Goal: Information Seeking & Learning: Find specific fact

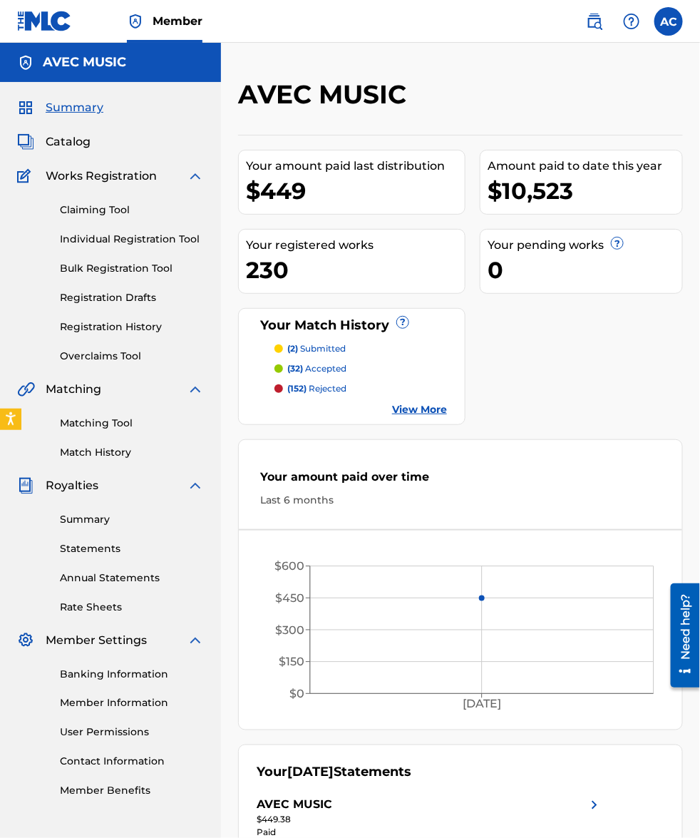
drag, startPoint x: 0, startPoint y: 0, endPoint x: 66, endPoint y: 143, distance: 157.3
click at [66, 143] on span "Catalog" at bounding box center [68, 141] width 45 height 17
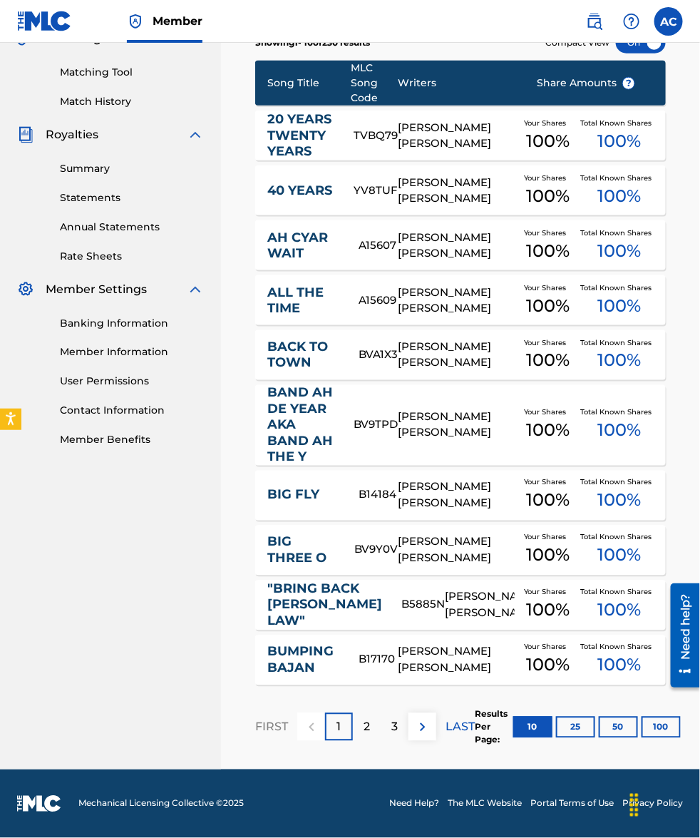
scroll to position [365, 0]
click at [369, 729] on p "2" at bounding box center [367, 727] width 6 height 17
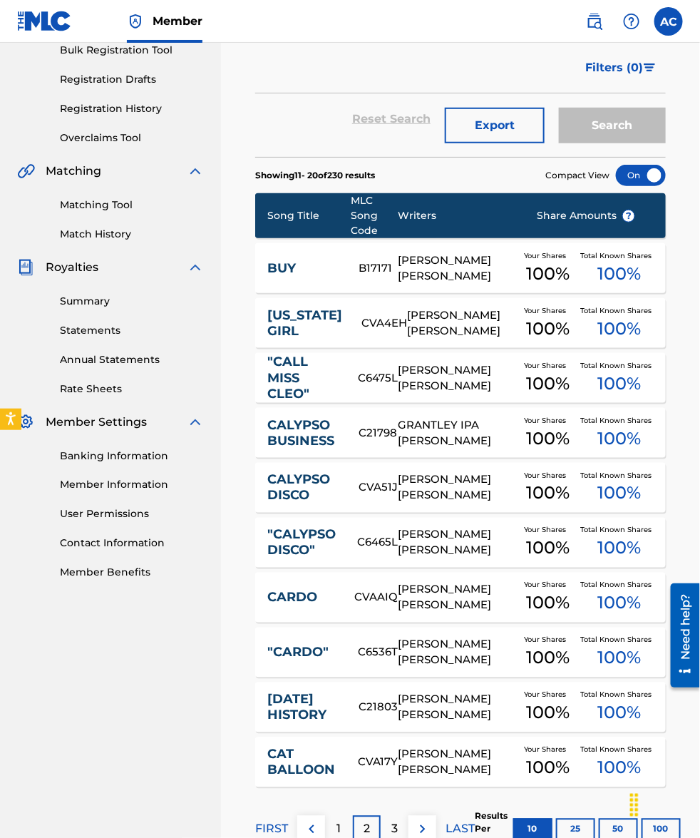
scroll to position [321, 0]
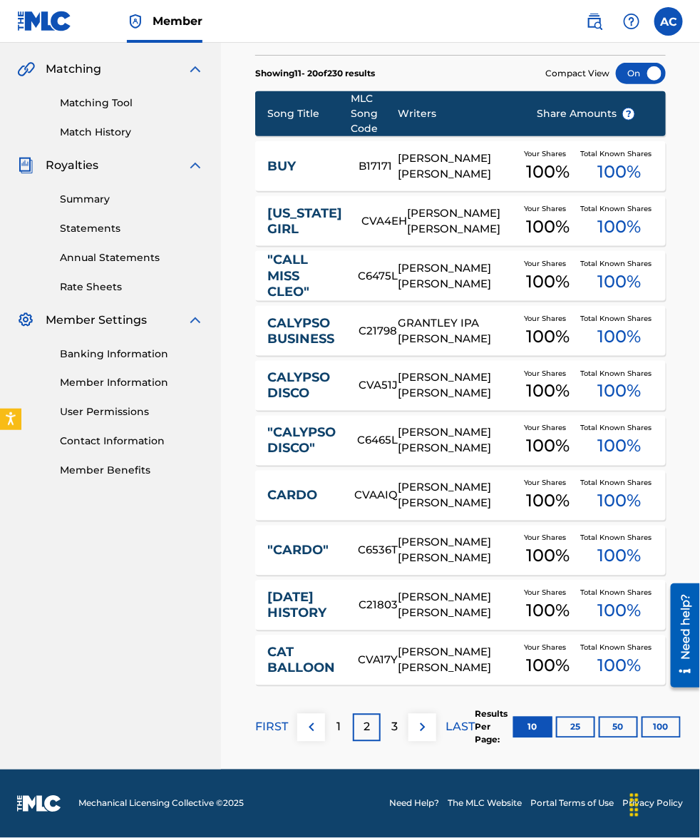
click at [390, 725] on div "3" at bounding box center [395, 728] width 28 height 28
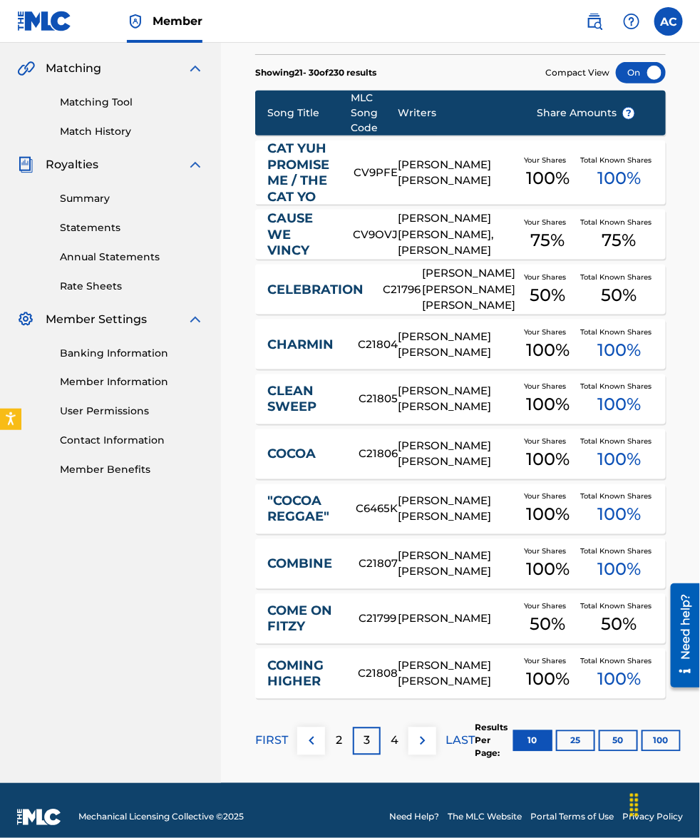
click at [333, 739] on div "2" at bounding box center [339, 741] width 28 height 28
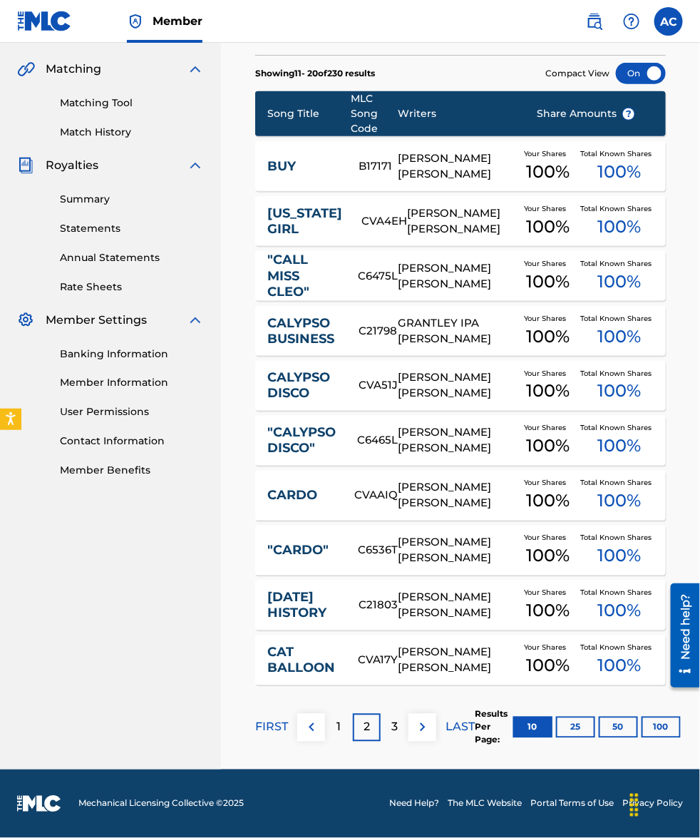
click at [361, 733] on div "2" at bounding box center [367, 728] width 28 height 28
click at [393, 729] on p "3" at bounding box center [394, 727] width 6 height 17
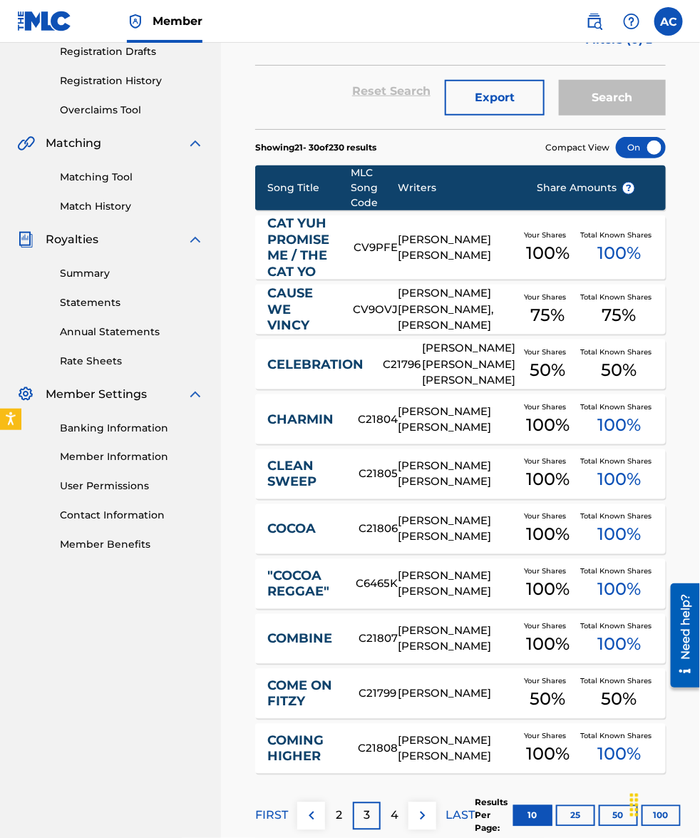
scroll to position [335, 0]
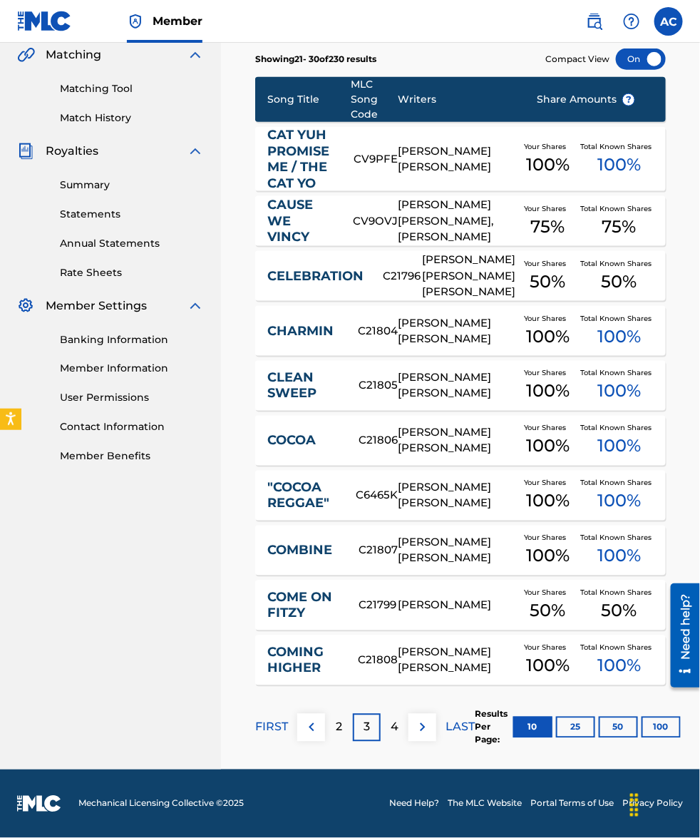
click at [360, 725] on div "3" at bounding box center [367, 728] width 28 height 28
click at [399, 724] on div "4" at bounding box center [395, 728] width 28 height 28
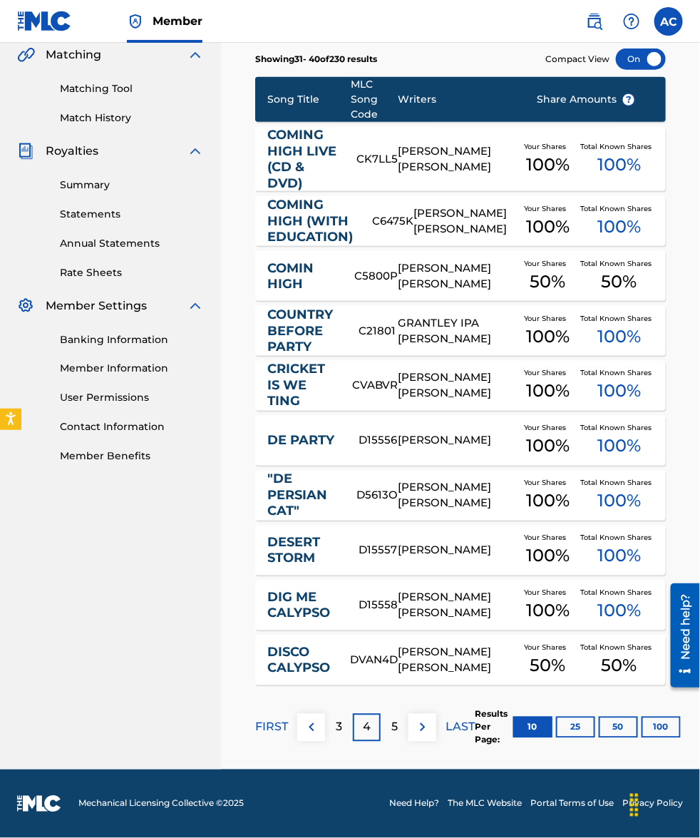
click at [389, 728] on div "5" at bounding box center [395, 728] width 28 height 28
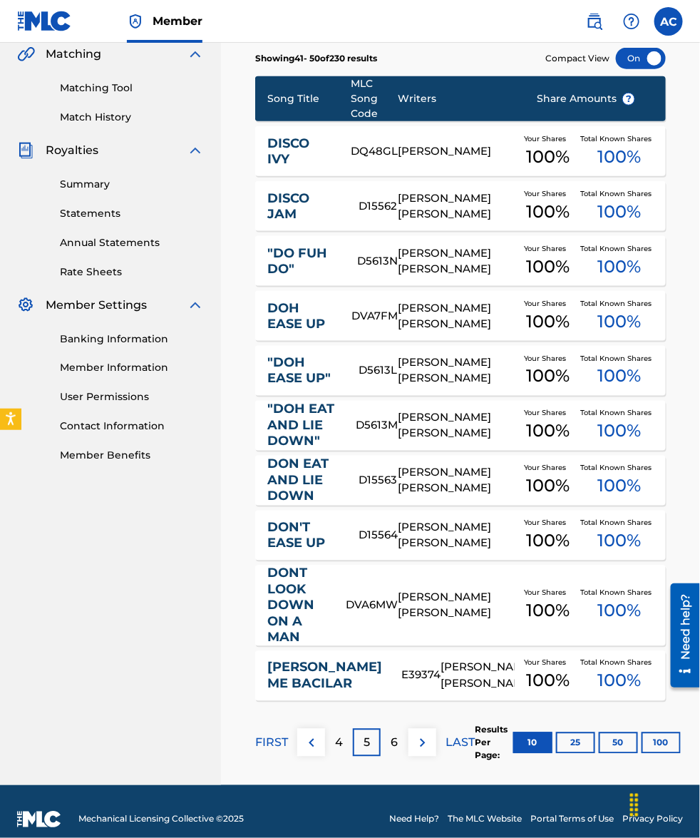
click at [397, 745] on p "6" at bounding box center [394, 742] width 7 height 17
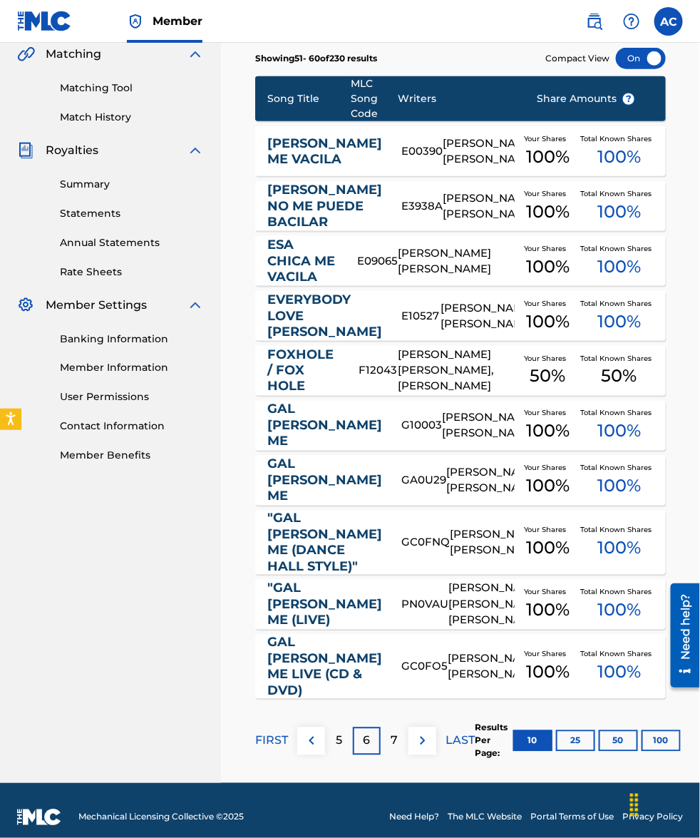
click at [346, 755] on div "5" at bounding box center [339, 741] width 28 height 28
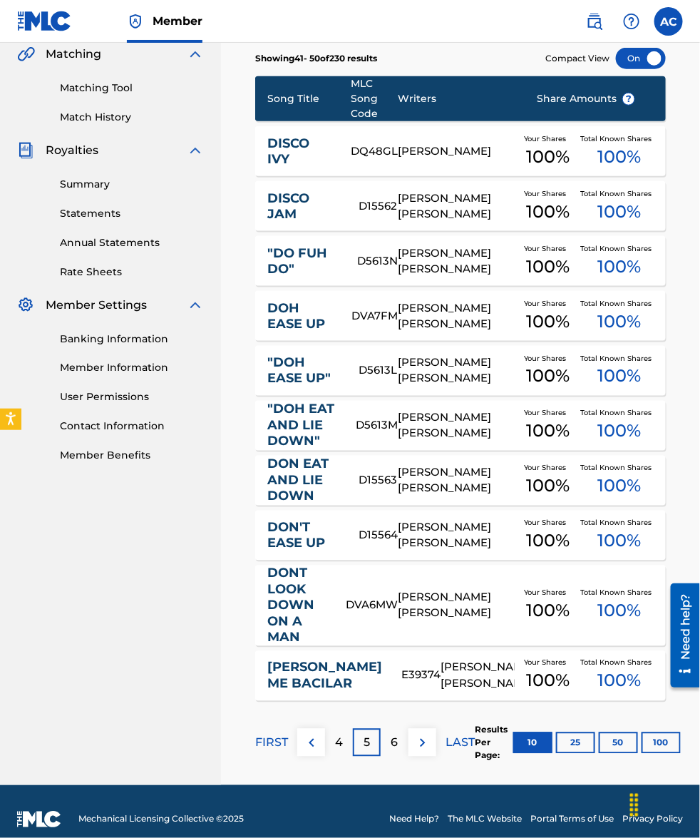
click at [369, 749] on p "5" at bounding box center [367, 742] width 6 height 17
click at [386, 741] on div "6" at bounding box center [395, 743] width 28 height 28
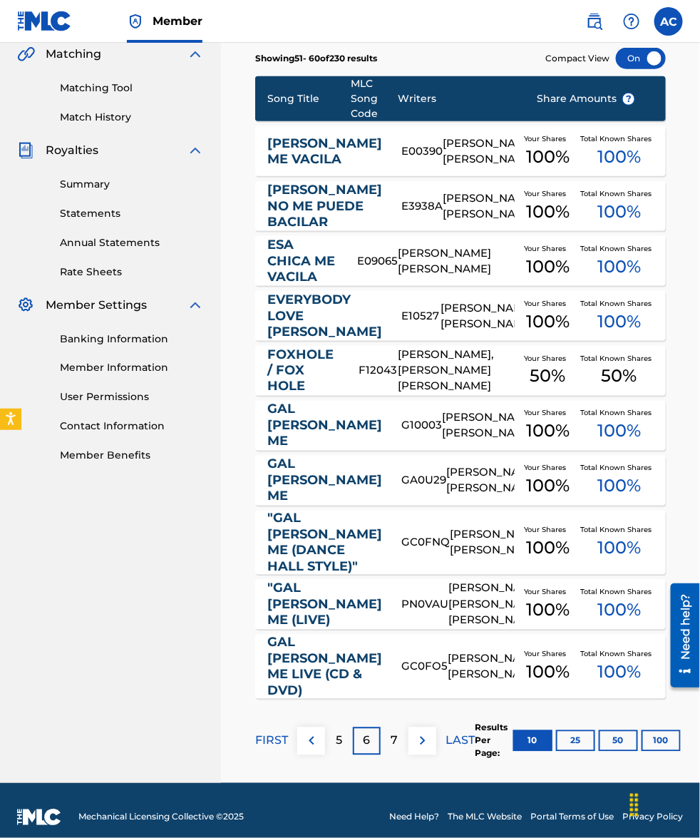
click at [394, 749] on p "7" at bounding box center [394, 740] width 7 height 17
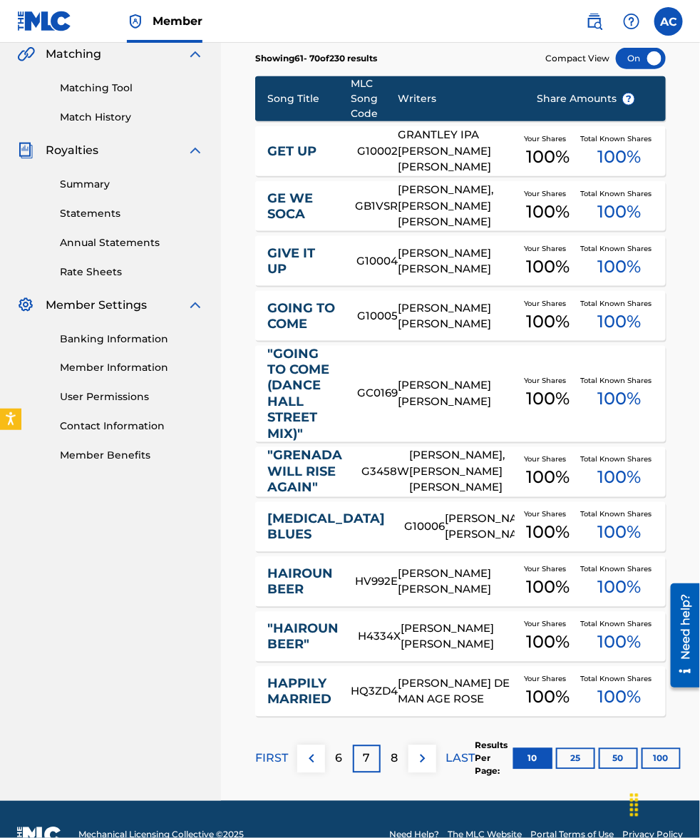
click at [396, 764] on p "8" at bounding box center [394, 758] width 7 height 17
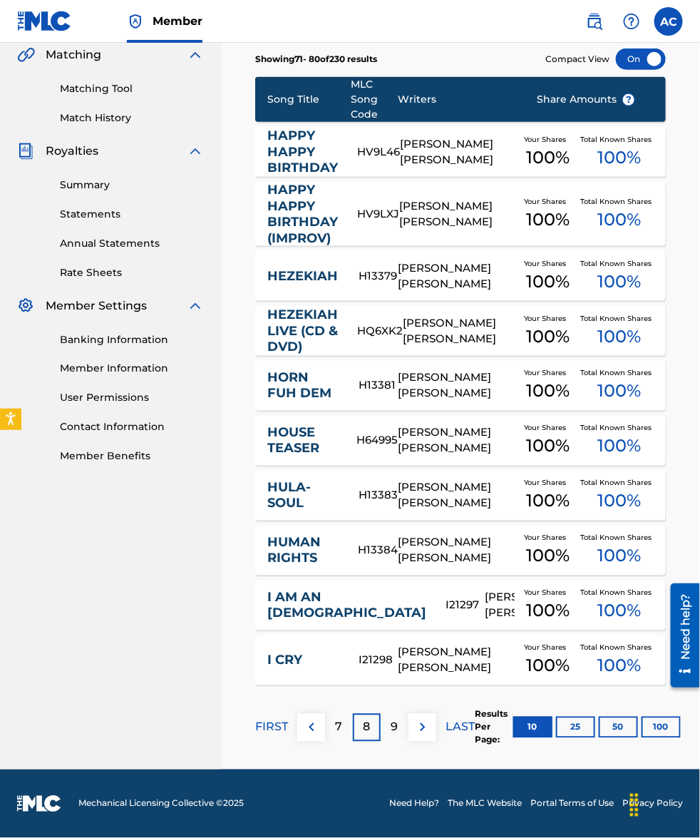
click at [389, 724] on div "9" at bounding box center [395, 728] width 28 height 28
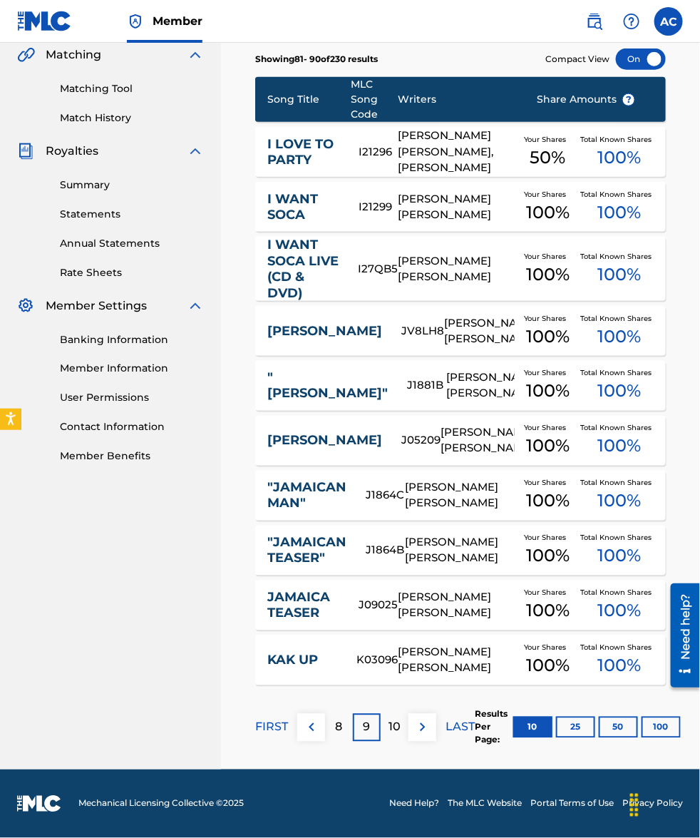
click at [334, 725] on div "8" at bounding box center [339, 728] width 28 height 28
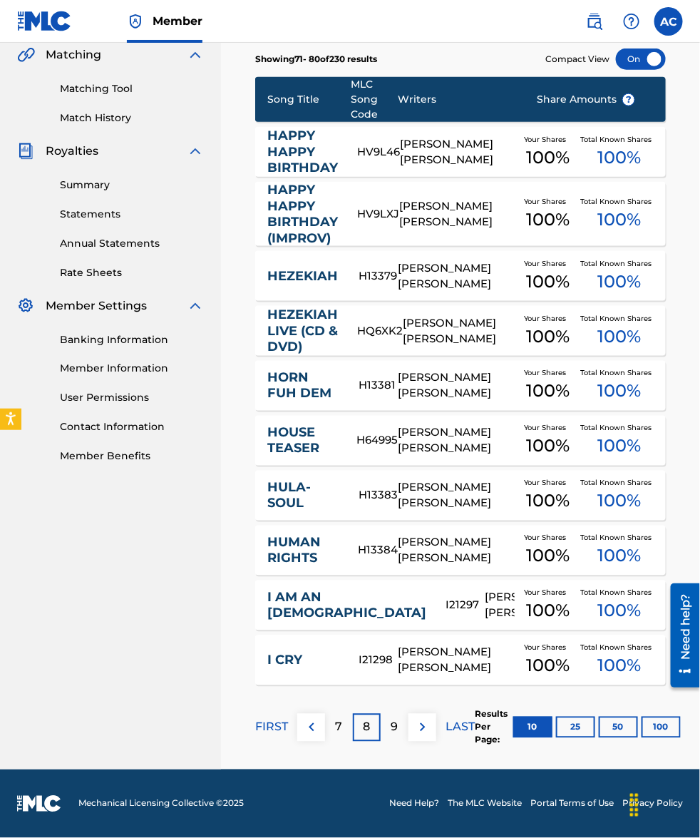
click at [387, 722] on div "9" at bounding box center [395, 728] width 28 height 28
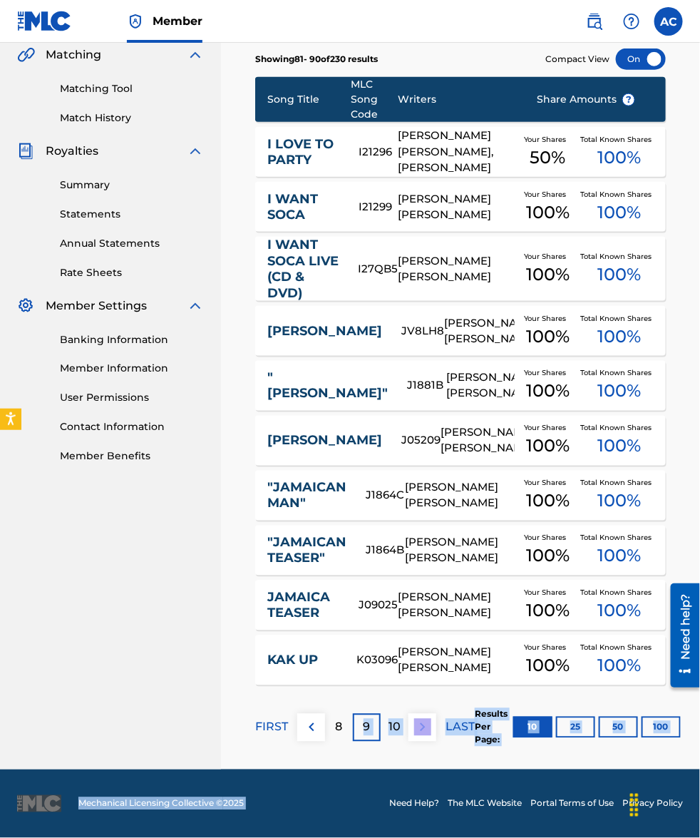
drag, startPoint x: 349, startPoint y: 717, endPoint x: 371, endPoint y: 782, distance: 69.0
click at [371, 782] on div "Member AC [PERSON_NAME] [EMAIL_ADDRESS][DOMAIN_NAME] Profile Log out AVEC MUSIC…" at bounding box center [350, 252] width 700 height 1172
click at [392, 726] on p "10" at bounding box center [395, 727] width 12 height 17
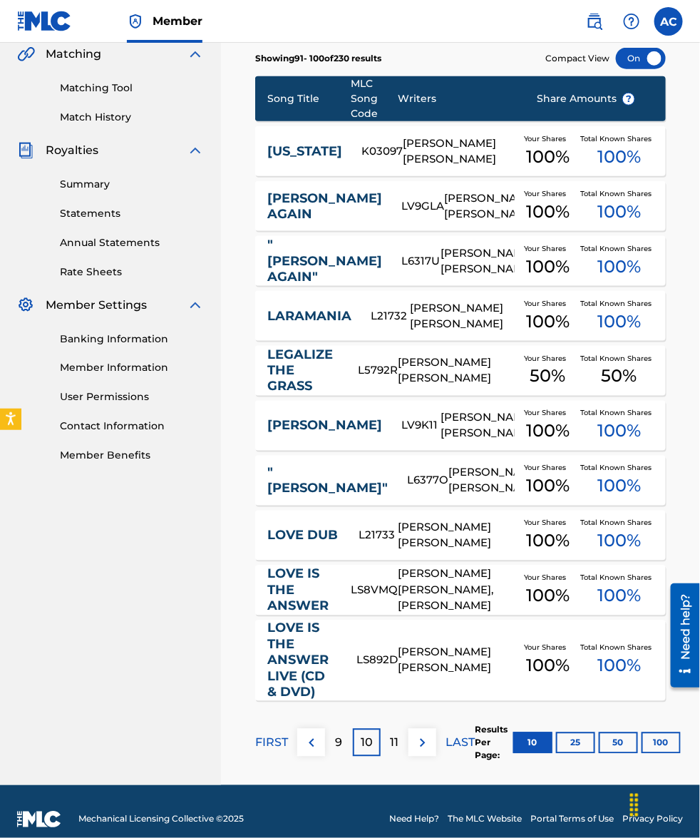
click at [336, 742] on p "9" at bounding box center [339, 742] width 7 height 17
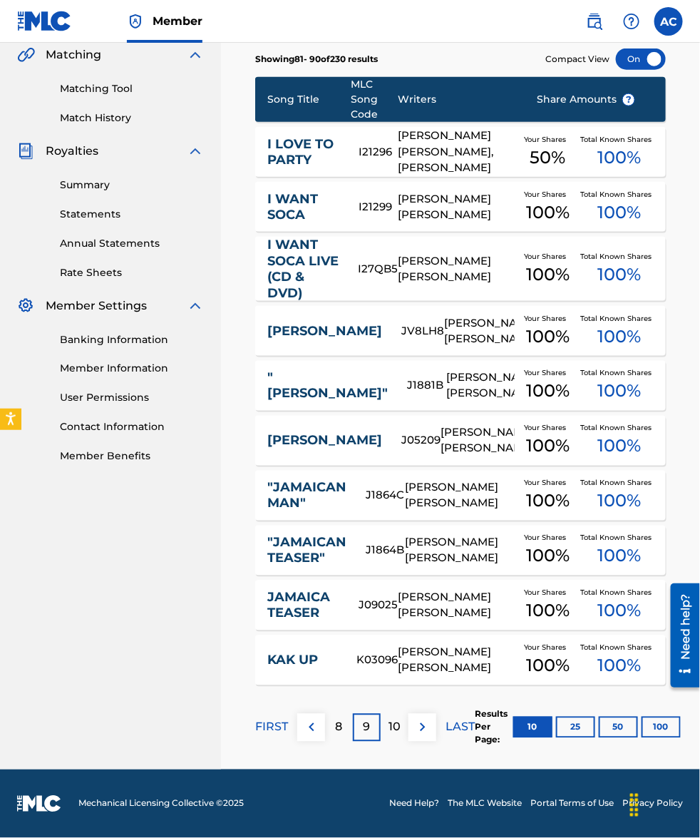
click at [337, 731] on p "8" at bounding box center [339, 727] width 7 height 17
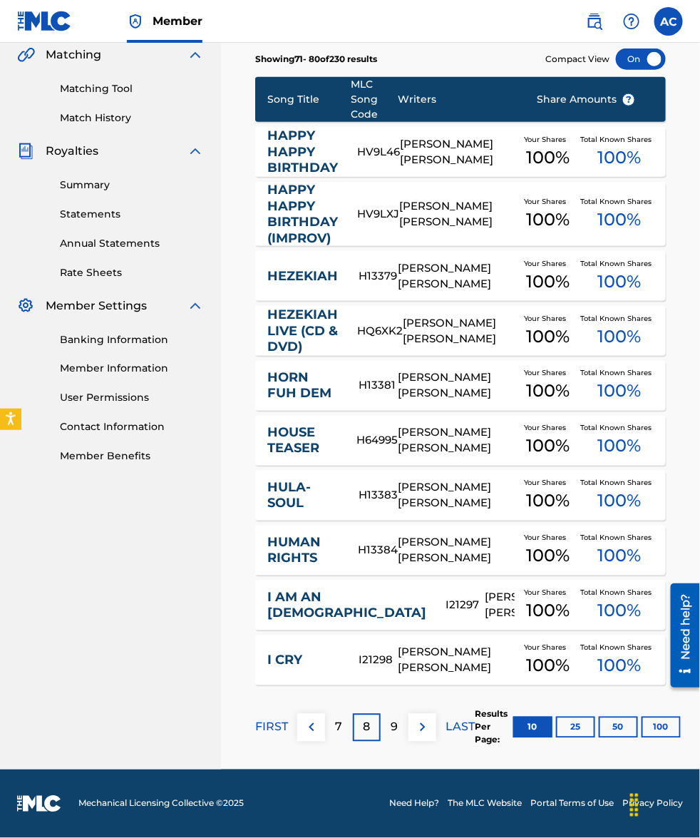
click at [374, 722] on div "8" at bounding box center [367, 728] width 28 height 28
click at [394, 731] on p "9" at bounding box center [394, 727] width 7 height 17
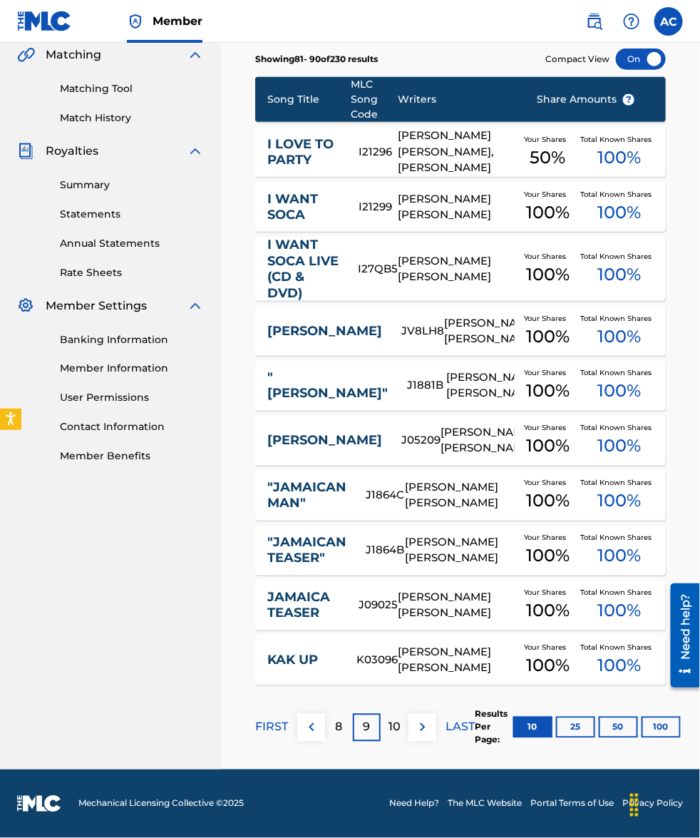
click at [336, 732] on p "8" at bounding box center [339, 727] width 7 height 17
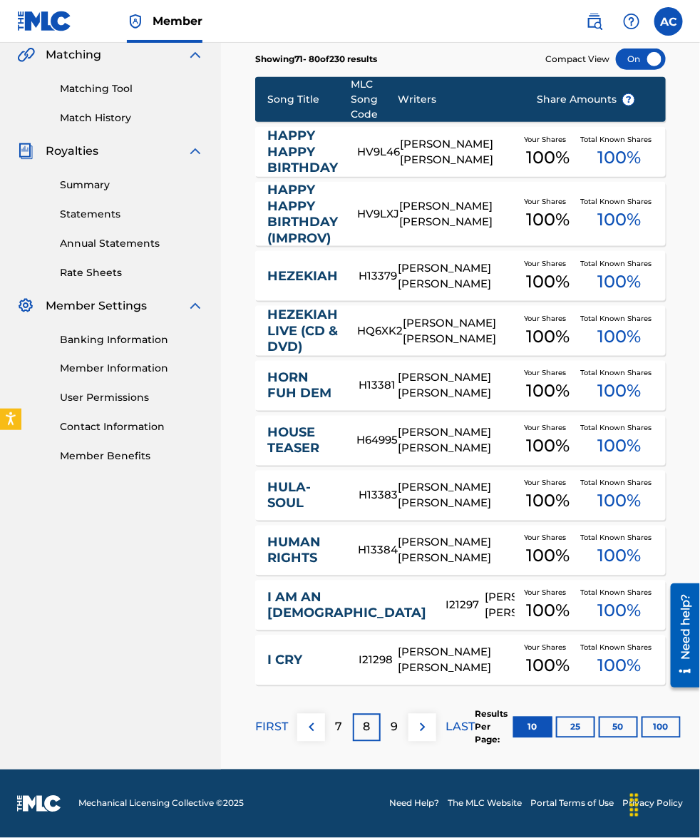
click at [398, 726] on div "9" at bounding box center [395, 728] width 28 height 28
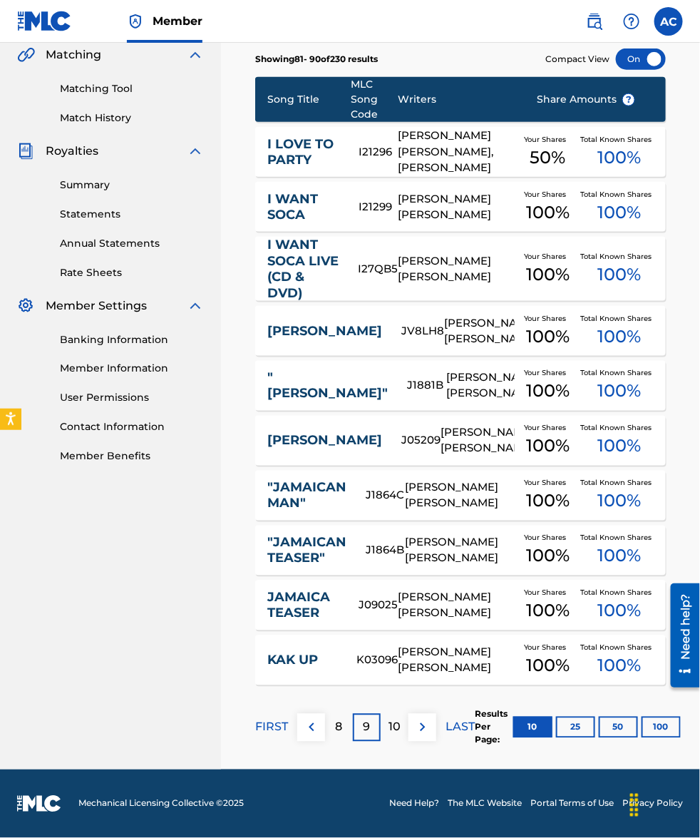
click at [340, 722] on p "8" at bounding box center [339, 727] width 7 height 17
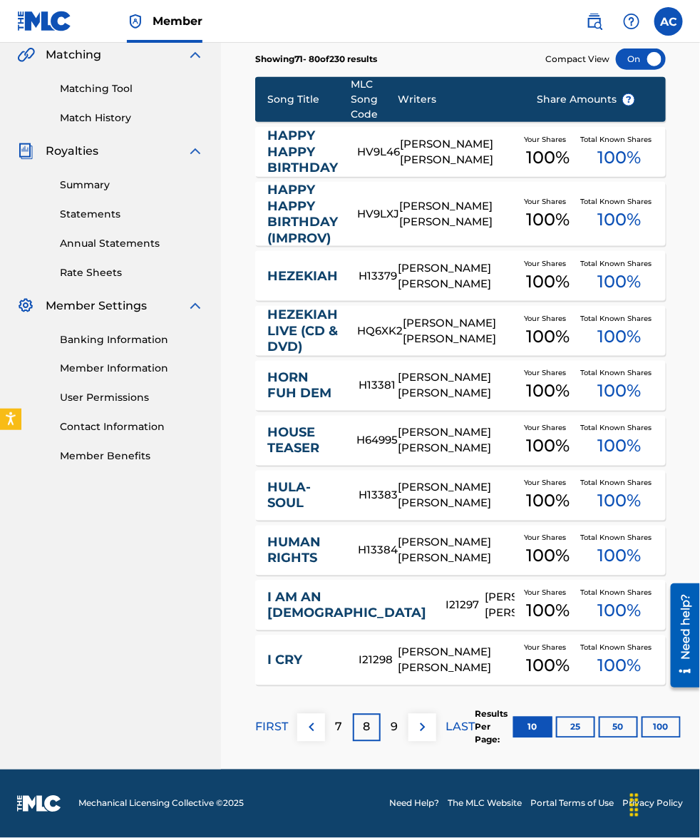
click at [386, 726] on div "9" at bounding box center [395, 728] width 28 height 28
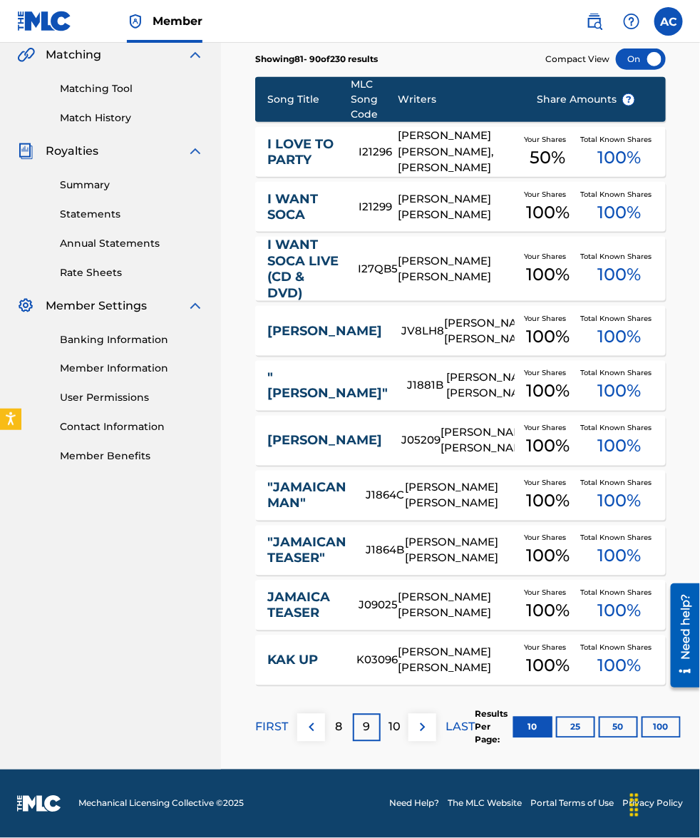
click at [396, 726] on p "10" at bounding box center [395, 727] width 12 height 17
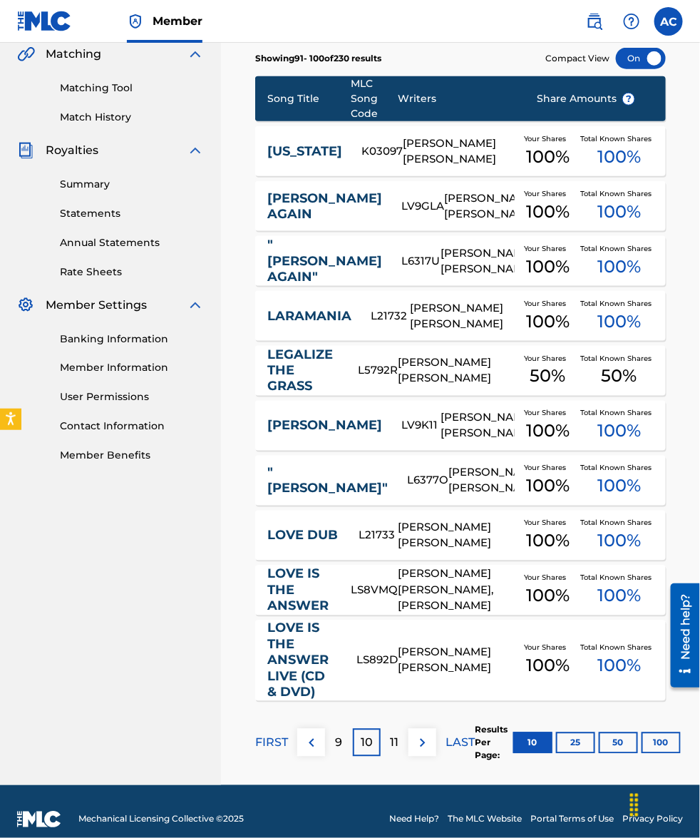
click at [332, 743] on div "9" at bounding box center [339, 743] width 28 height 28
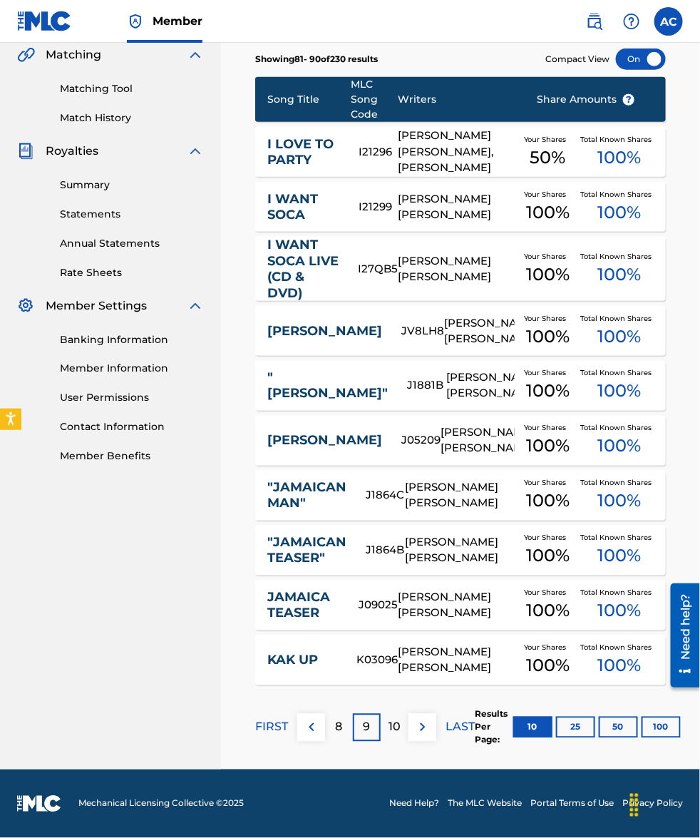
click at [394, 729] on p "10" at bounding box center [395, 727] width 12 height 17
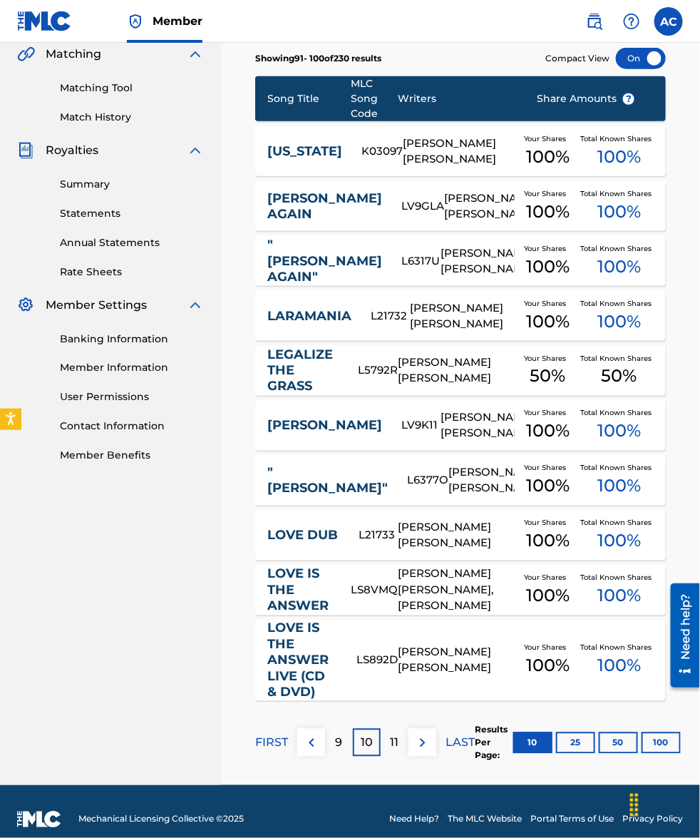
click at [339, 745] on p "9" at bounding box center [339, 742] width 7 height 17
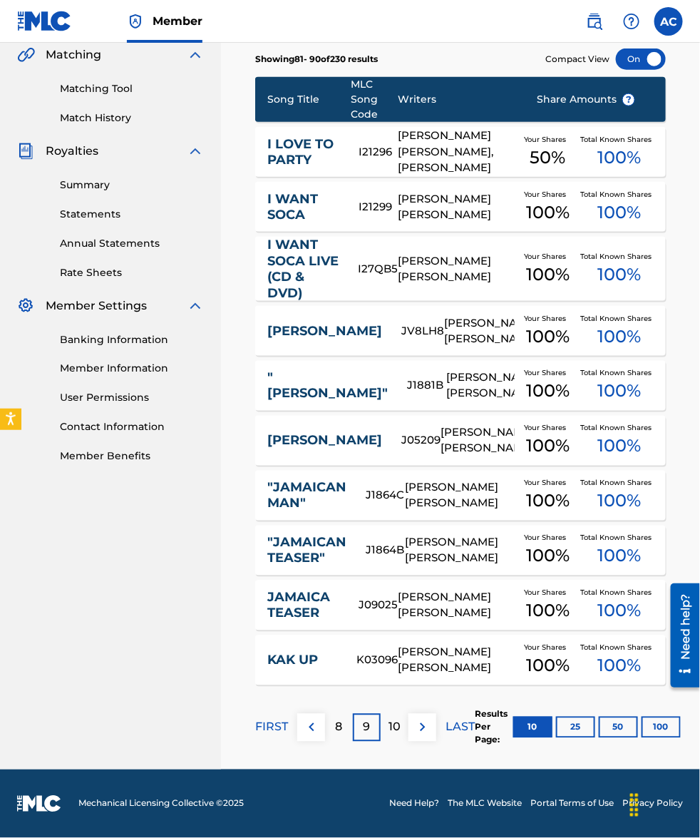
click at [333, 735] on div "8" at bounding box center [339, 728] width 28 height 28
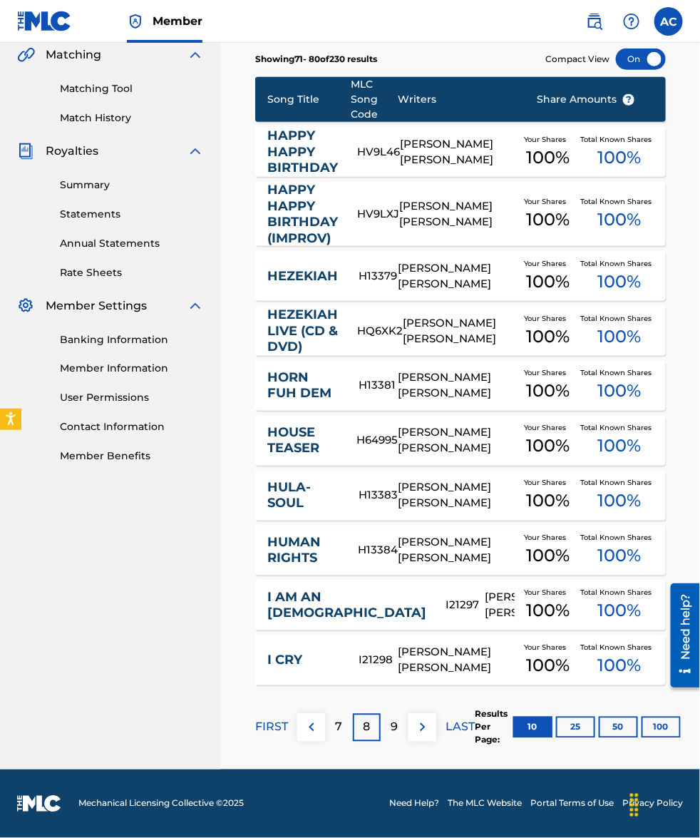
click at [360, 726] on div "8" at bounding box center [367, 728] width 28 height 28
click at [364, 726] on p "8" at bounding box center [367, 727] width 7 height 17
click at [386, 719] on div "9" at bounding box center [395, 728] width 28 height 28
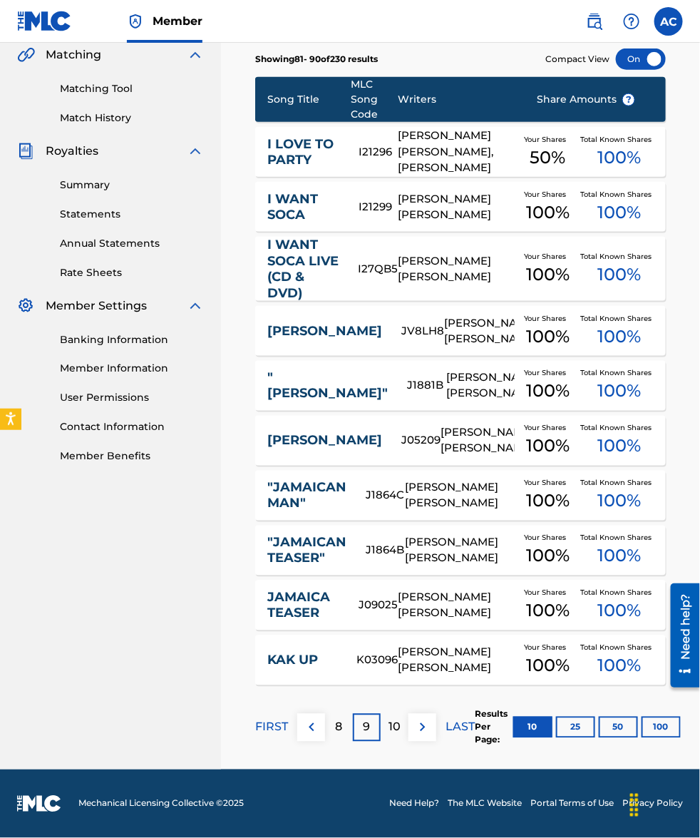
drag, startPoint x: 389, startPoint y: 722, endPoint x: 389, endPoint y: 712, distance: 10.7
click at [389, 721] on p "10" at bounding box center [395, 727] width 12 height 17
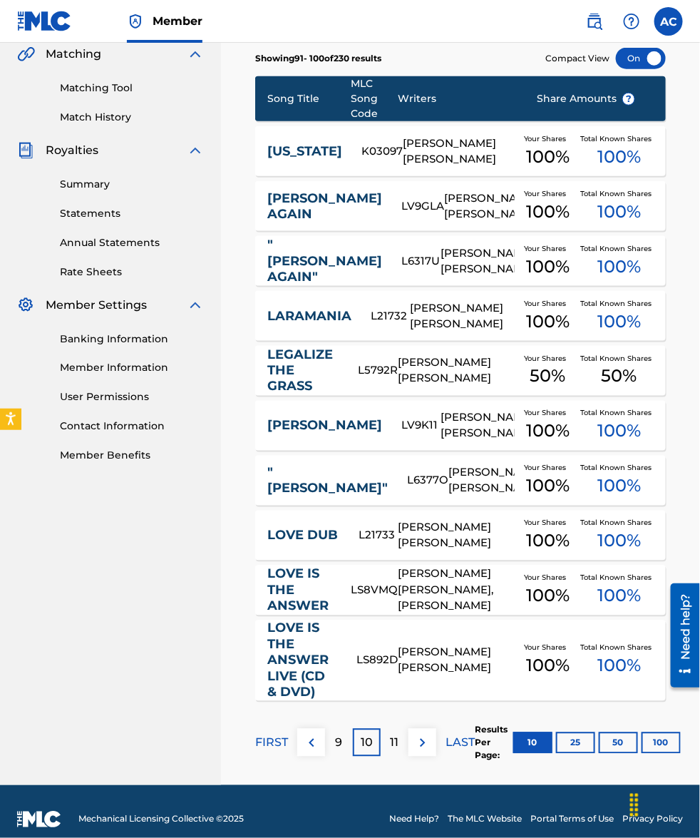
click at [341, 743] on p "9" at bounding box center [339, 742] width 7 height 17
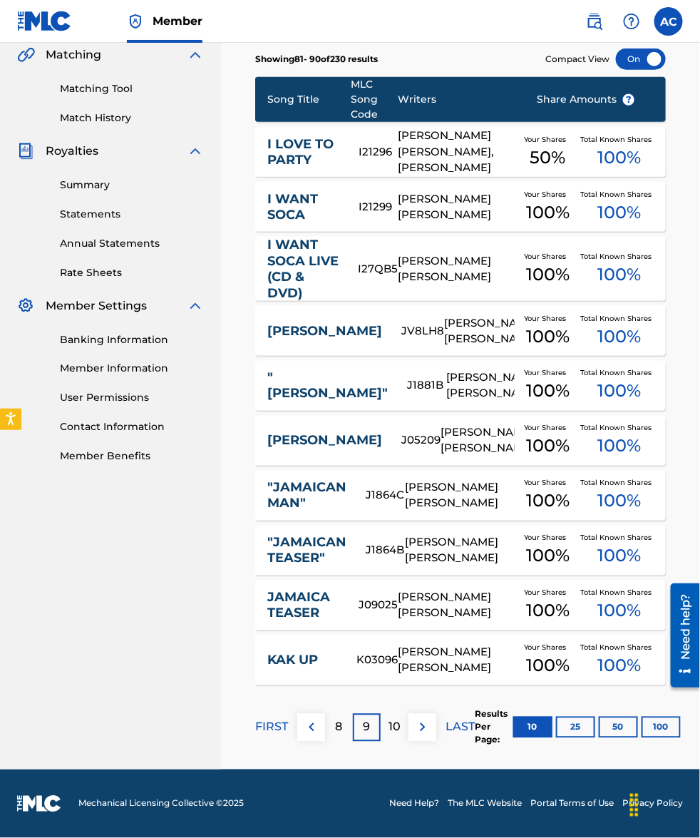
click at [389, 727] on p "10" at bounding box center [395, 727] width 12 height 17
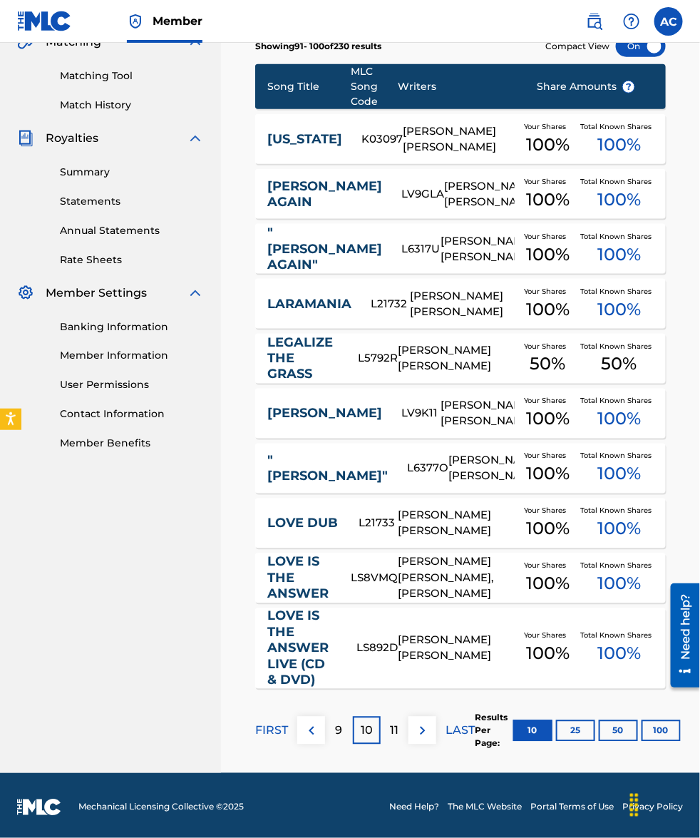
scroll to position [351, 0]
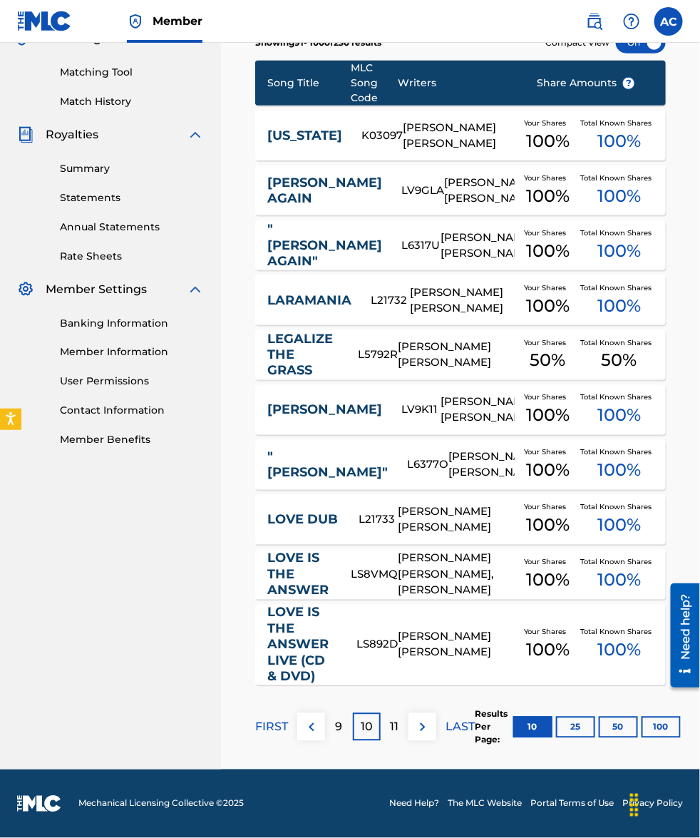
click at [391, 729] on p "11" at bounding box center [395, 727] width 9 height 17
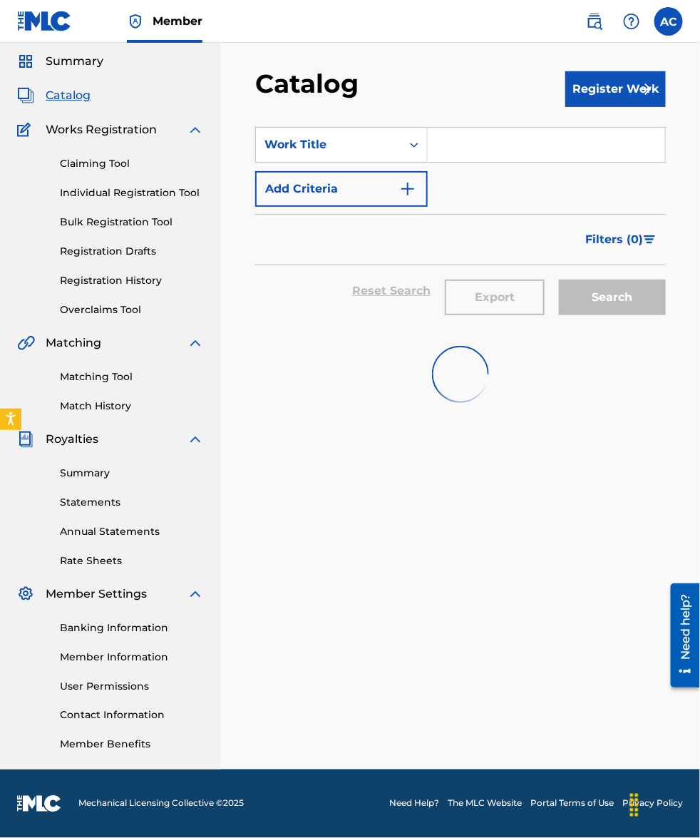
scroll to position [321, 0]
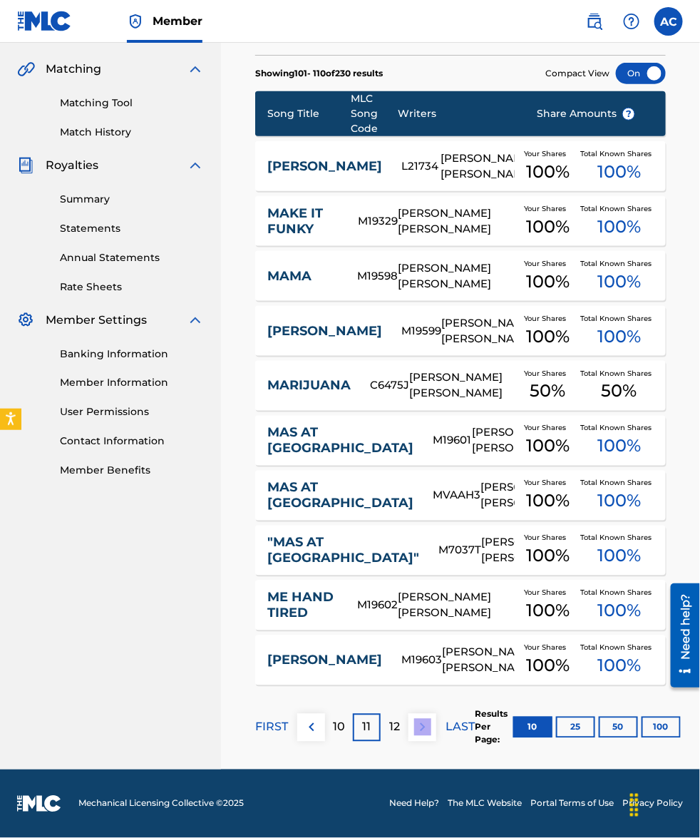
drag, startPoint x: 403, startPoint y: 745, endPoint x: 421, endPoint y: 754, distance: 20.1
click at [421, 754] on div "FIRST 10 11 12 LAST" at bounding box center [365, 727] width 220 height 73
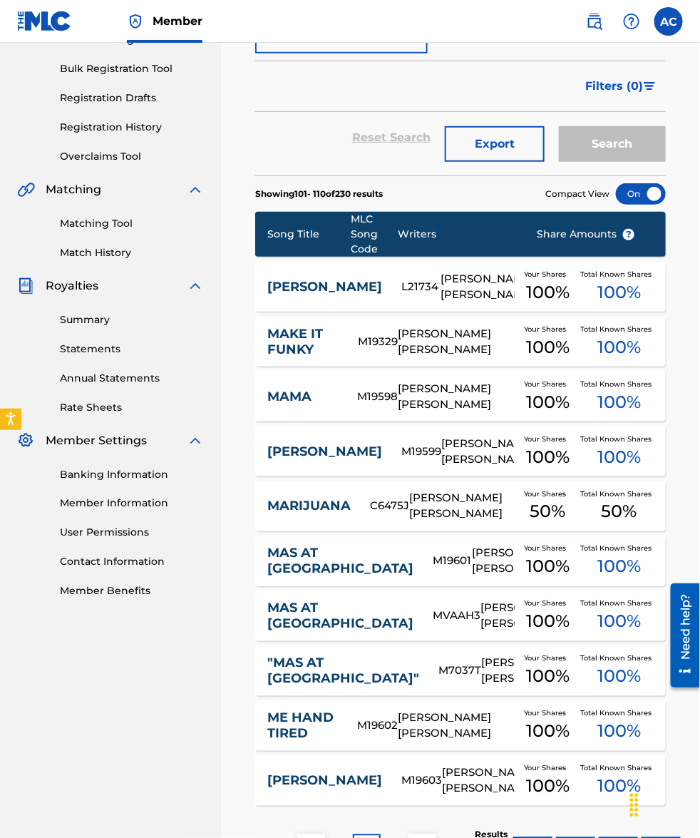
scroll to position [232, 0]
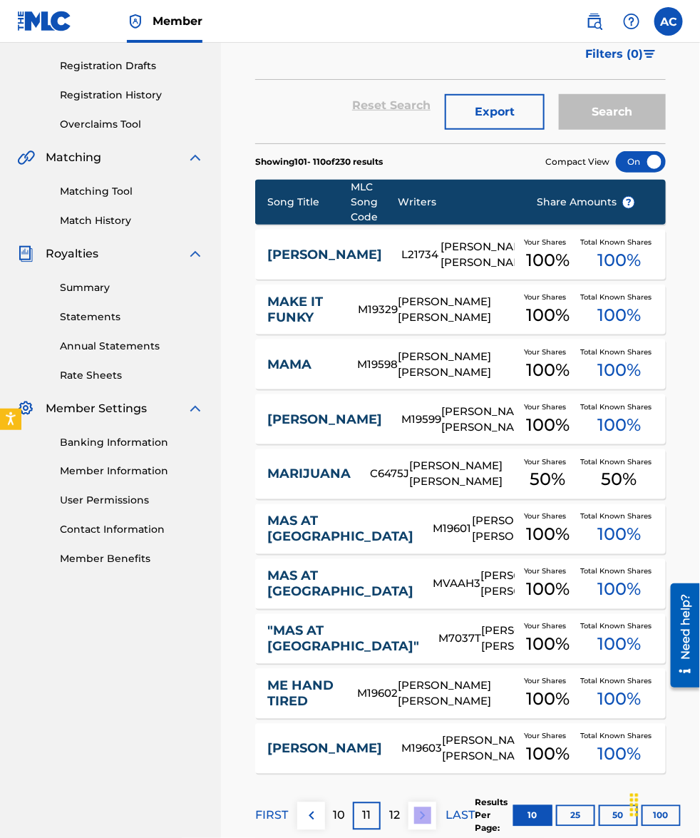
click at [399, 823] on p "12" at bounding box center [394, 815] width 11 height 17
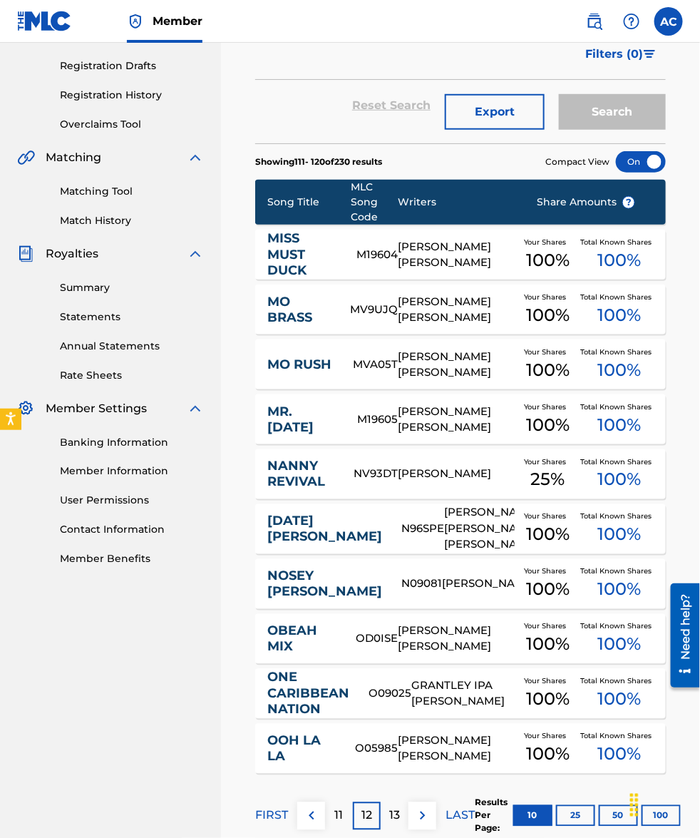
click at [369, 816] on p "12" at bounding box center [366, 815] width 11 height 17
click at [336, 817] on p "11" at bounding box center [339, 815] width 9 height 17
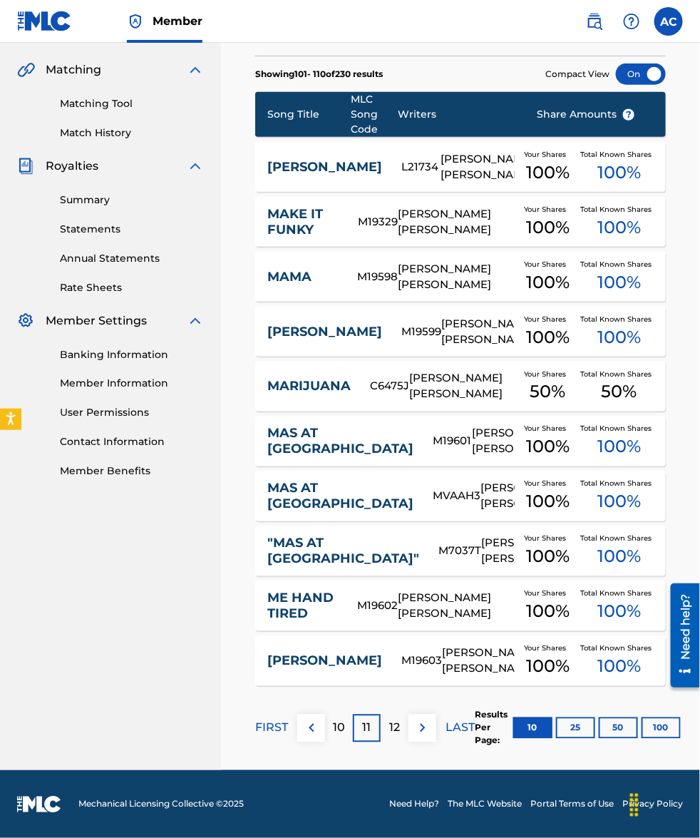
scroll to position [321, 0]
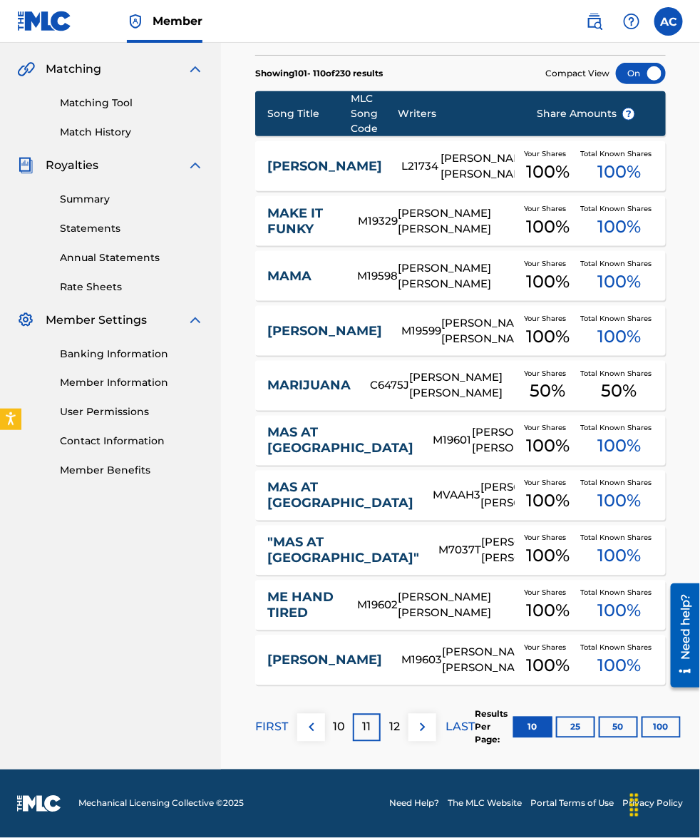
click at [335, 726] on p "10" at bounding box center [339, 727] width 12 height 17
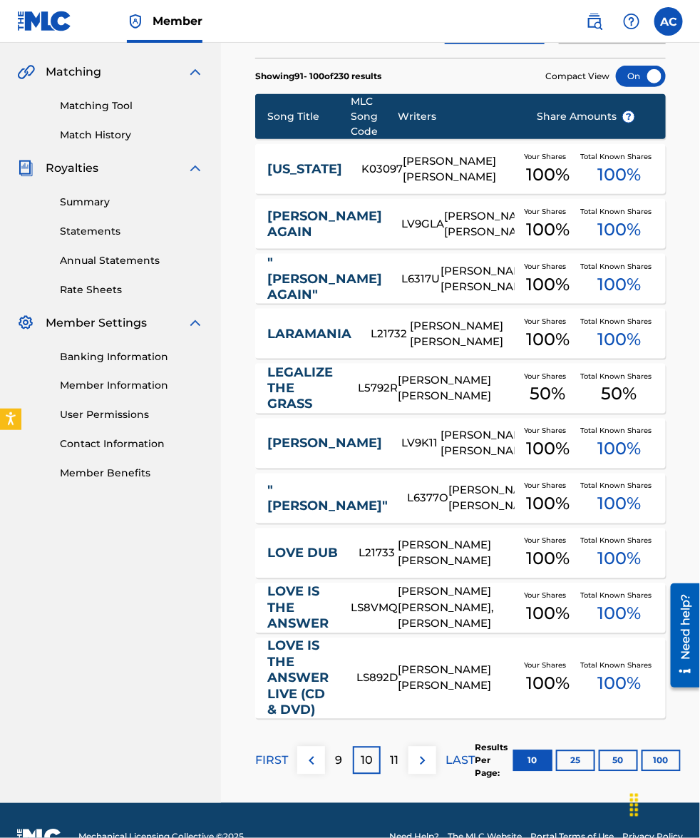
scroll to position [351, 0]
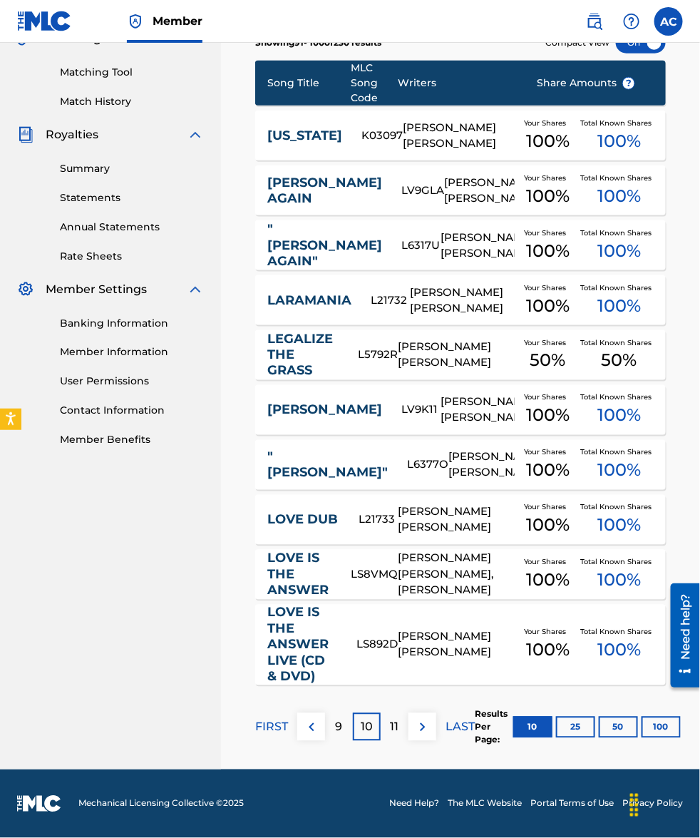
click at [400, 727] on div "11" at bounding box center [395, 727] width 28 height 28
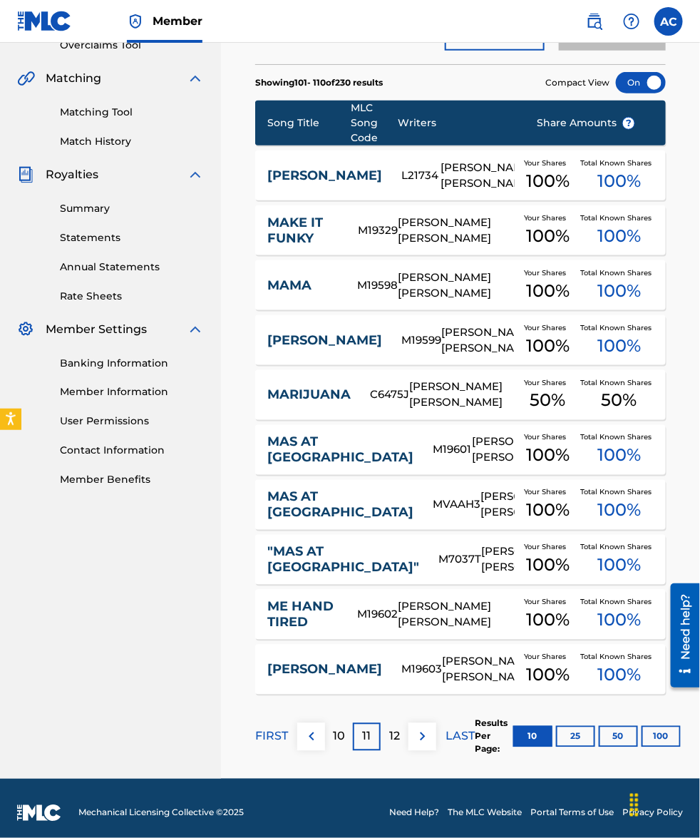
scroll to position [321, 0]
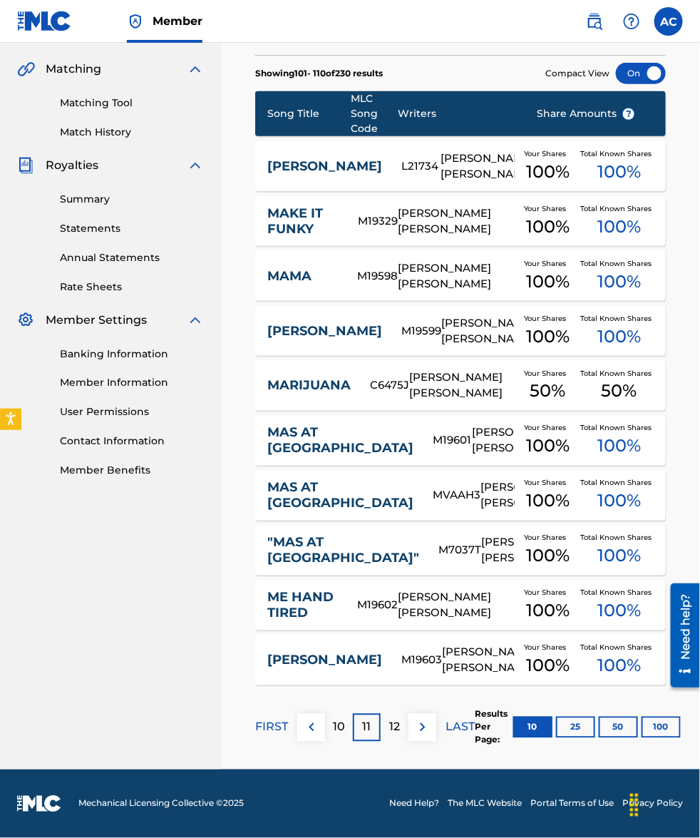
click at [398, 729] on p "12" at bounding box center [394, 727] width 11 height 17
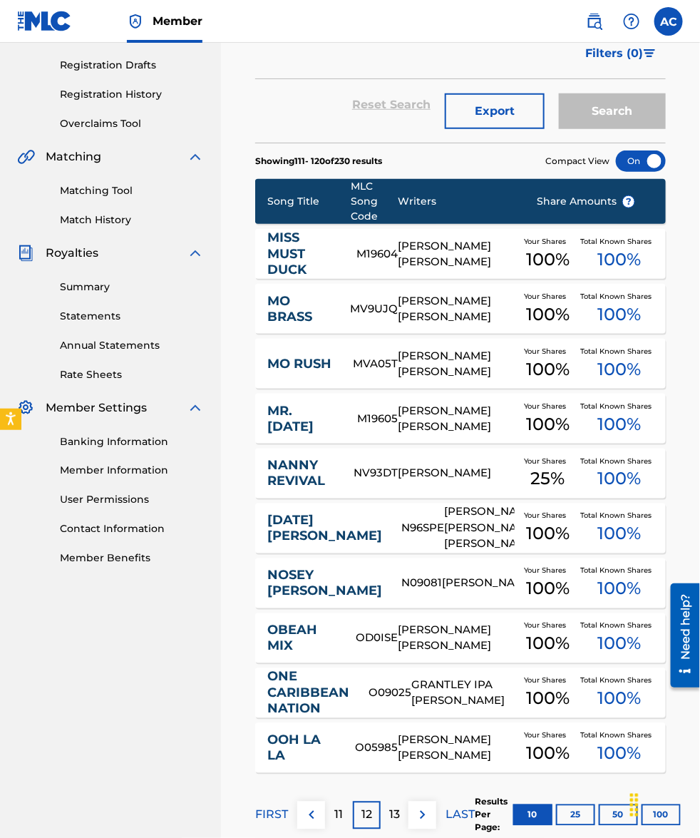
scroll to position [232, 0]
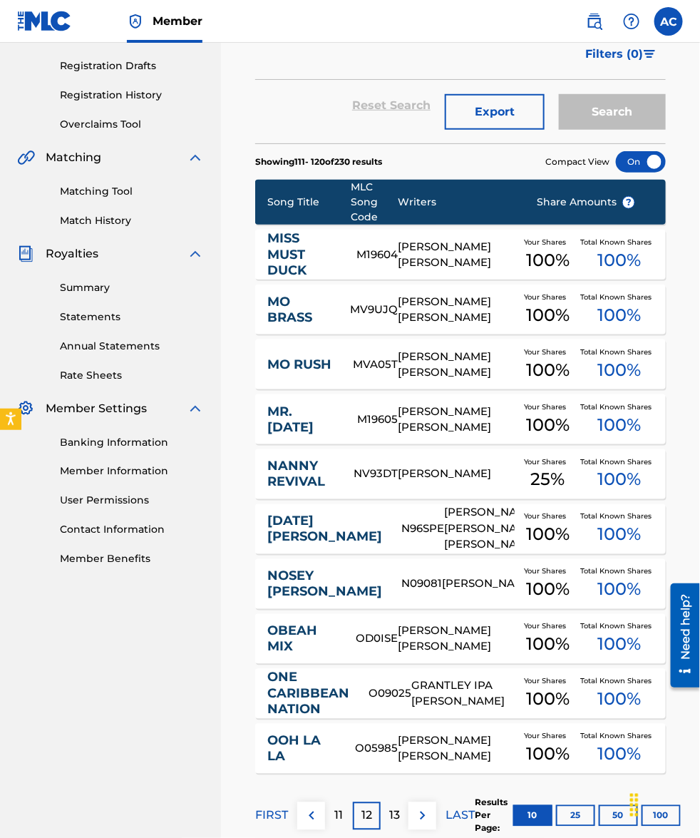
click at [385, 811] on div "13" at bounding box center [395, 816] width 28 height 28
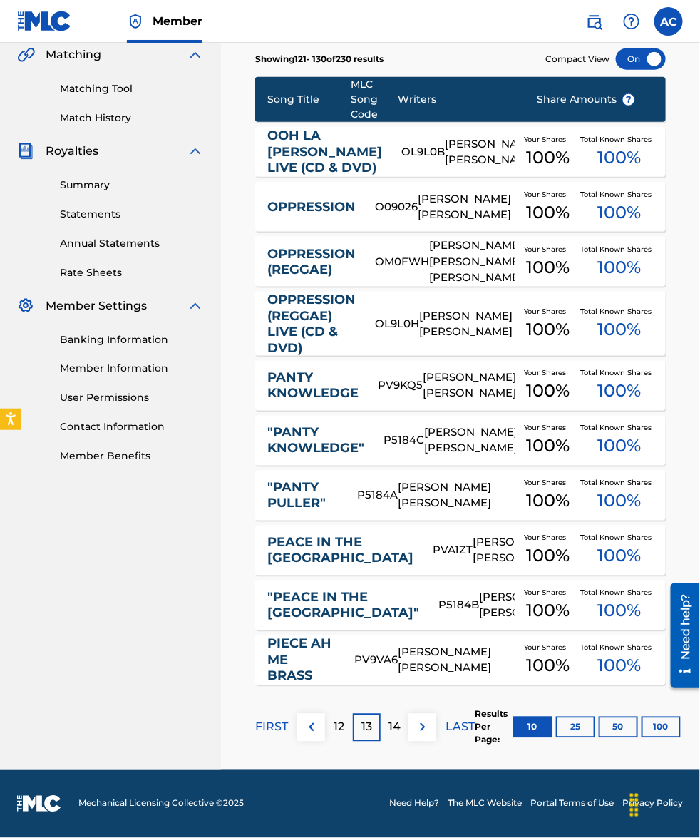
scroll to position [304, 0]
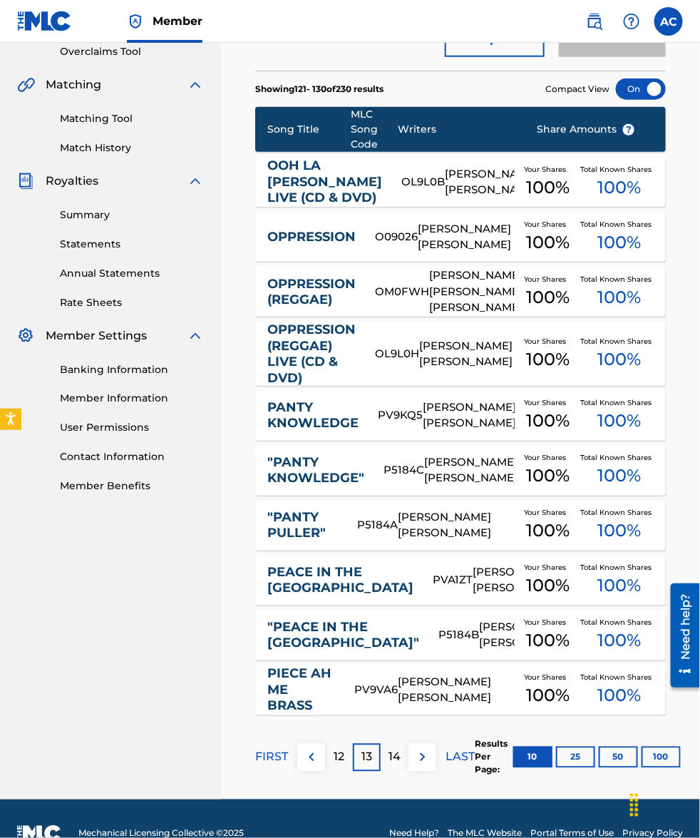
click at [394, 771] on div "14" at bounding box center [395, 758] width 28 height 28
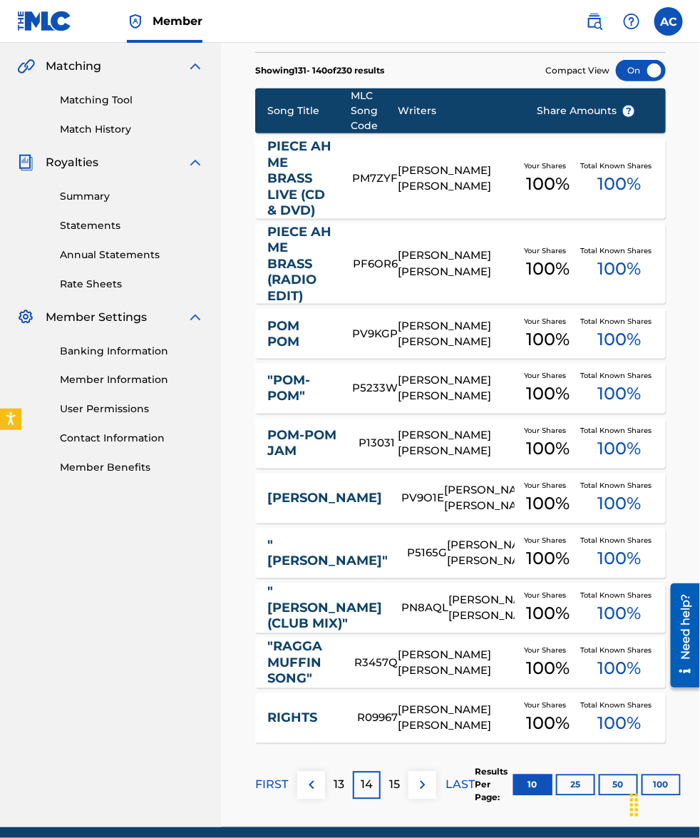
scroll to position [292, 0]
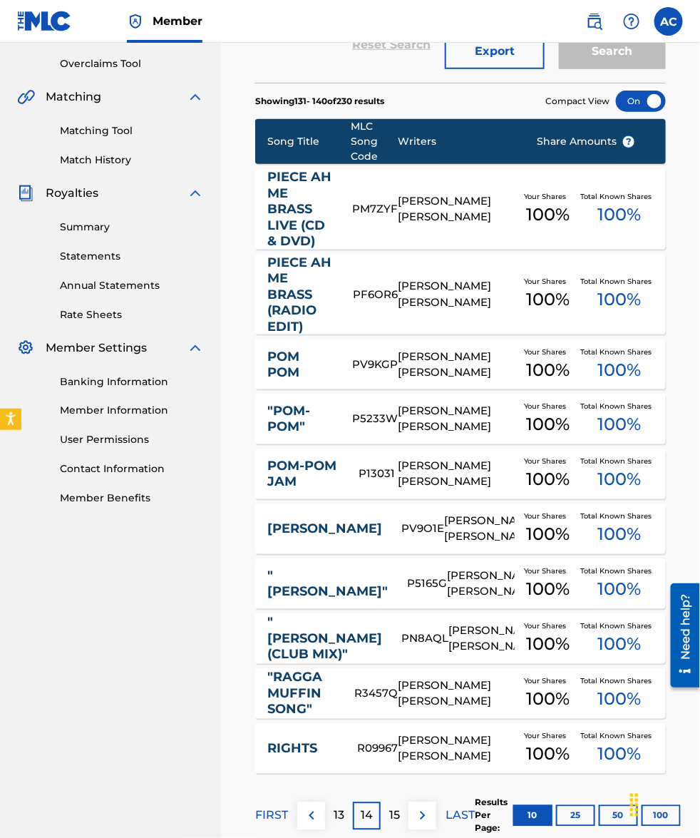
click at [386, 818] on div "15" at bounding box center [395, 816] width 28 height 28
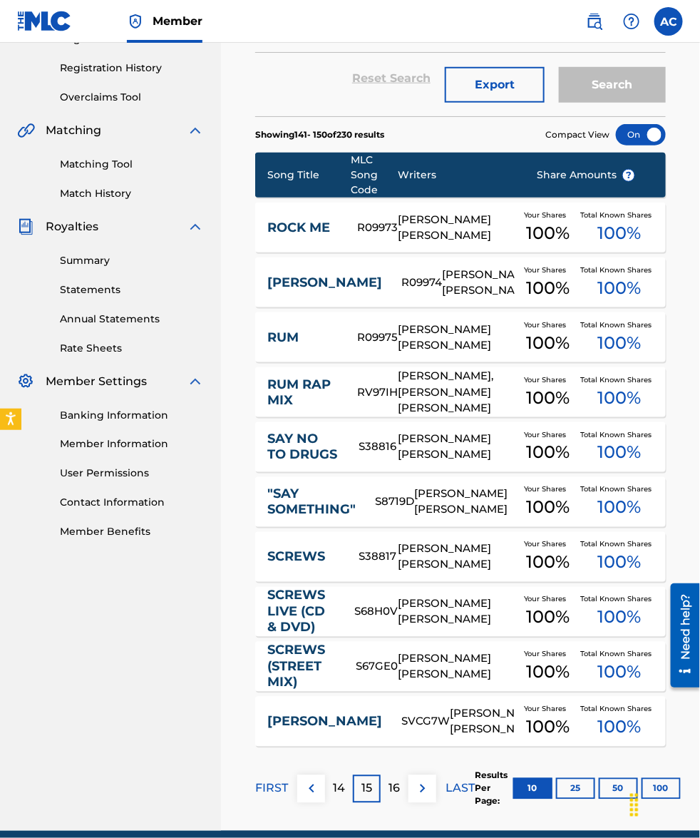
scroll to position [321, 0]
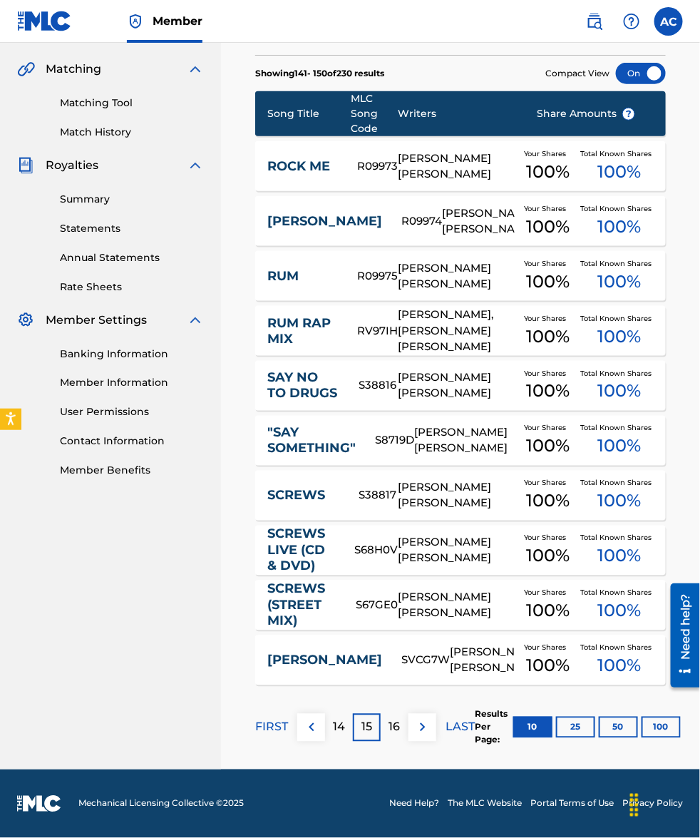
click at [335, 732] on p "14" at bounding box center [339, 727] width 12 height 17
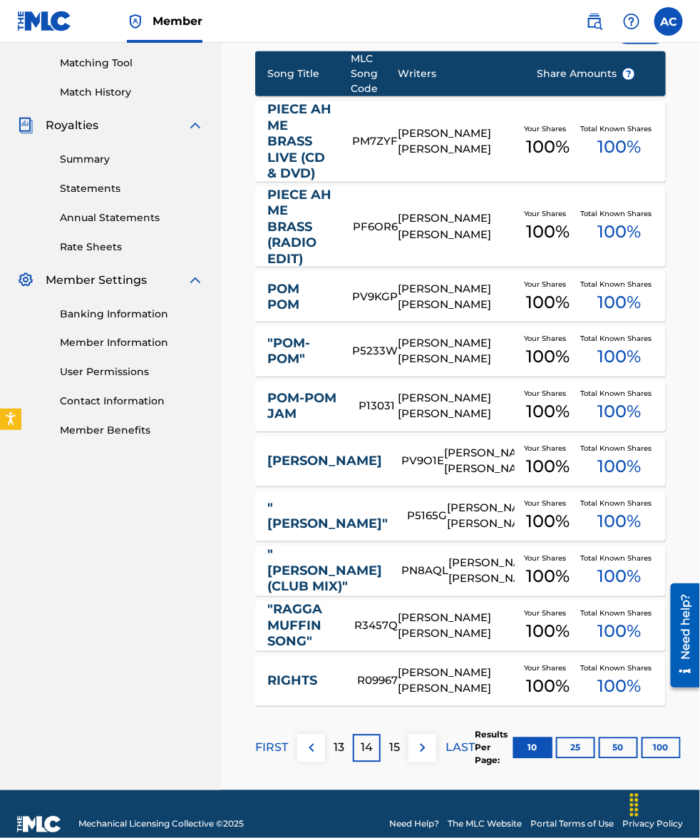
scroll to position [381, 0]
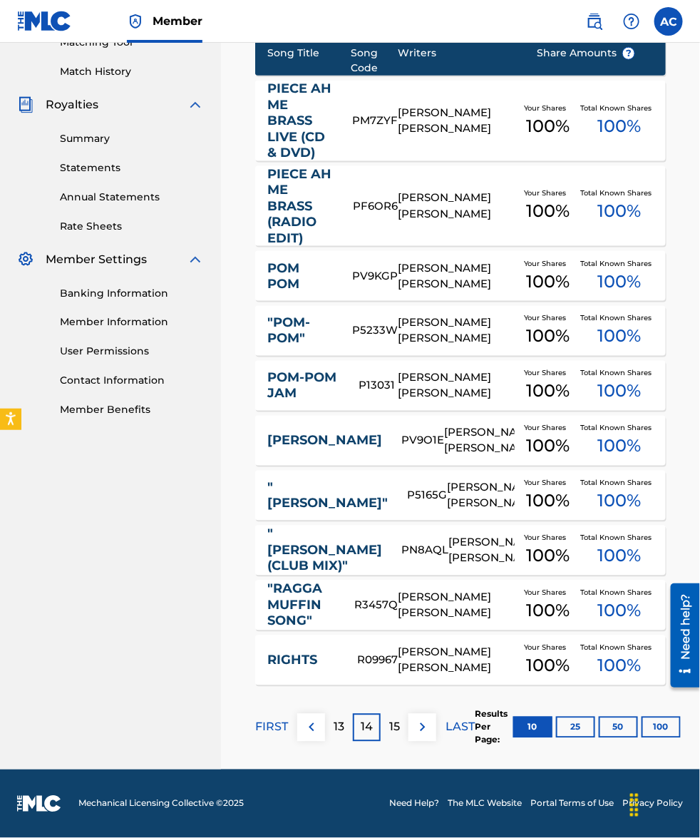
click at [387, 728] on div "15" at bounding box center [395, 728] width 28 height 28
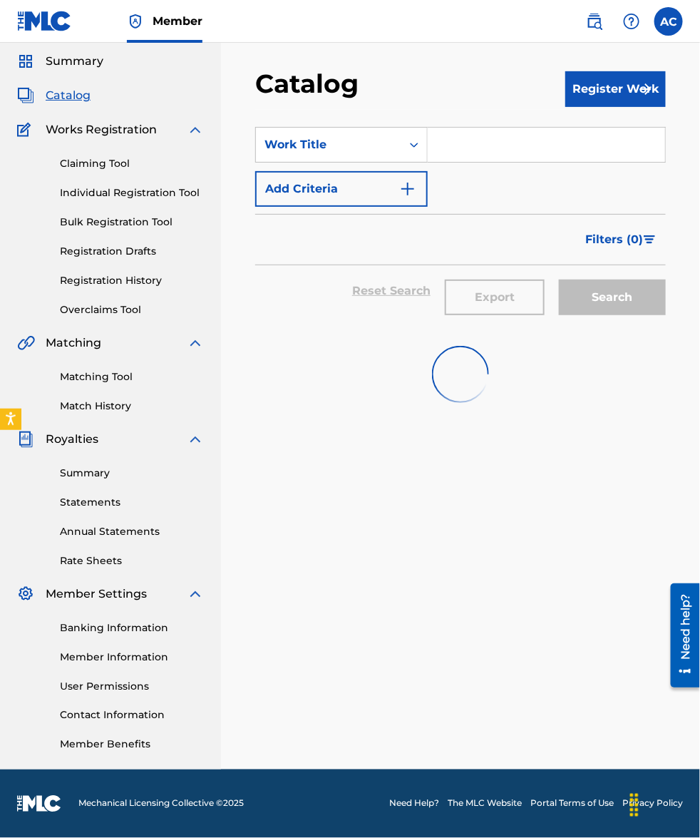
scroll to position [321, 0]
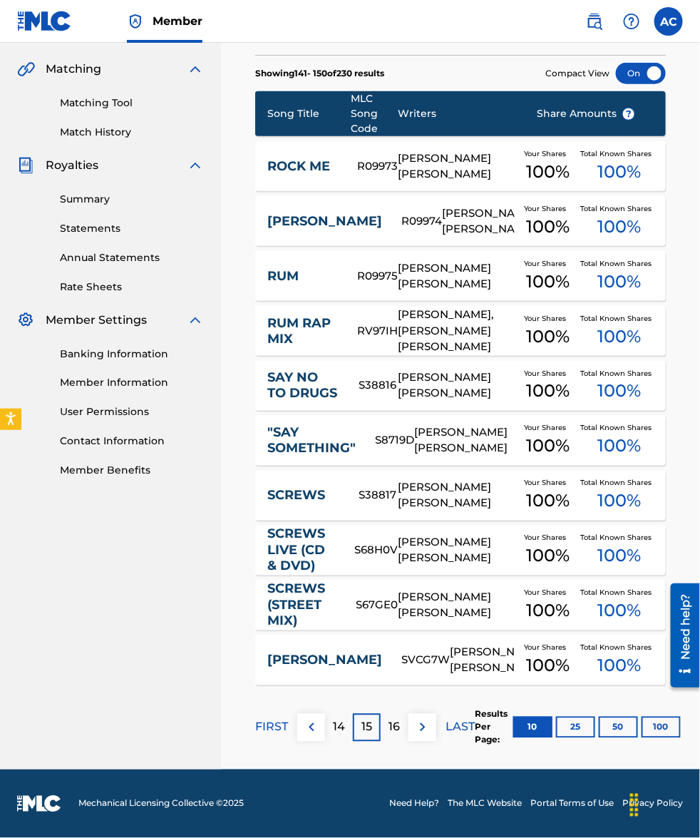
click at [393, 729] on p "16" at bounding box center [394, 727] width 11 height 17
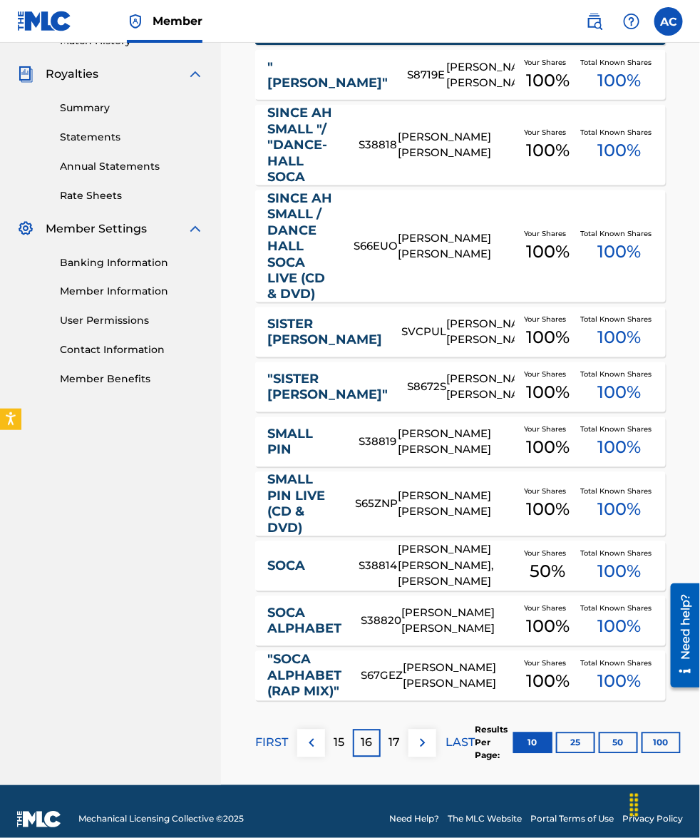
scroll to position [428, 0]
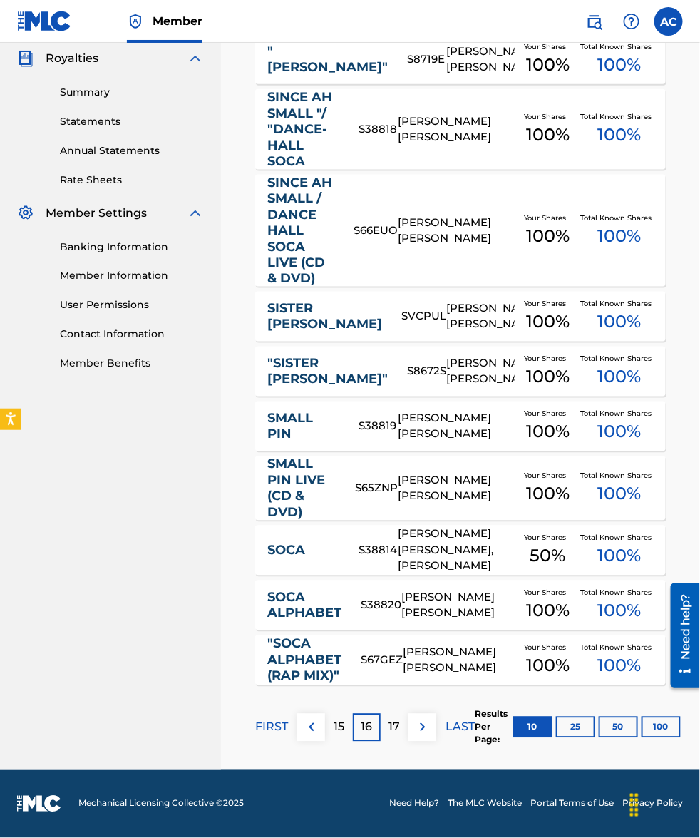
click at [399, 721] on p "17" at bounding box center [394, 727] width 11 height 17
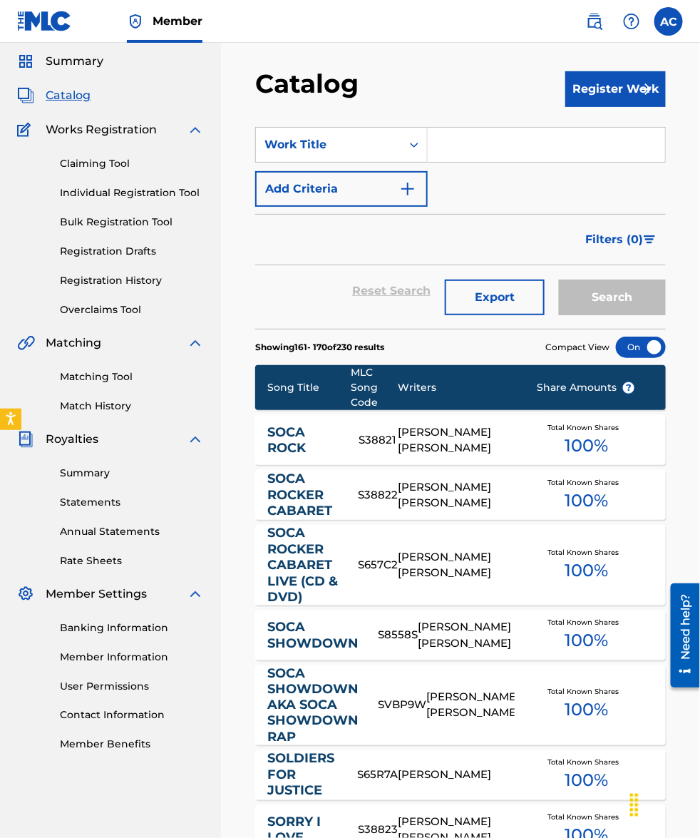
scroll to position [381, 0]
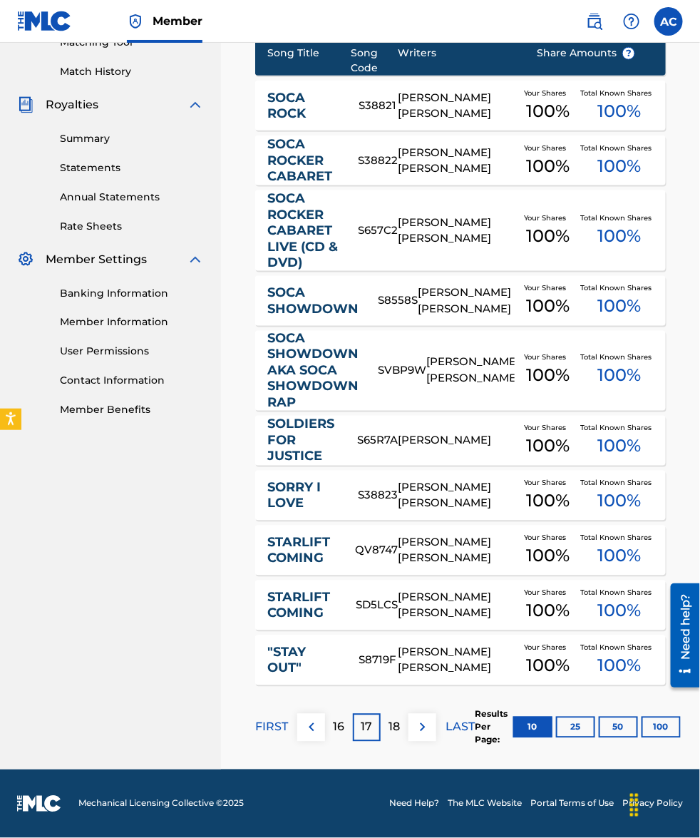
click at [340, 726] on p "16" at bounding box center [339, 727] width 11 height 17
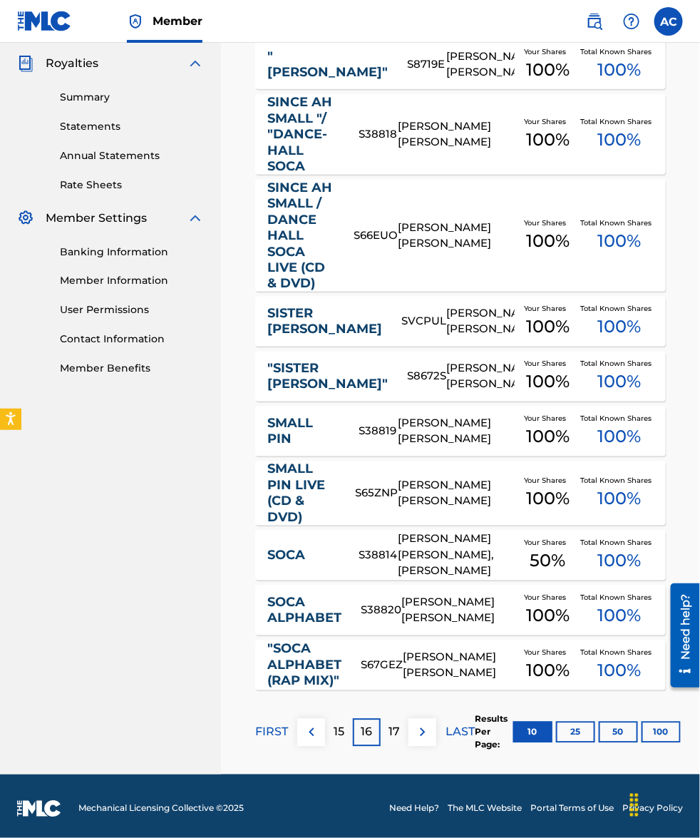
scroll to position [428, 0]
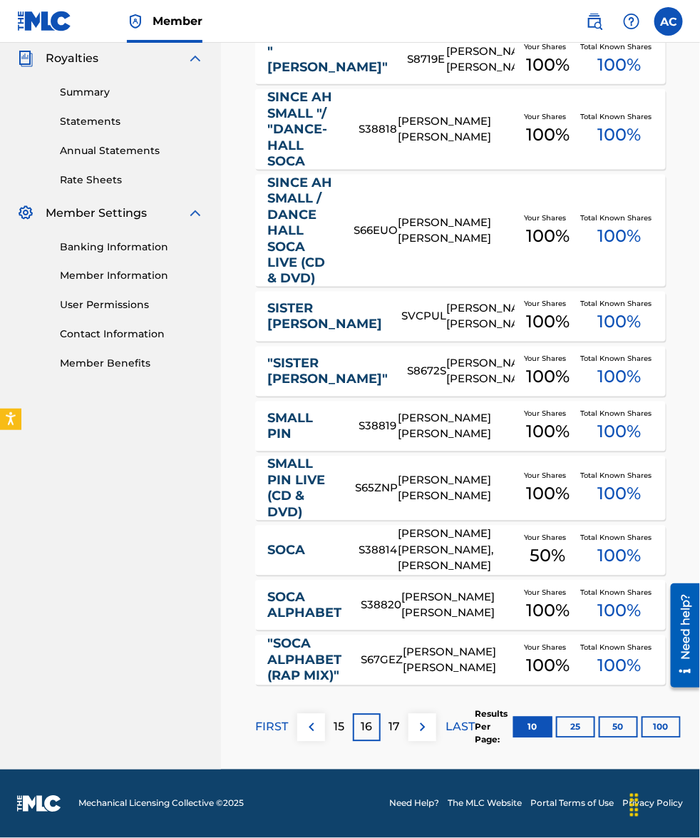
click at [387, 726] on div "17" at bounding box center [395, 728] width 28 height 28
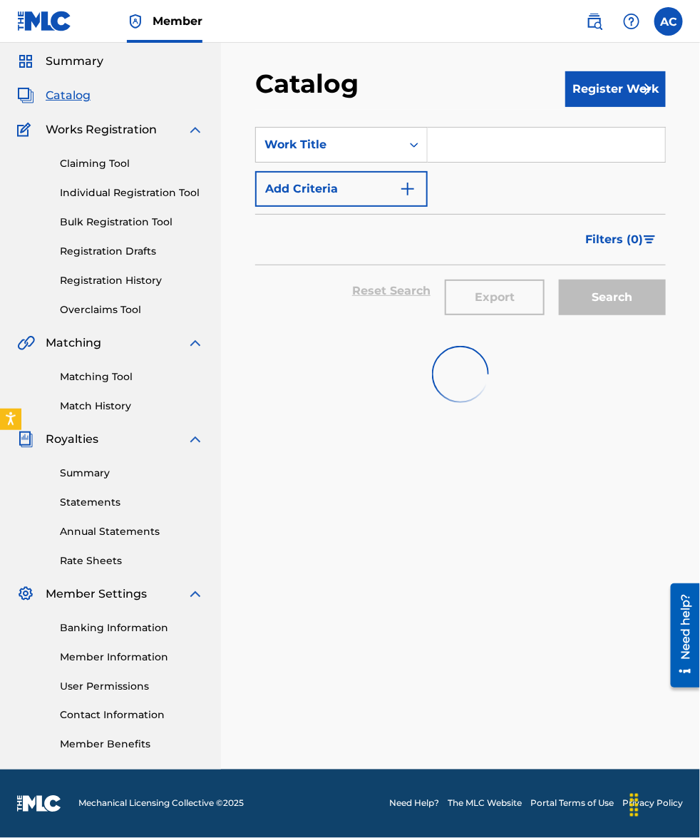
scroll to position [381, 0]
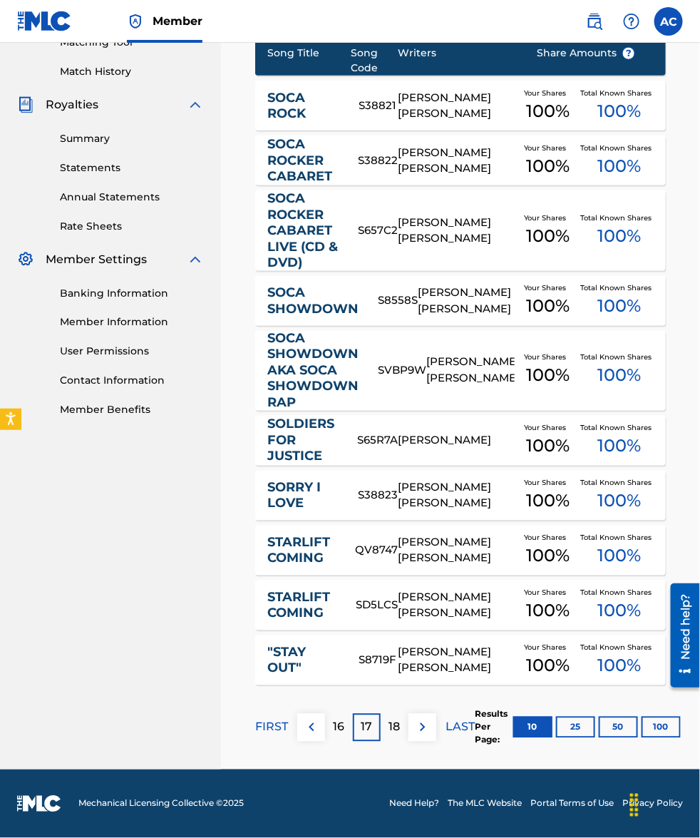
click at [389, 724] on p "18" at bounding box center [394, 727] width 11 height 17
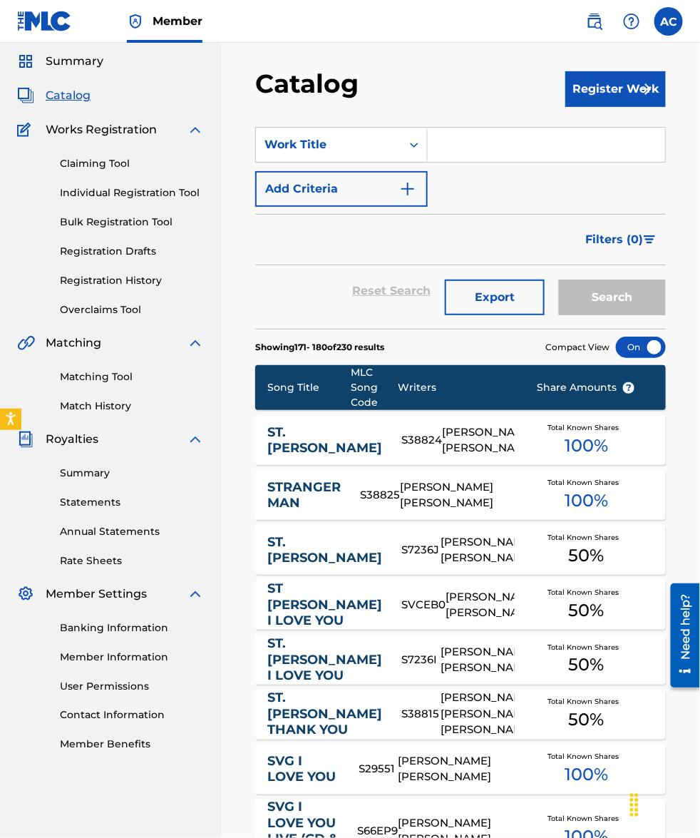
scroll to position [364, 0]
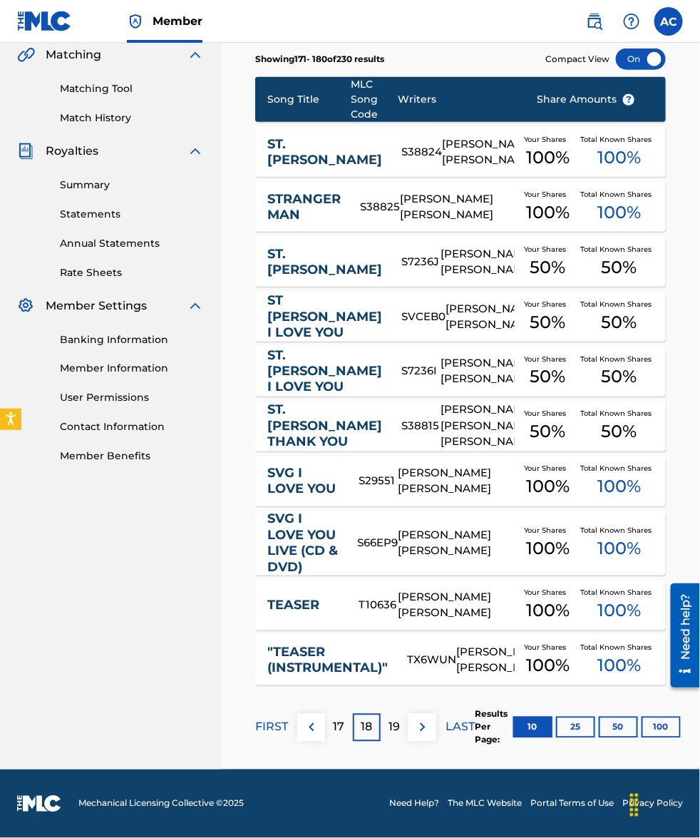
click at [341, 725] on p "17" at bounding box center [339, 727] width 11 height 17
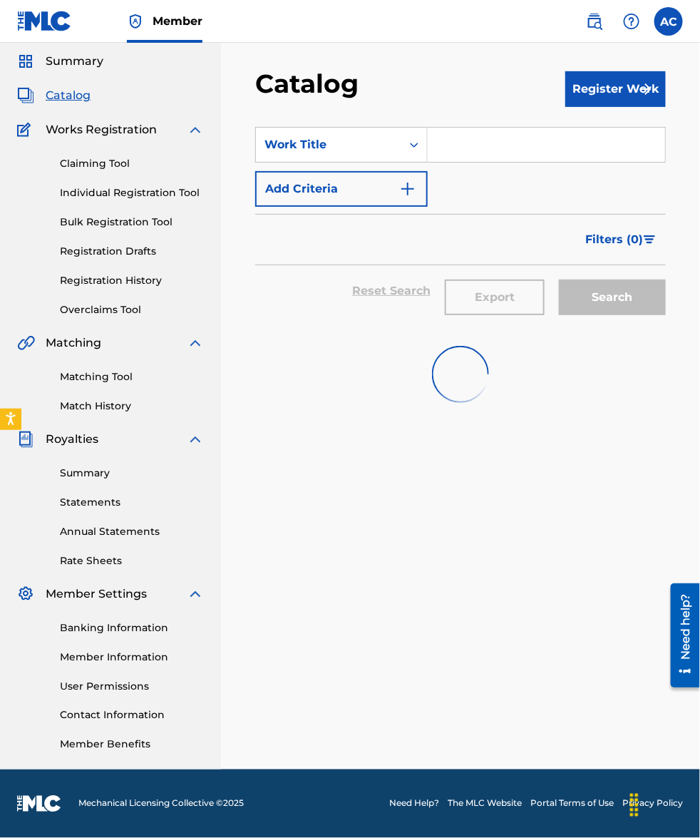
scroll to position [381, 0]
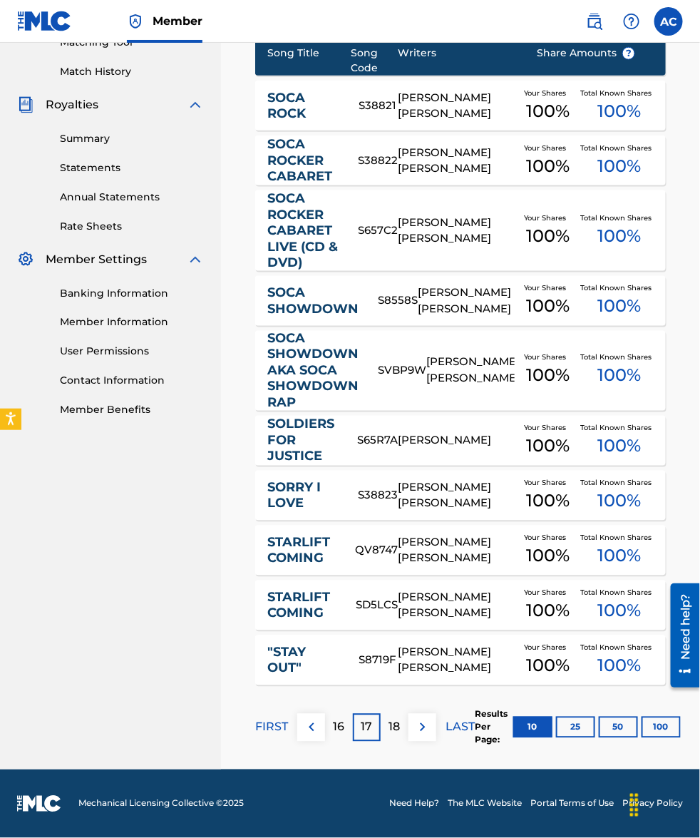
click at [366, 729] on p "17" at bounding box center [366, 727] width 11 height 17
click at [391, 729] on p "18" at bounding box center [394, 727] width 11 height 17
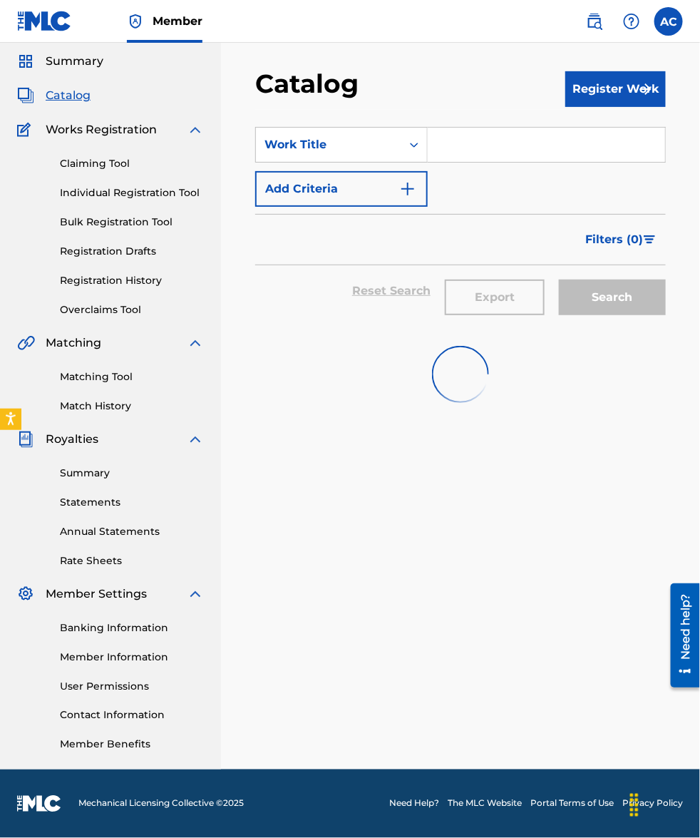
scroll to position [364, 0]
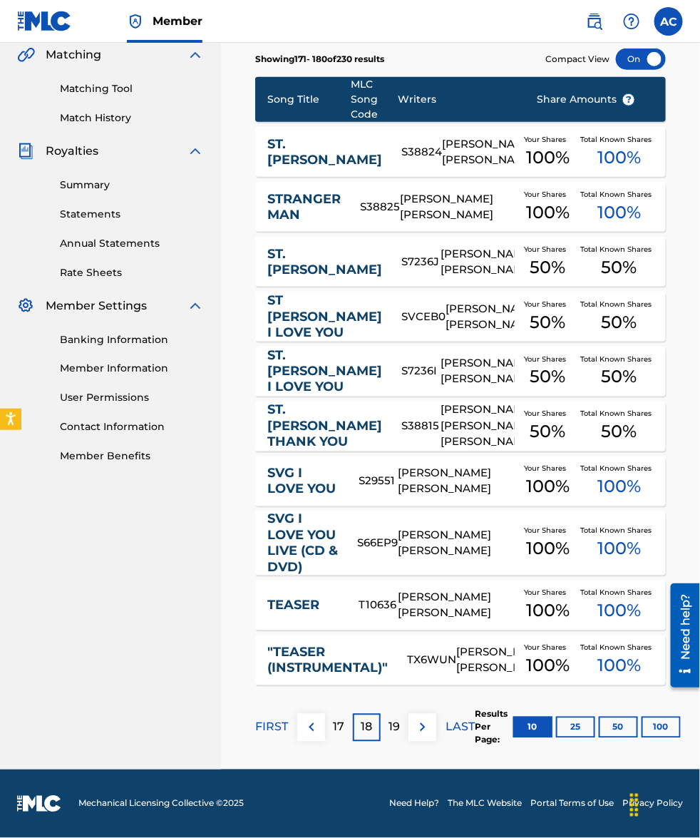
click at [392, 722] on p "19" at bounding box center [394, 727] width 11 height 17
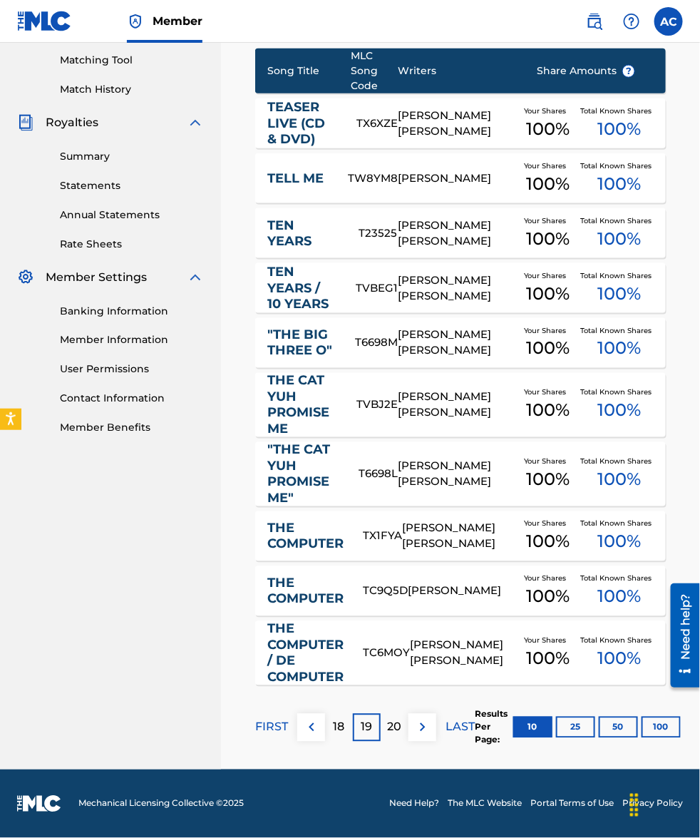
click at [336, 722] on p "18" at bounding box center [339, 727] width 11 height 17
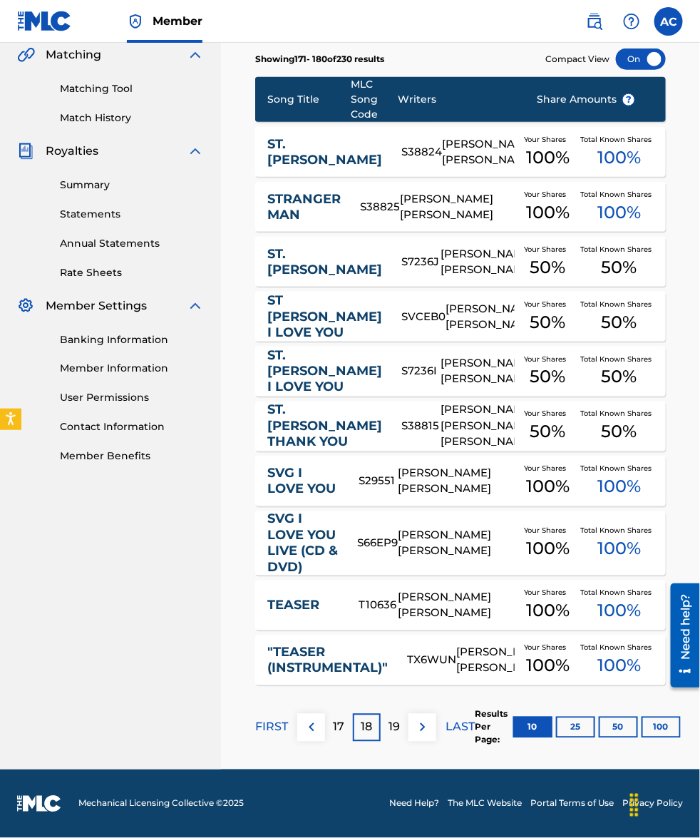
click at [400, 724] on div "19" at bounding box center [395, 728] width 28 height 28
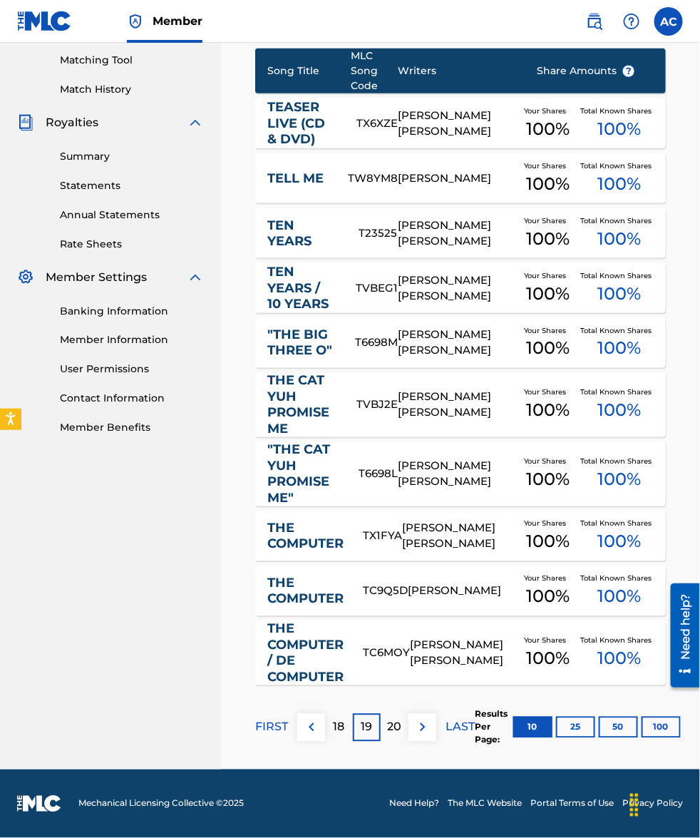
click at [335, 731] on p "18" at bounding box center [339, 727] width 11 height 17
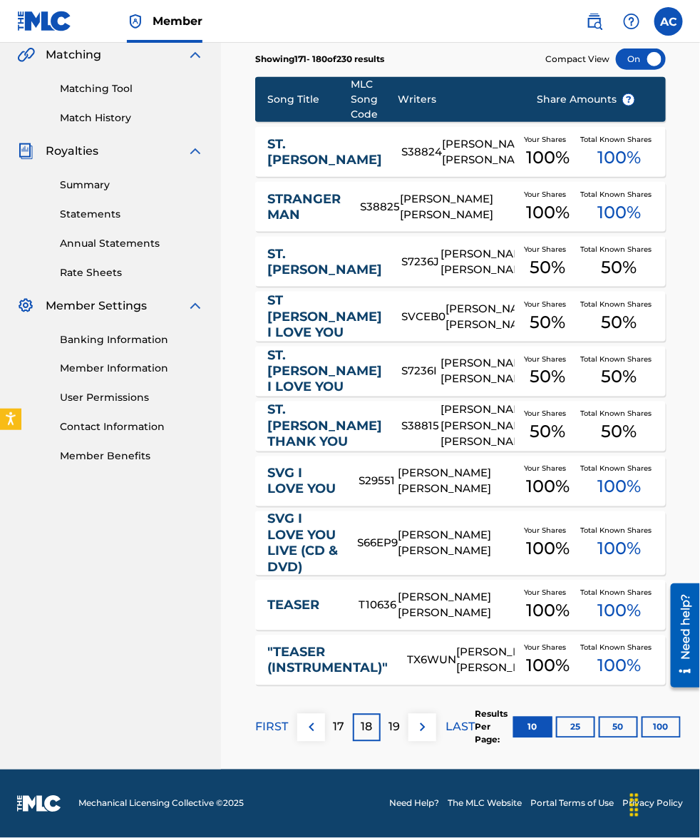
click at [394, 728] on p "19" at bounding box center [394, 727] width 11 height 17
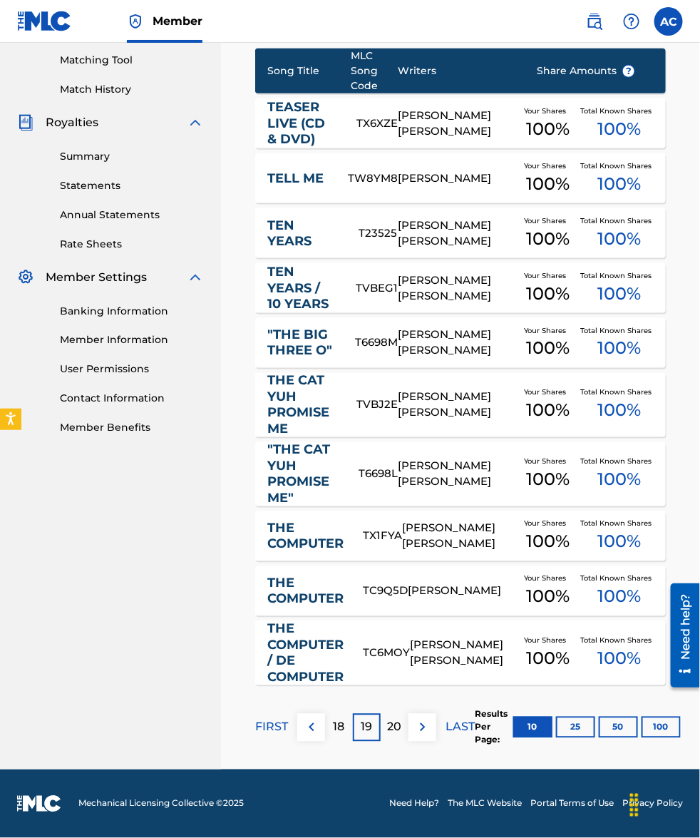
click at [397, 722] on p "20" at bounding box center [395, 727] width 14 height 17
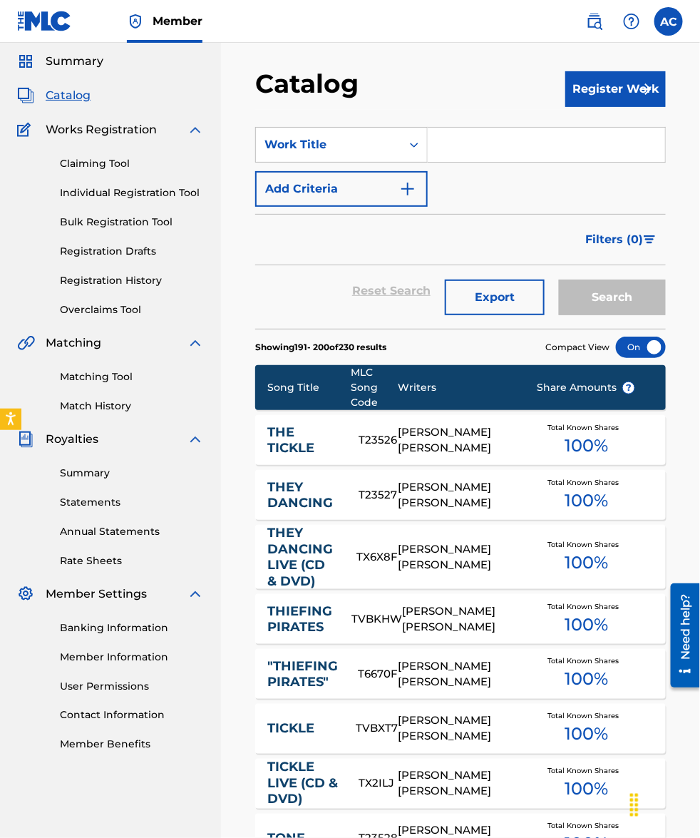
scroll to position [335, 0]
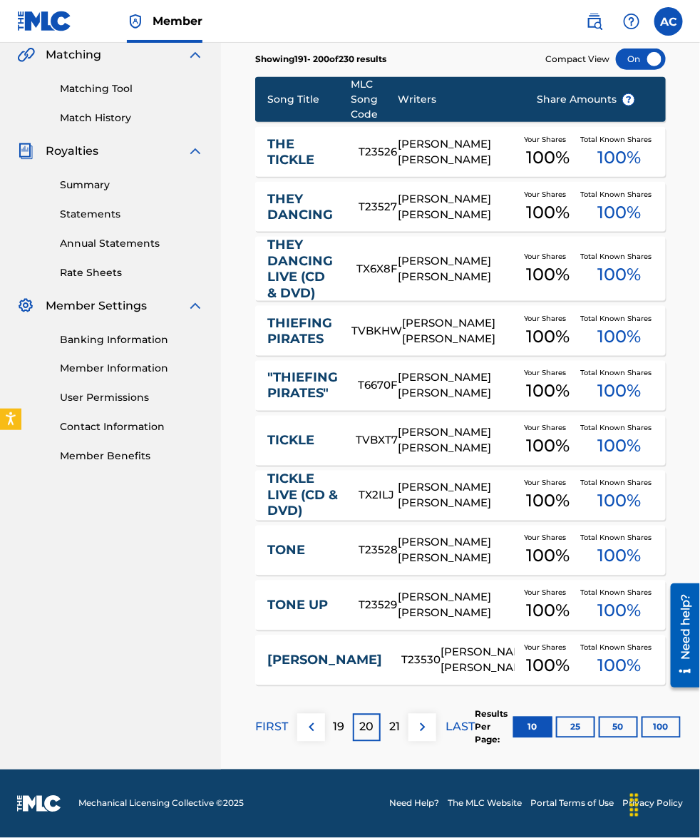
click at [341, 724] on p "19" at bounding box center [339, 727] width 11 height 17
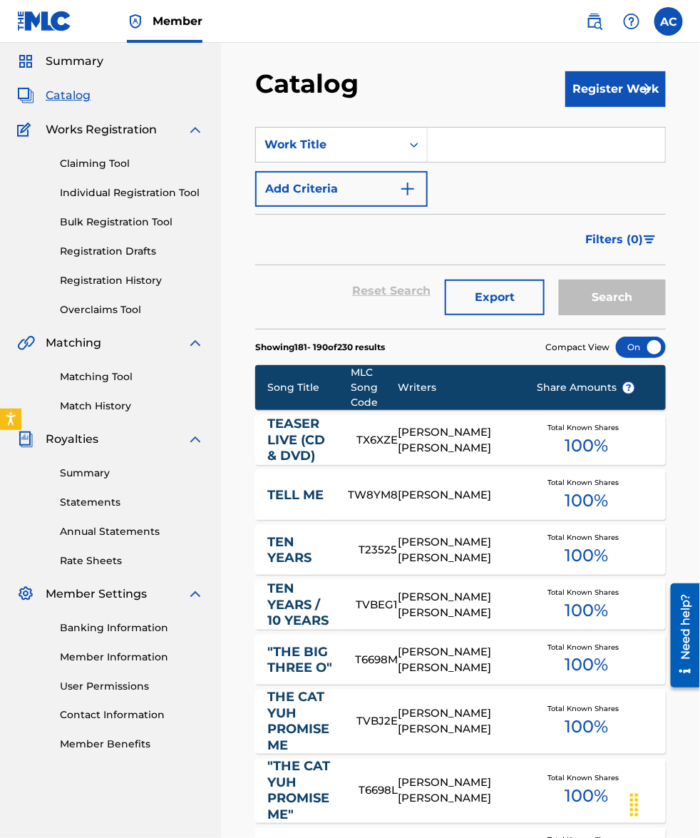
scroll to position [364, 0]
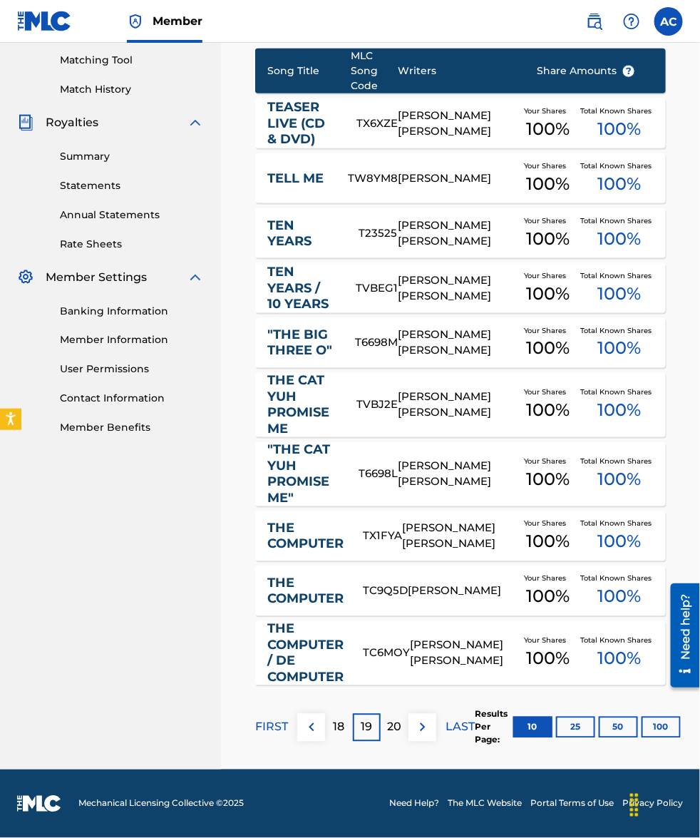
click at [396, 729] on p "20" at bounding box center [395, 727] width 14 height 17
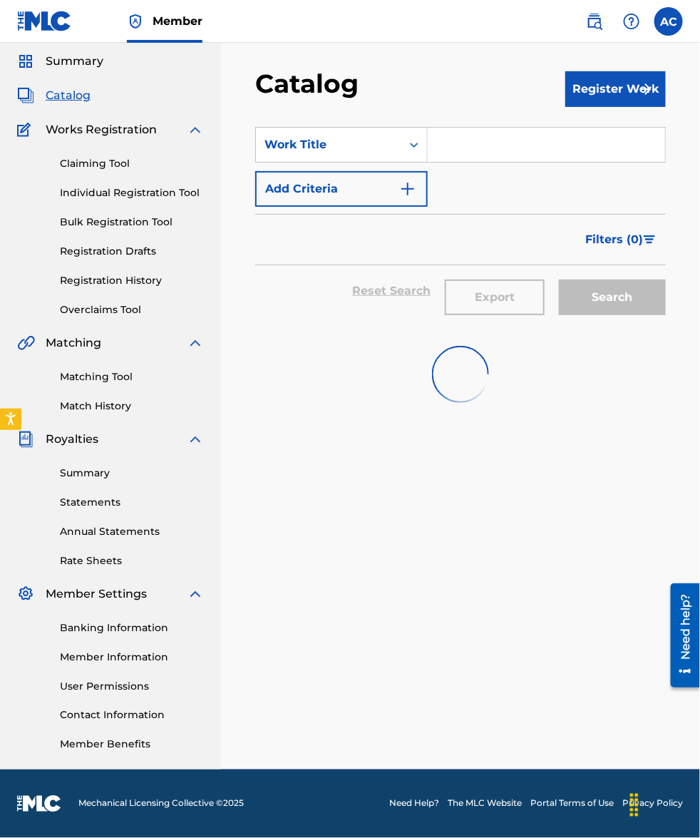
scroll to position [335, 0]
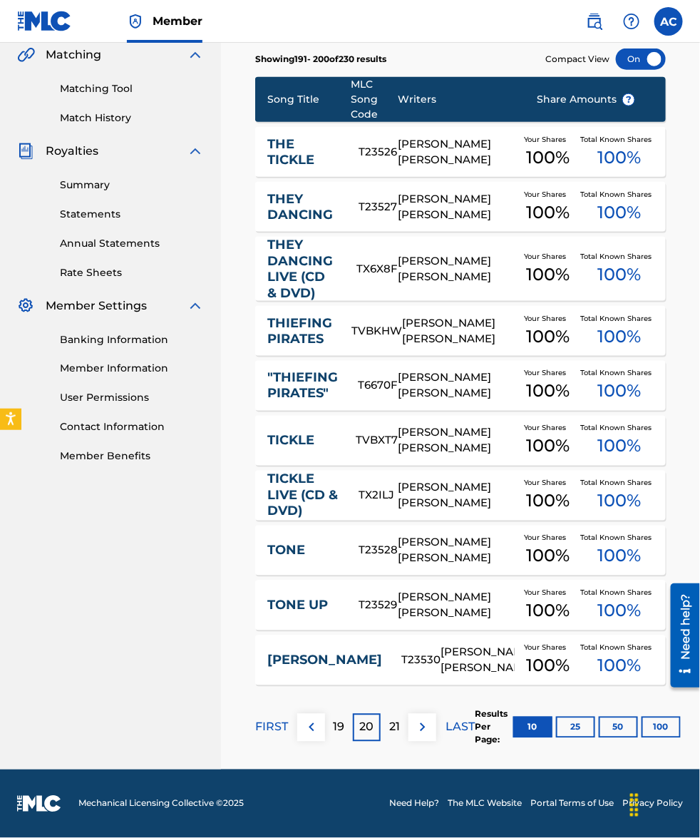
click at [335, 725] on p "19" at bounding box center [339, 727] width 11 height 17
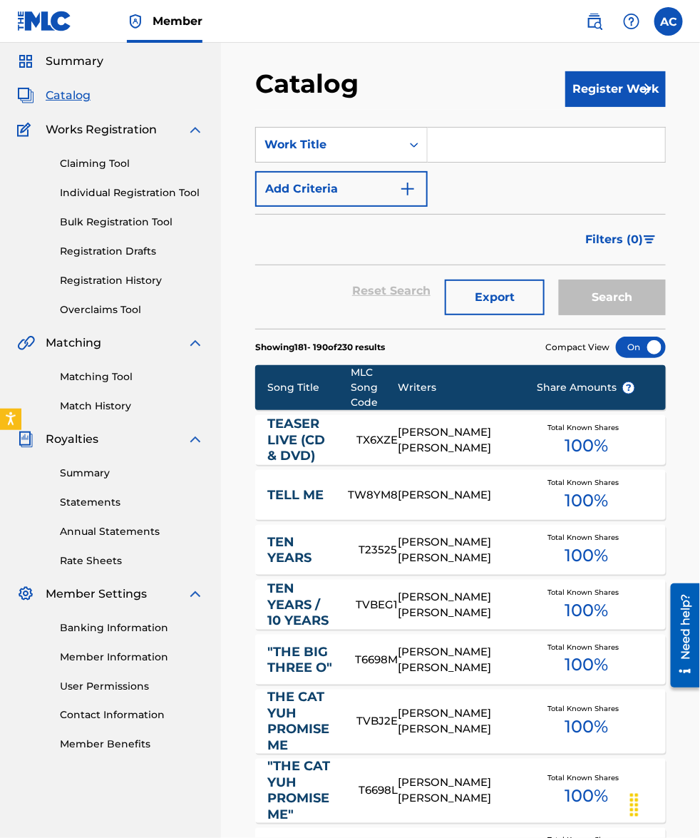
scroll to position [364, 0]
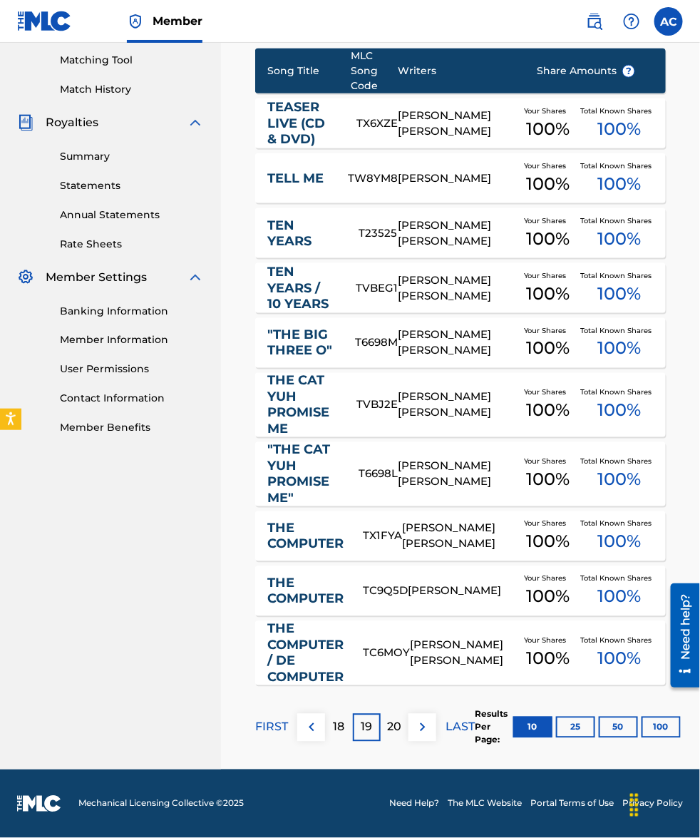
click at [400, 727] on p "20" at bounding box center [395, 727] width 14 height 17
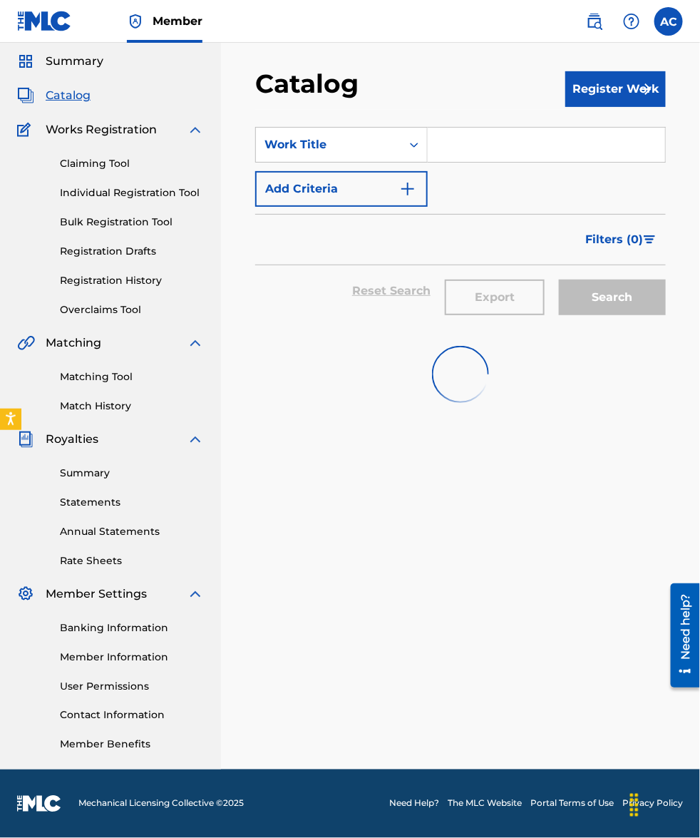
scroll to position [335, 0]
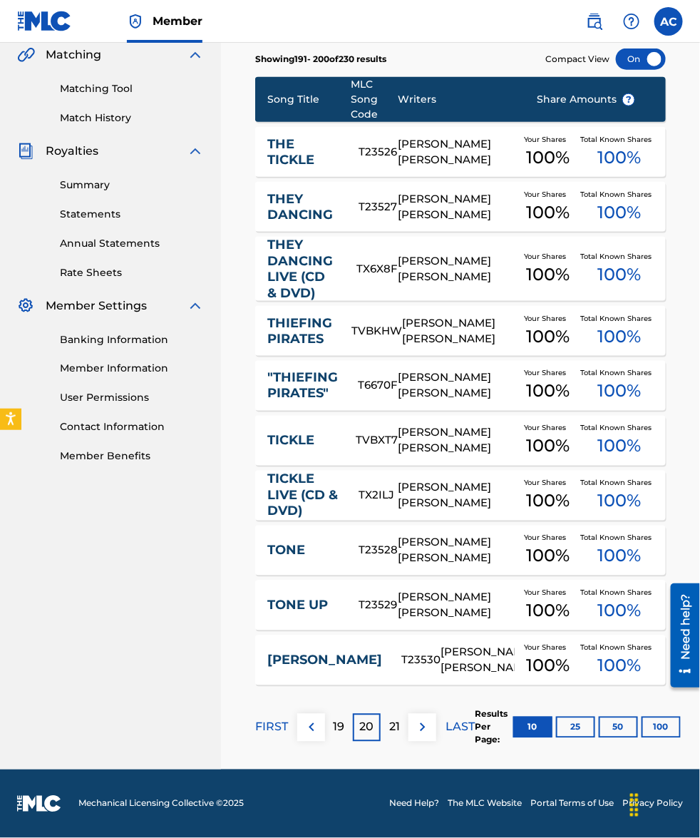
click at [389, 724] on p "21" at bounding box center [394, 727] width 11 height 17
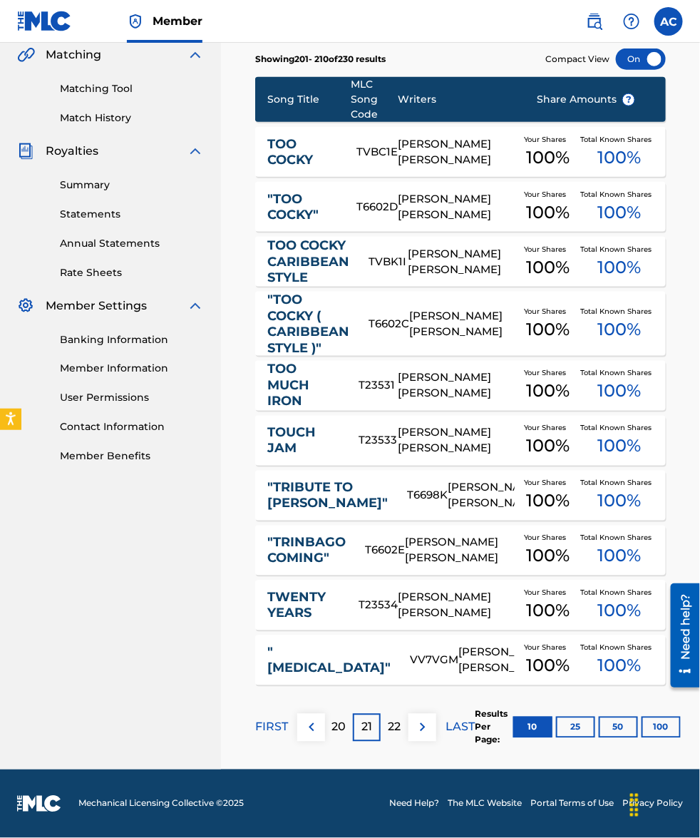
click at [342, 727] on p "20" at bounding box center [339, 727] width 14 height 17
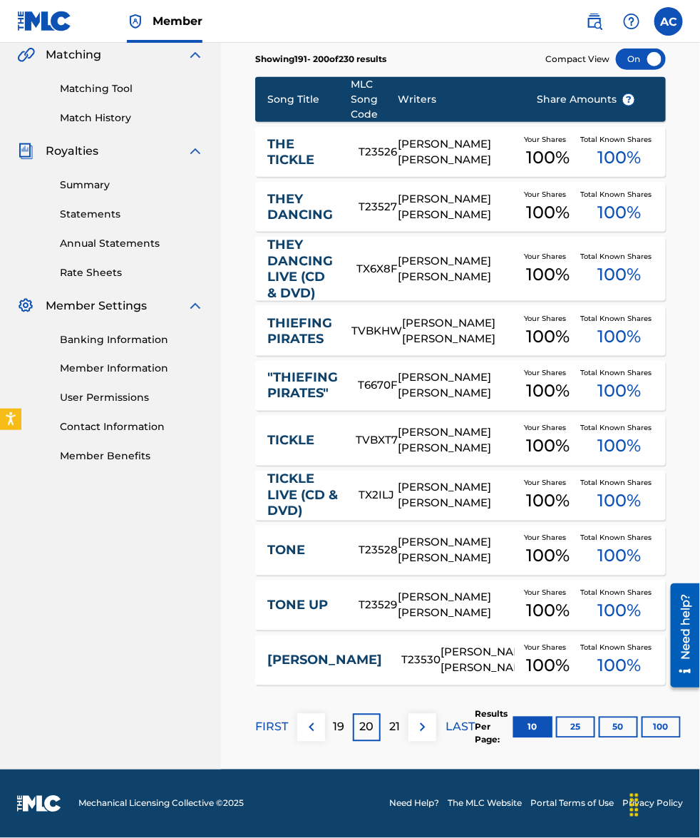
click at [365, 728] on p "20" at bounding box center [367, 727] width 14 height 17
click at [392, 734] on p "21" at bounding box center [394, 727] width 11 height 17
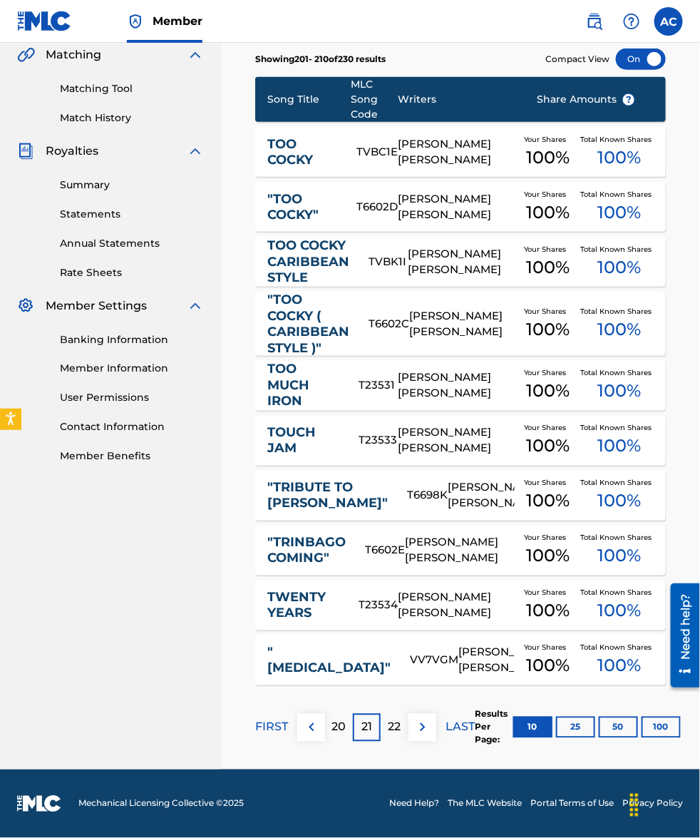
click at [336, 727] on p "20" at bounding box center [339, 727] width 14 height 17
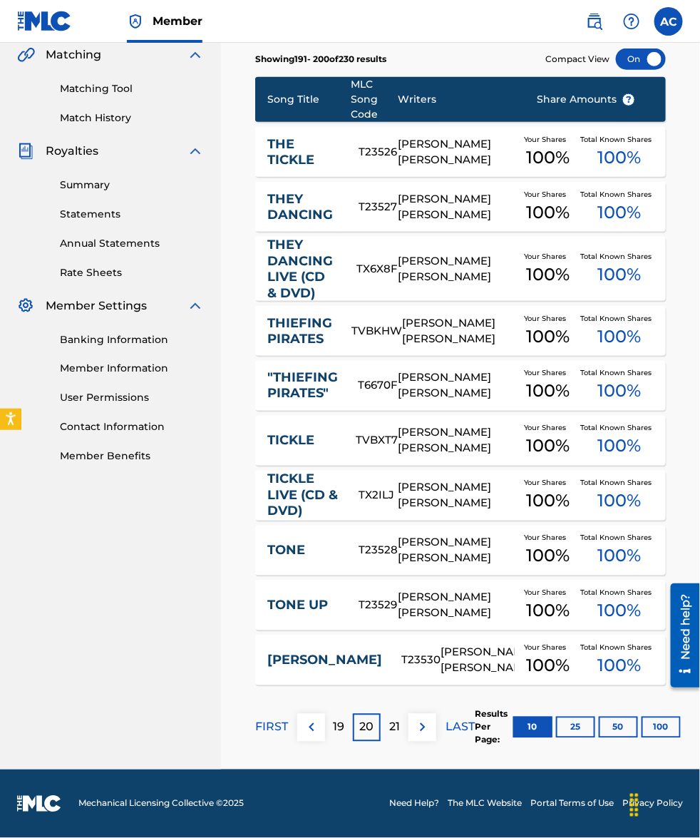
click at [361, 725] on p "20" at bounding box center [367, 727] width 14 height 17
click at [396, 732] on p "21" at bounding box center [394, 727] width 11 height 17
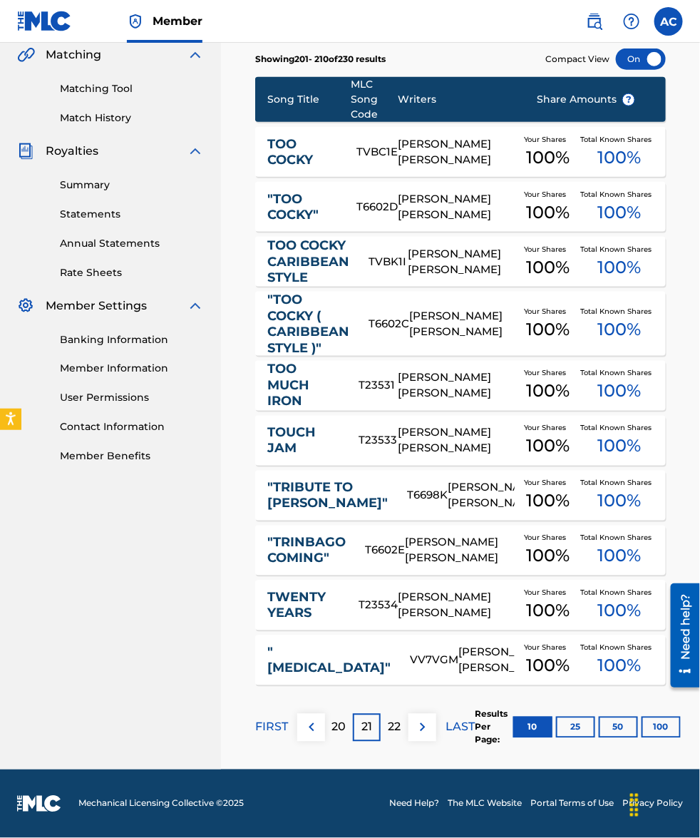
click at [396, 722] on p "22" at bounding box center [395, 727] width 13 height 17
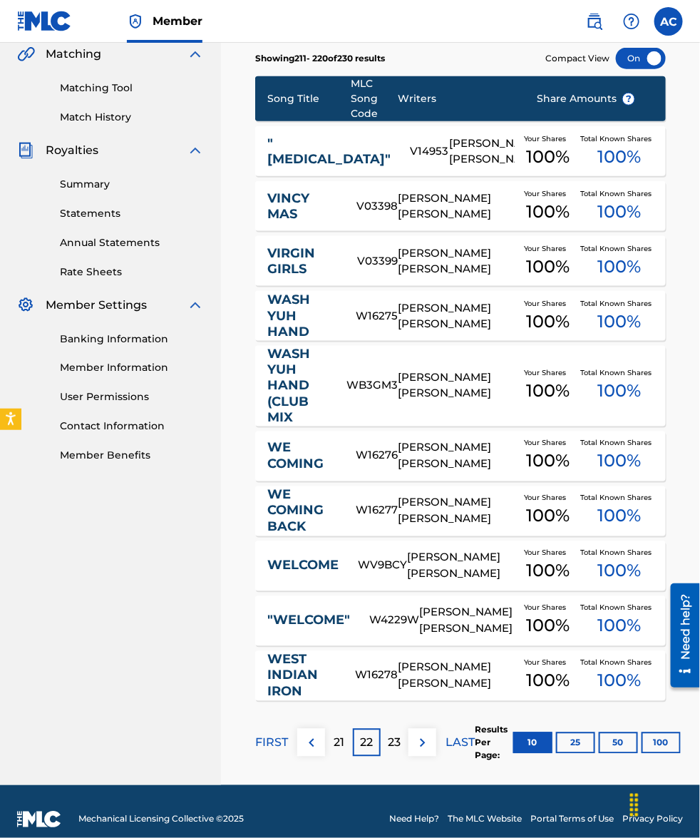
click at [339, 750] on p "21" at bounding box center [339, 742] width 11 height 17
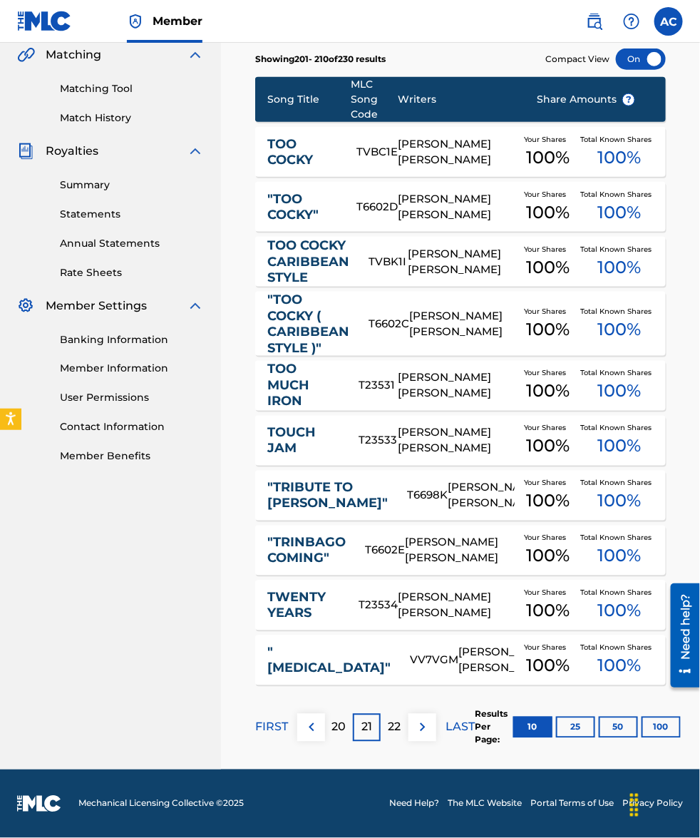
click at [307, 714] on button at bounding box center [311, 728] width 28 height 28
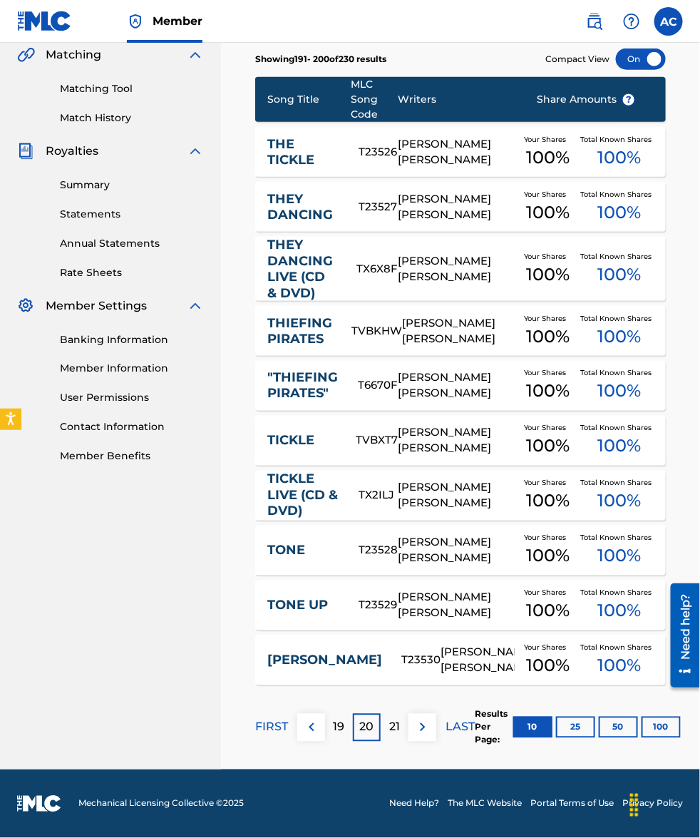
click at [334, 727] on p "19" at bounding box center [339, 727] width 11 height 17
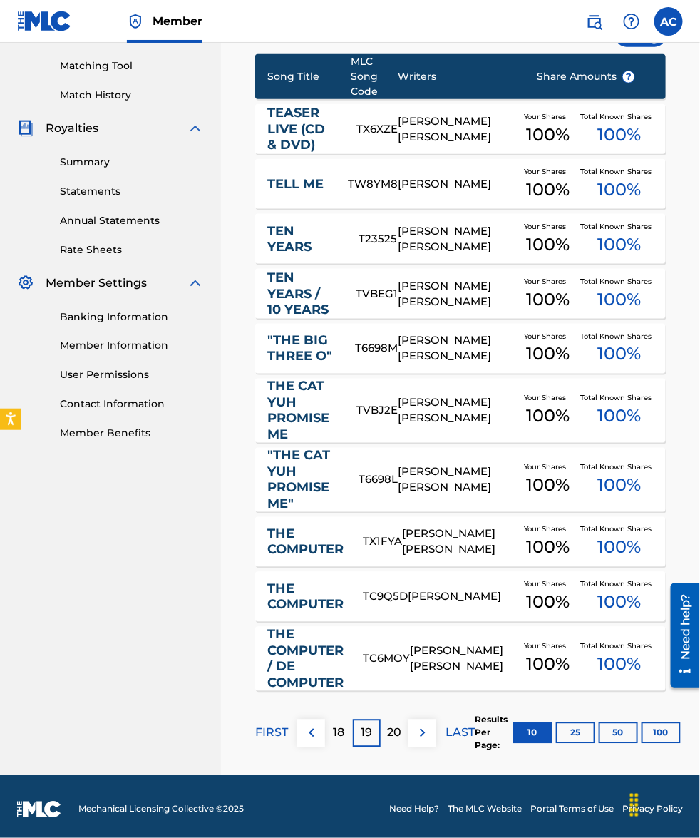
scroll to position [364, 0]
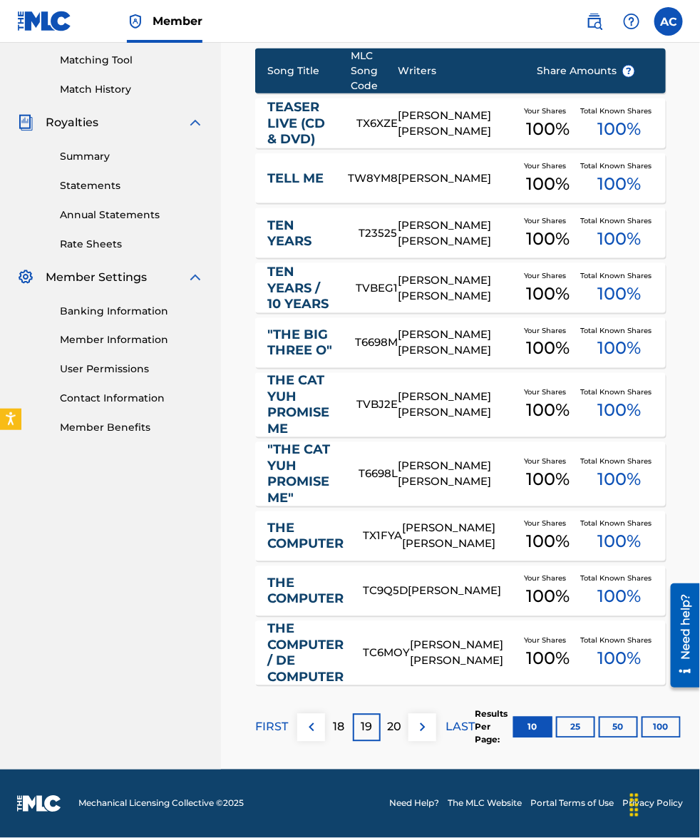
click at [391, 728] on p "20" at bounding box center [395, 727] width 14 height 17
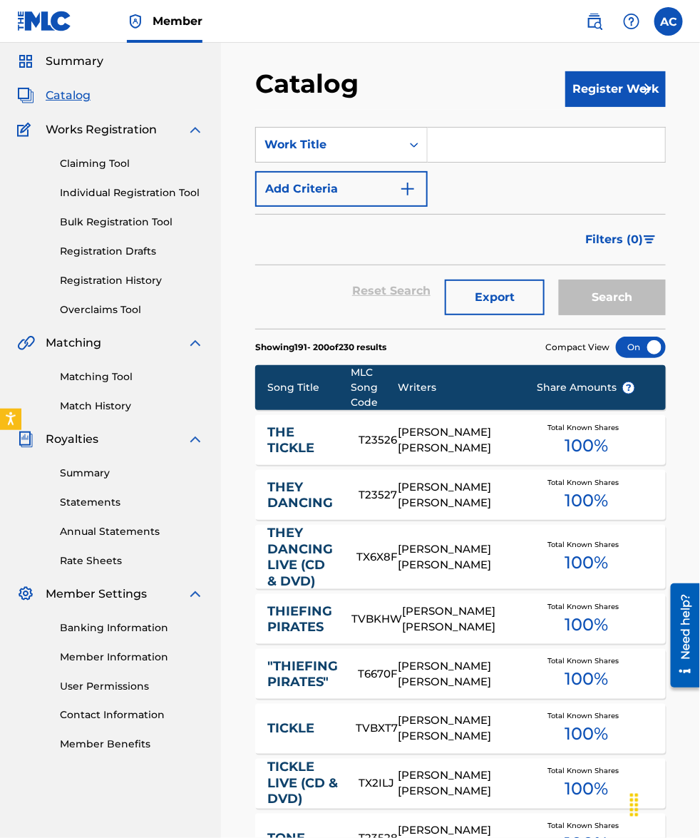
scroll to position [335, 0]
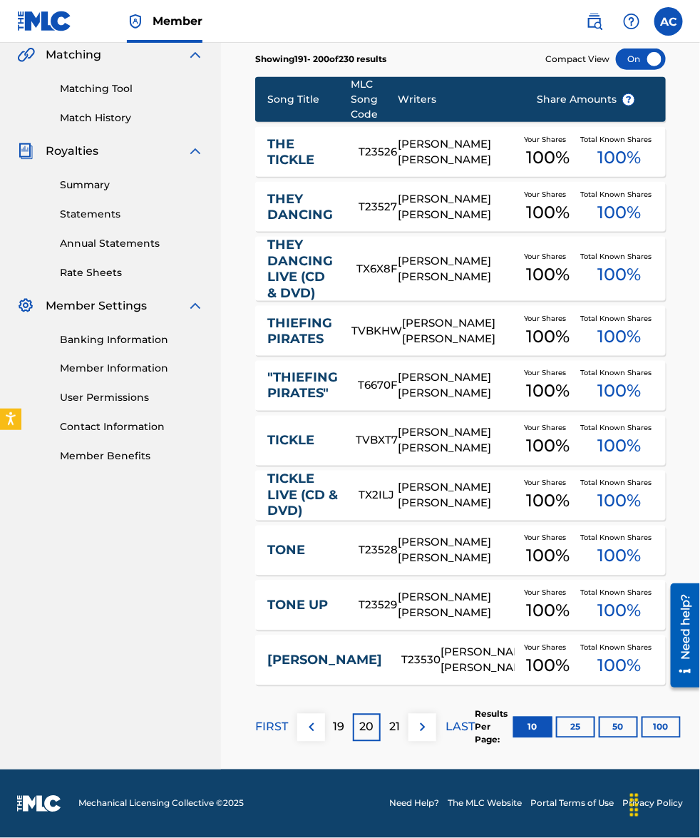
click at [387, 732] on div "21" at bounding box center [395, 728] width 28 height 28
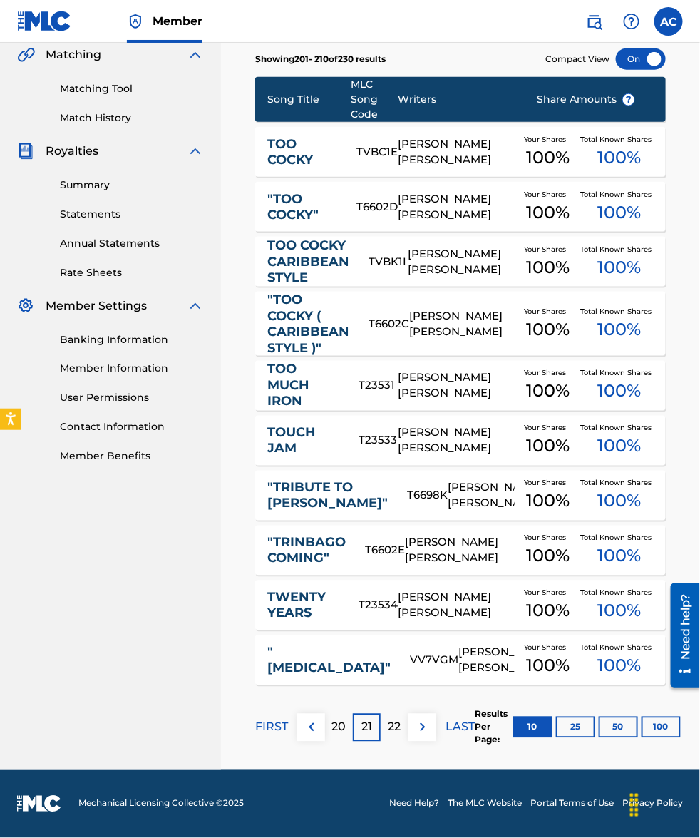
click at [398, 729] on p "22" at bounding box center [395, 727] width 13 height 17
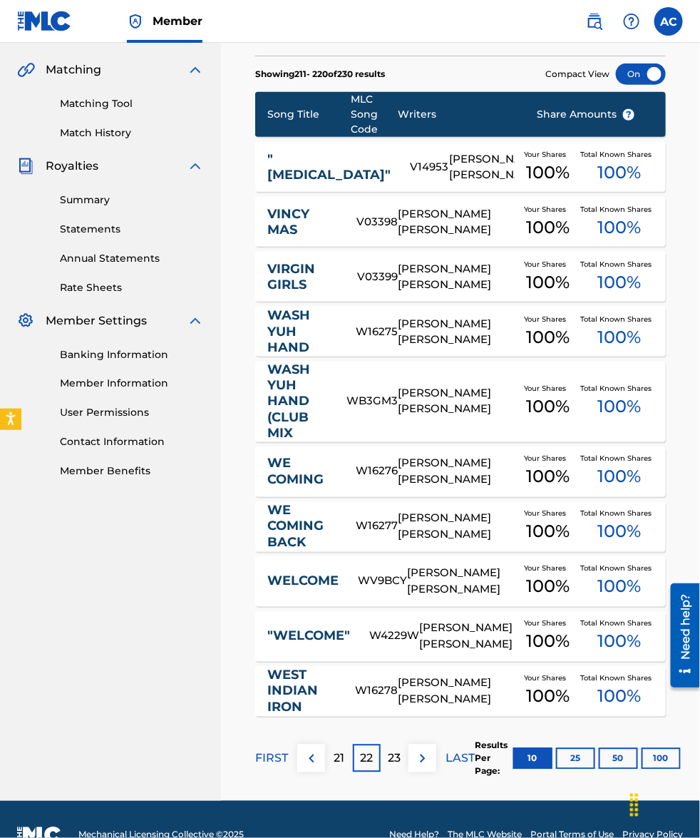
scroll to position [351, 0]
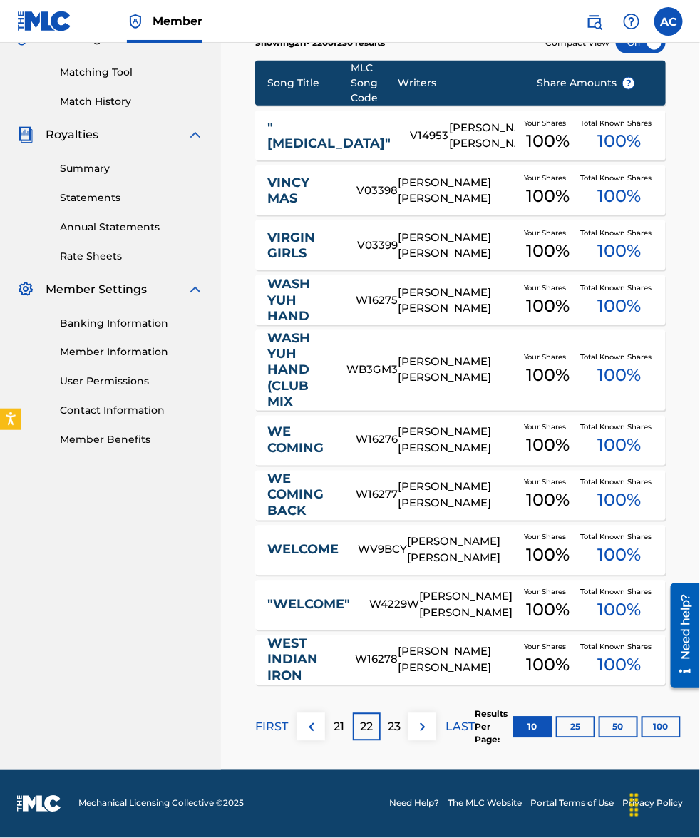
click at [394, 729] on p "23" at bounding box center [395, 727] width 13 height 17
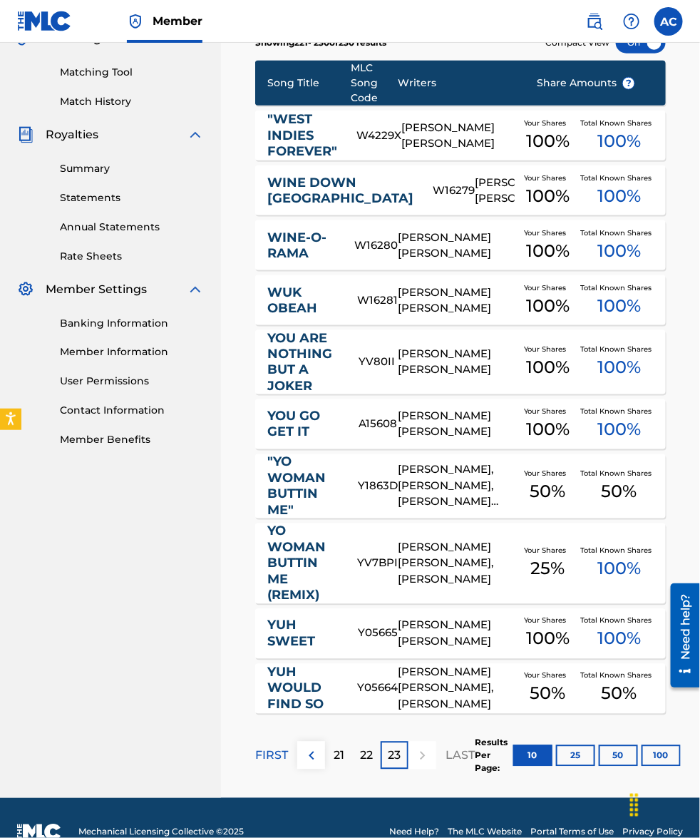
click at [364, 758] on p "22" at bounding box center [367, 755] width 13 height 17
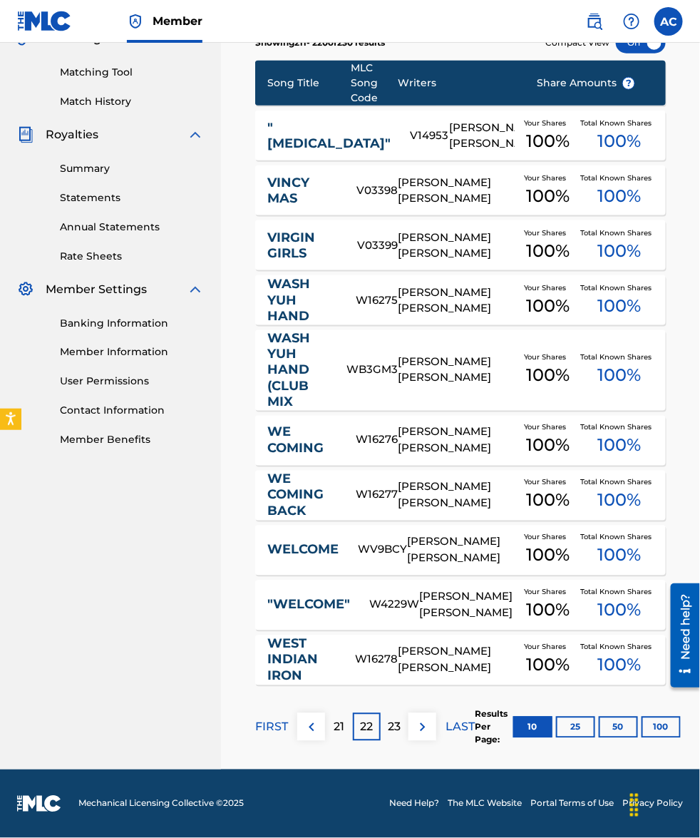
click at [394, 731] on p "23" at bounding box center [395, 727] width 13 height 17
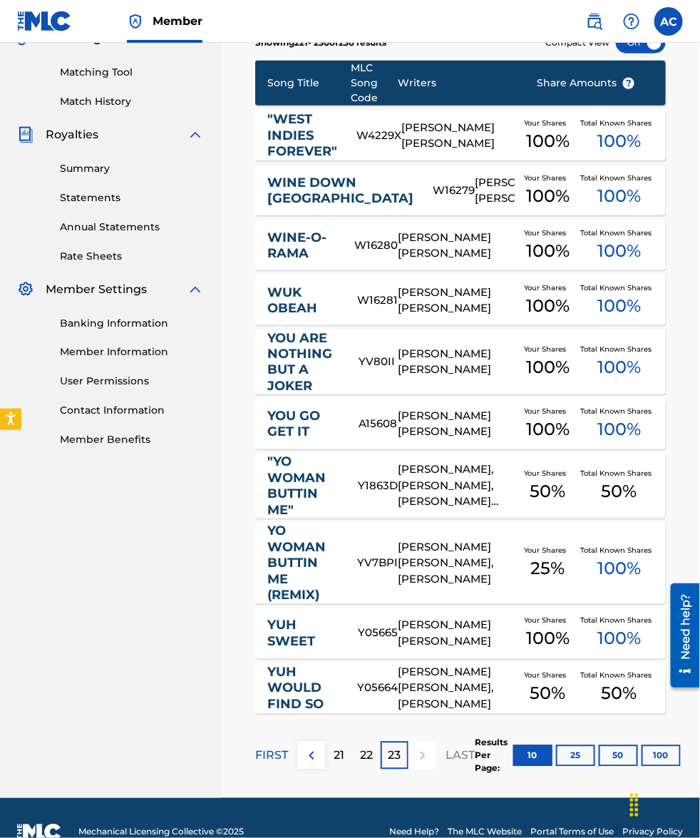
click at [365, 753] on p "22" at bounding box center [367, 755] width 13 height 17
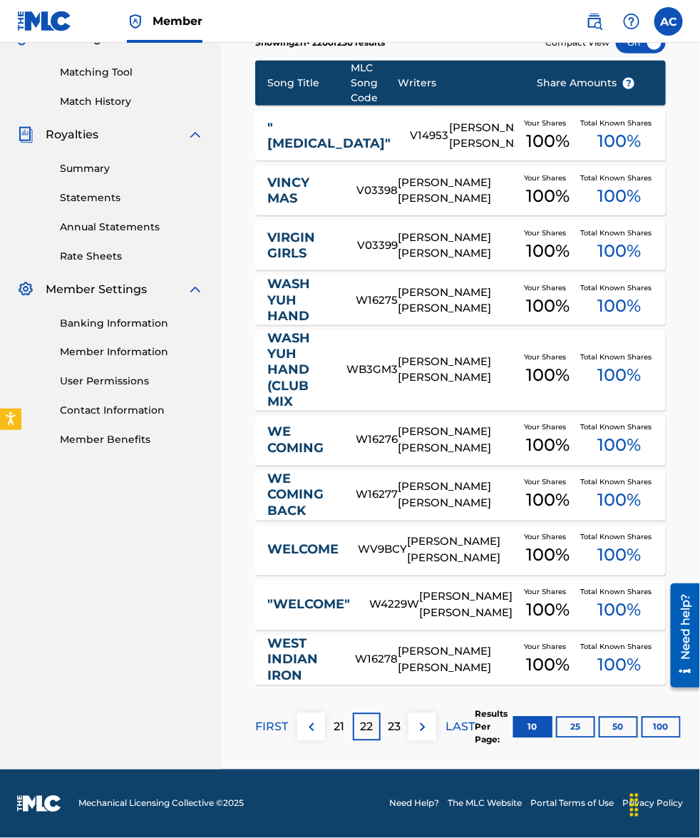
click at [392, 731] on p "23" at bounding box center [395, 727] width 13 height 17
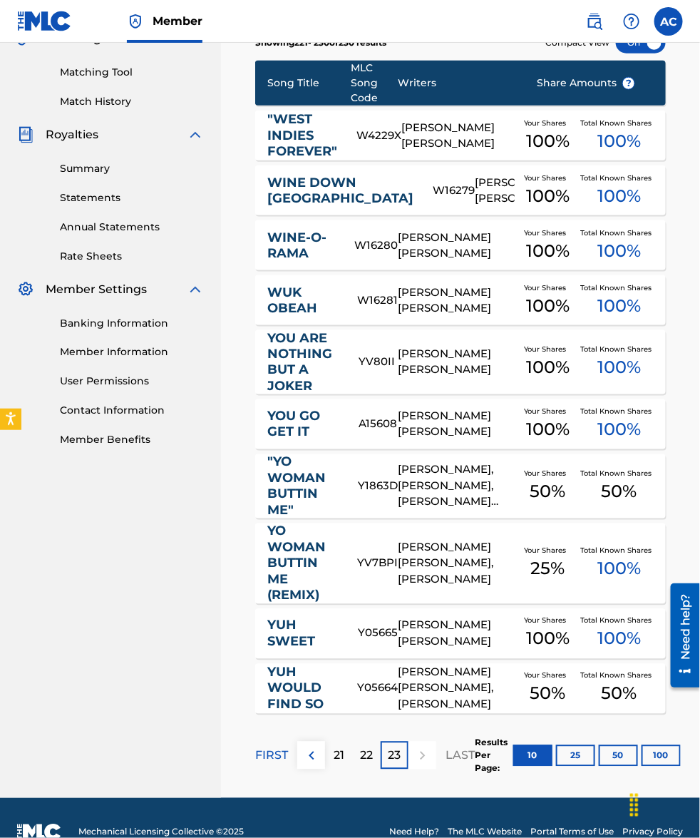
click at [368, 758] on p "22" at bounding box center [367, 755] width 13 height 17
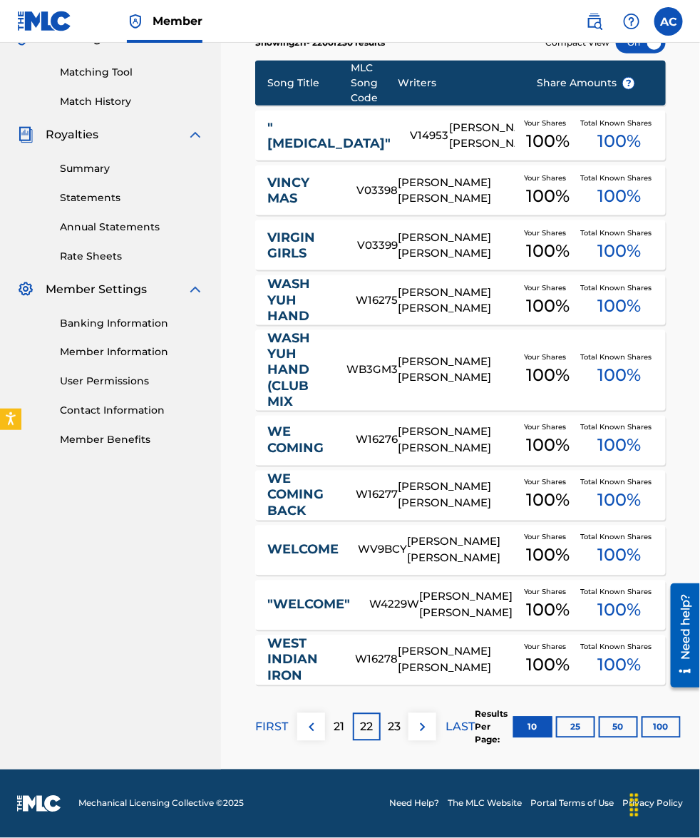
click at [397, 722] on p "23" at bounding box center [395, 727] width 13 height 17
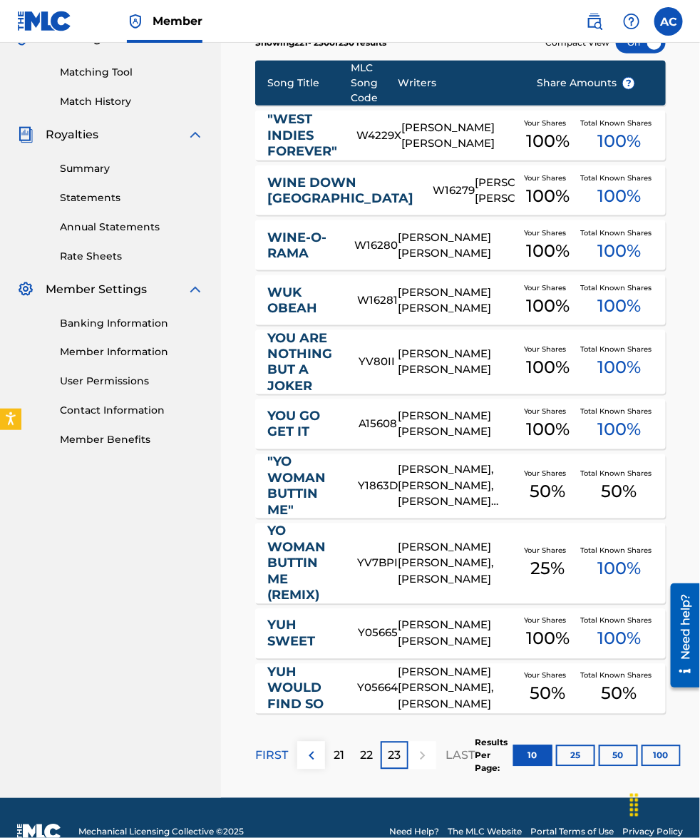
click at [368, 749] on p "22" at bounding box center [367, 755] width 13 height 17
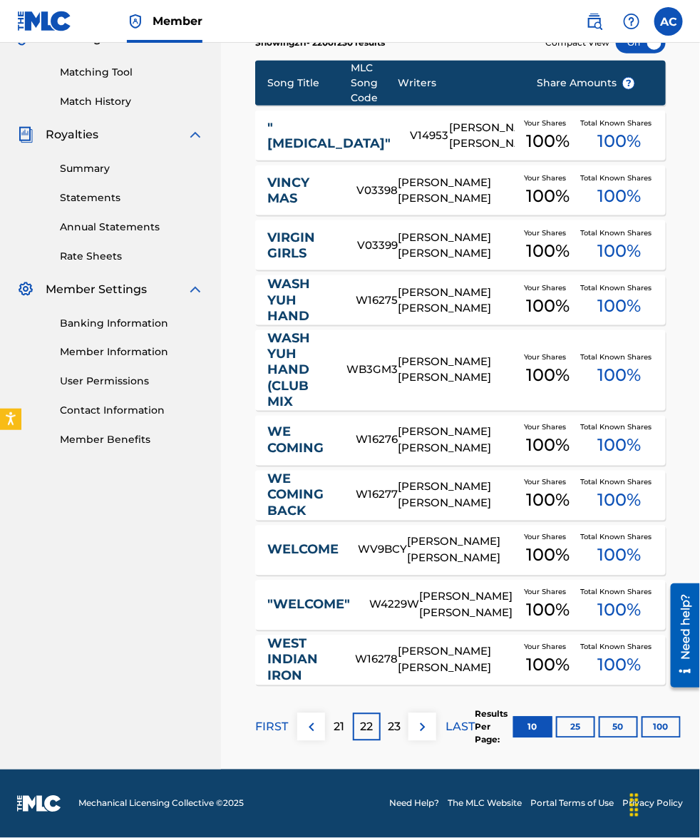
click at [391, 721] on p "23" at bounding box center [395, 727] width 13 height 17
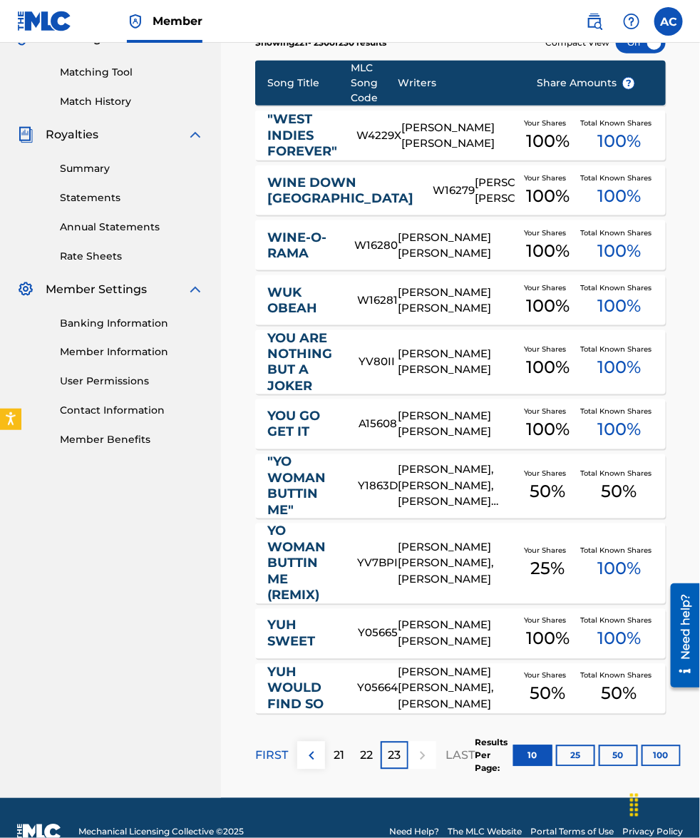
click at [368, 754] on p "22" at bounding box center [367, 755] width 13 height 17
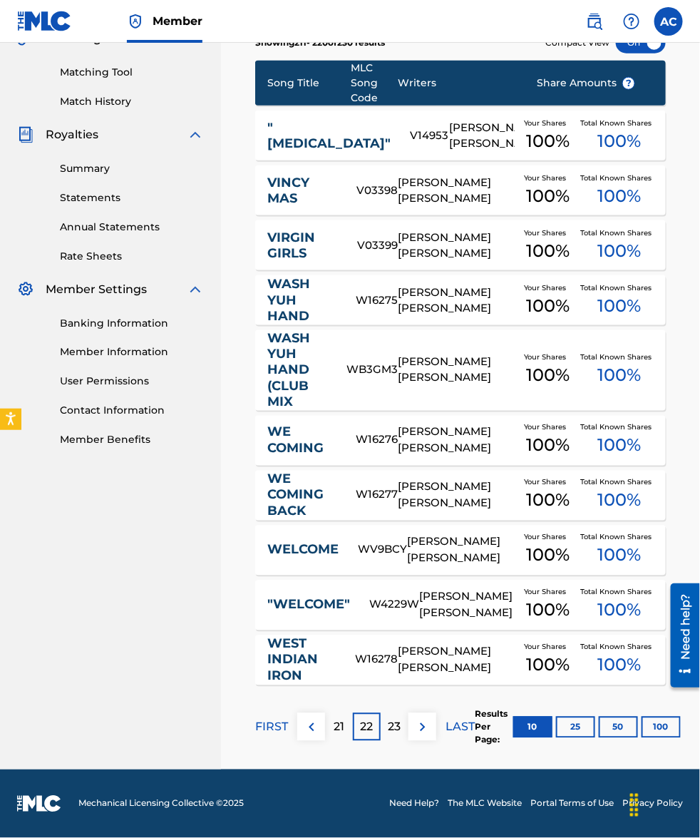
click at [389, 726] on p "23" at bounding box center [395, 727] width 13 height 17
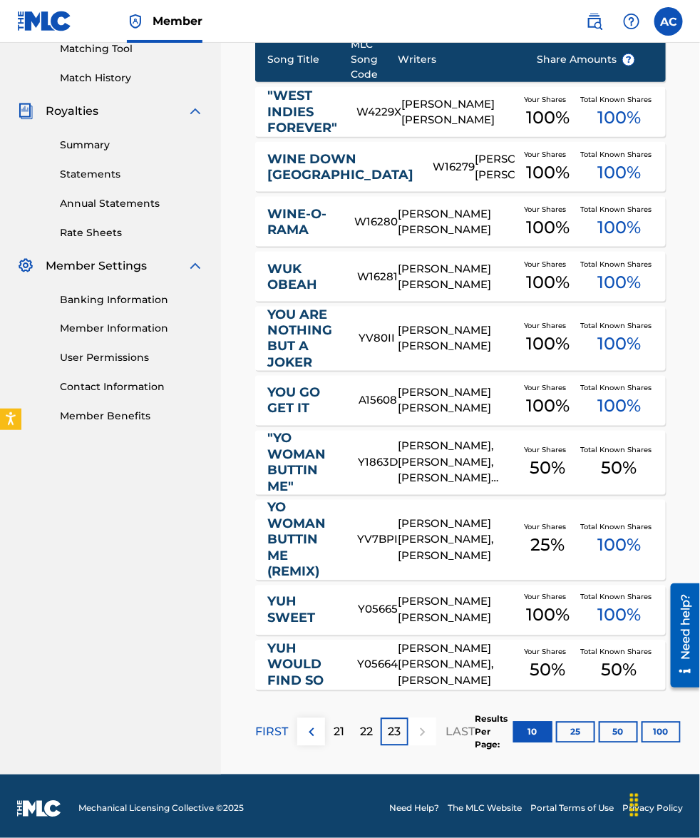
scroll to position [379, 0]
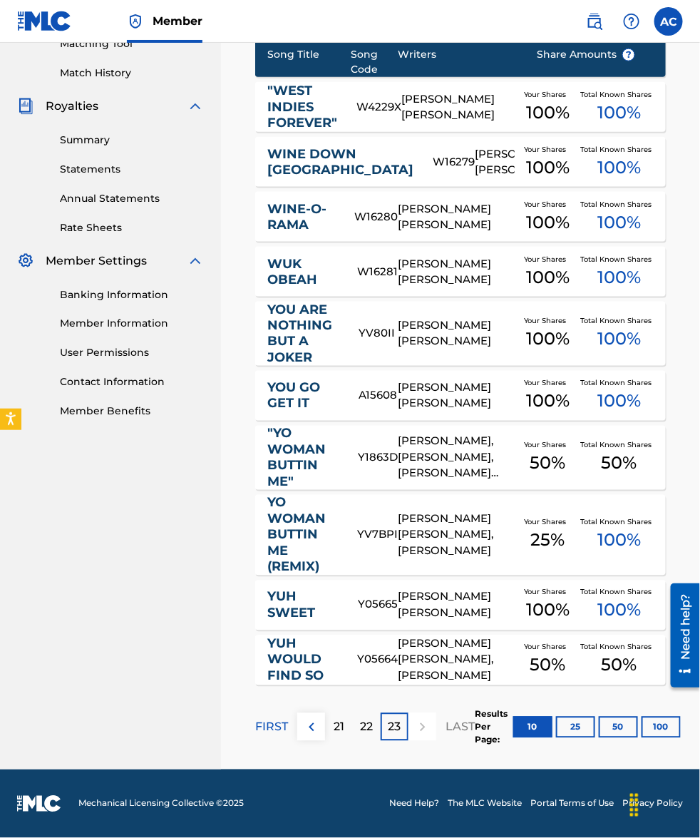
click at [275, 721] on p "FIRST" at bounding box center [271, 727] width 33 height 17
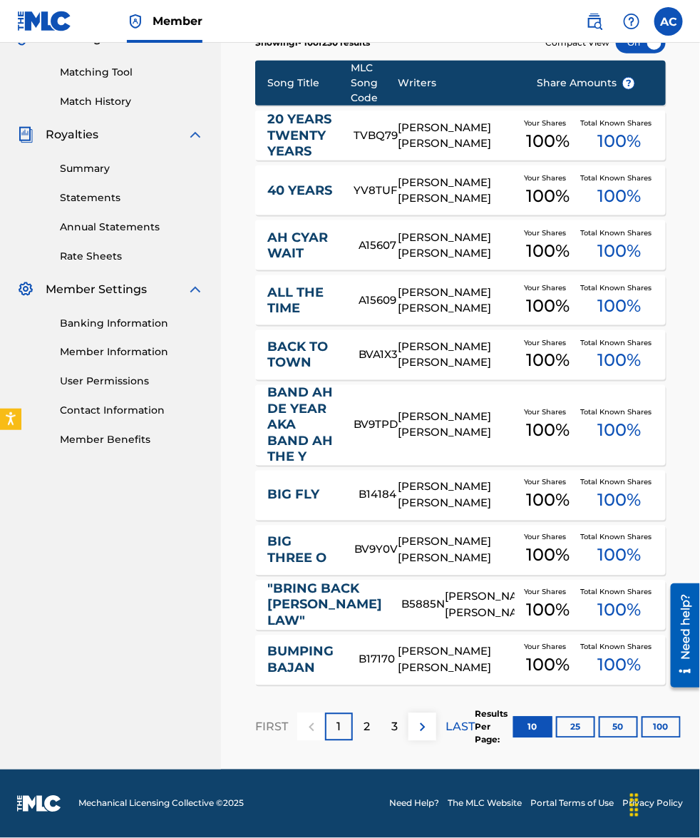
scroll to position [365, 0]
click at [364, 732] on p "2" at bounding box center [367, 727] width 6 height 17
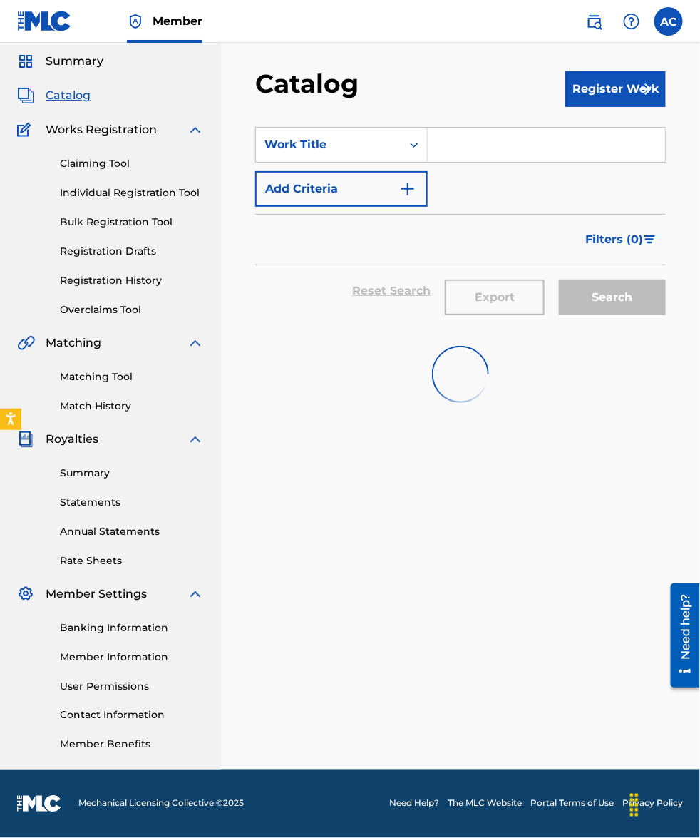
scroll to position [321, 0]
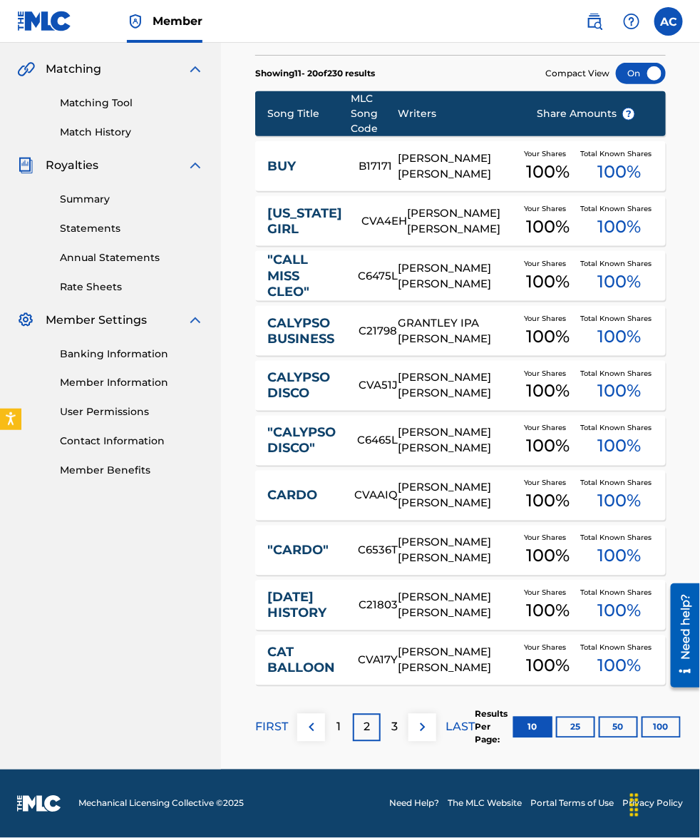
click at [310, 212] on link "[US_STATE] GIRL" at bounding box center [304, 221] width 75 height 32
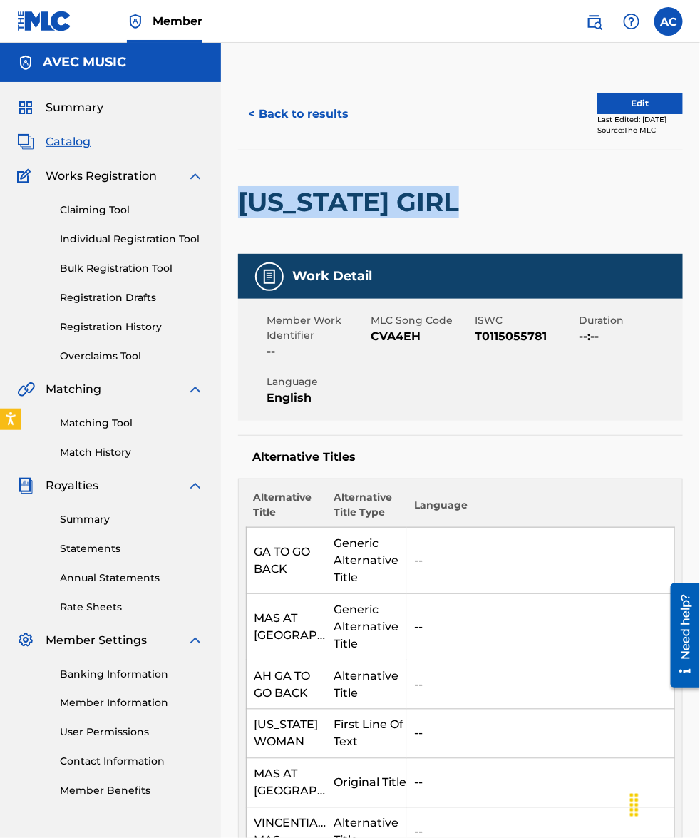
drag, startPoint x: 480, startPoint y: 203, endPoint x: 243, endPoint y: 190, distance: 237.1
click at [243, 190] on h2 "[US_STATE] GIRL" at bounding box center [352, 202] width 228 height 32
copy h2 "[US_STATE] GIRL"
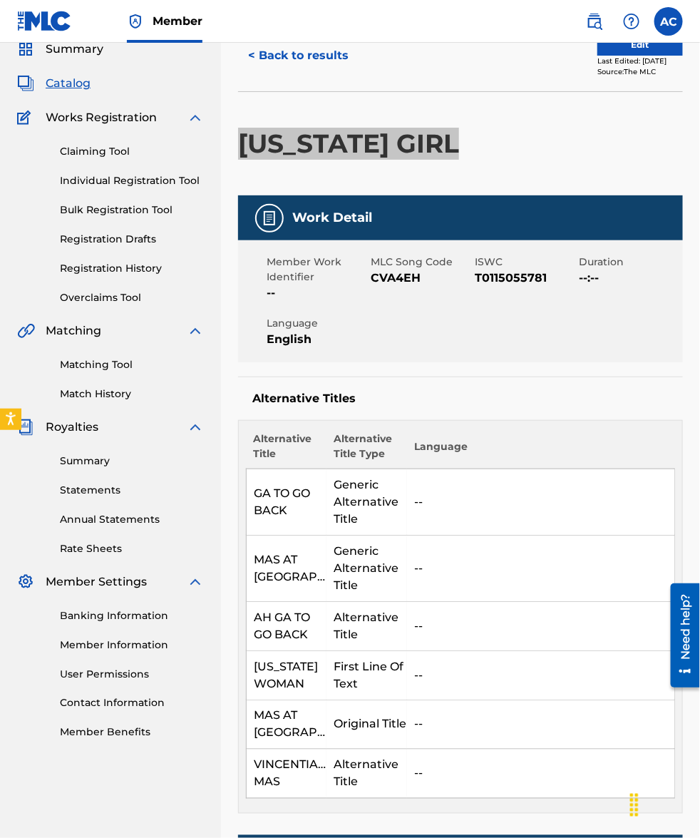
scroll to position [89, 0]
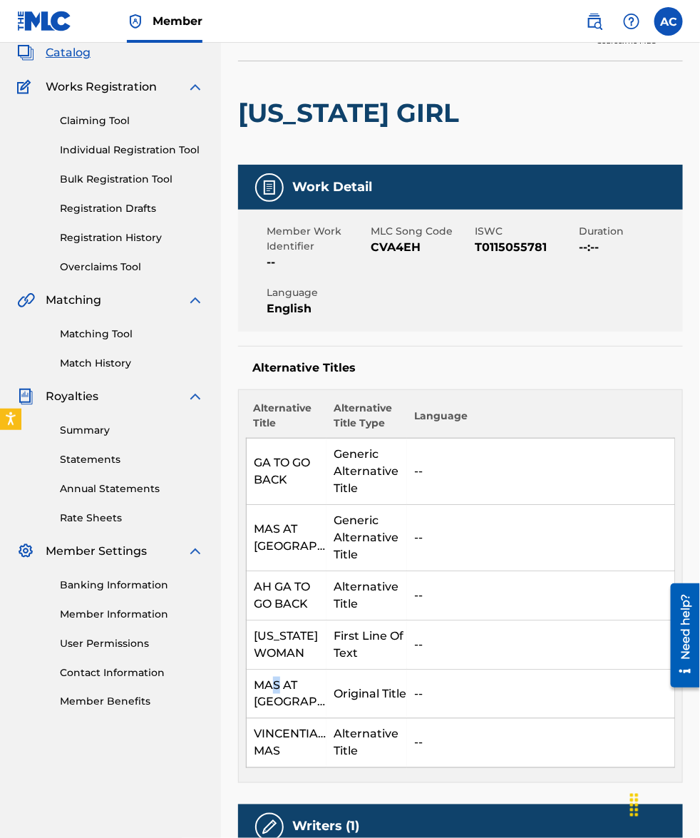
click at [278, 692] on td "MAS AT [GEOGRAPHIC_DATA]" at bounding box center [287, 693] width 81 height 49
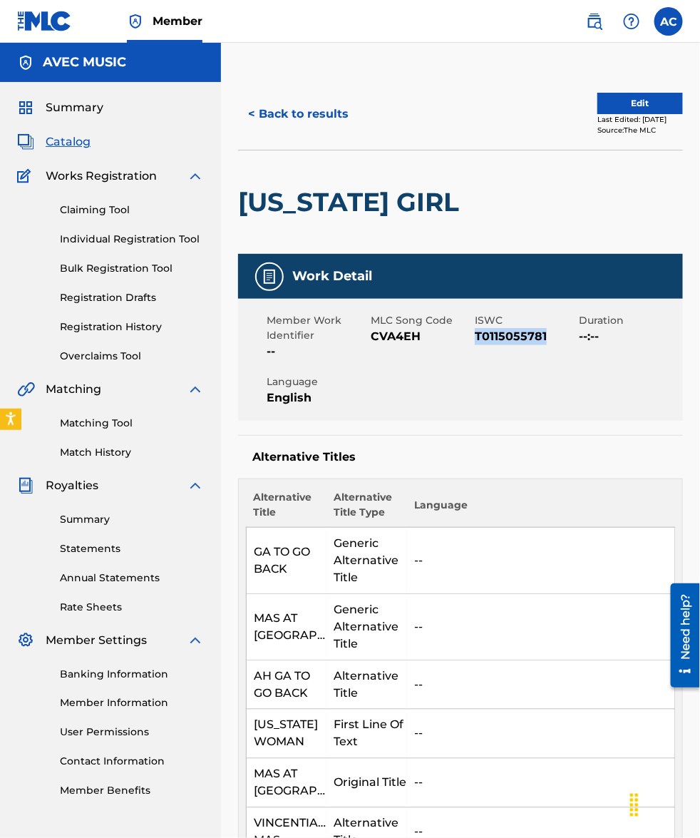
drag, startPoint x: 555, startPoint y: 333, endPoint x: 475, endPoint y: 334, distance: 79.9
click at [475, 334] on span "T0115055781" at bounding box center [525, 336] width 101 height 17
drag, startPoint x: 493, startPoint y: 334, endPoint x: 282, endPoint y: 618, distance: 353.8
click at [282, 618] on td "MAS AT [GEOGRAPHIC_DATA]" at bounding box center [287, 627] width 81 height 66
click at [305, 114] on button "< Back to results" at bounding box center [298, 114] width 120 height 36
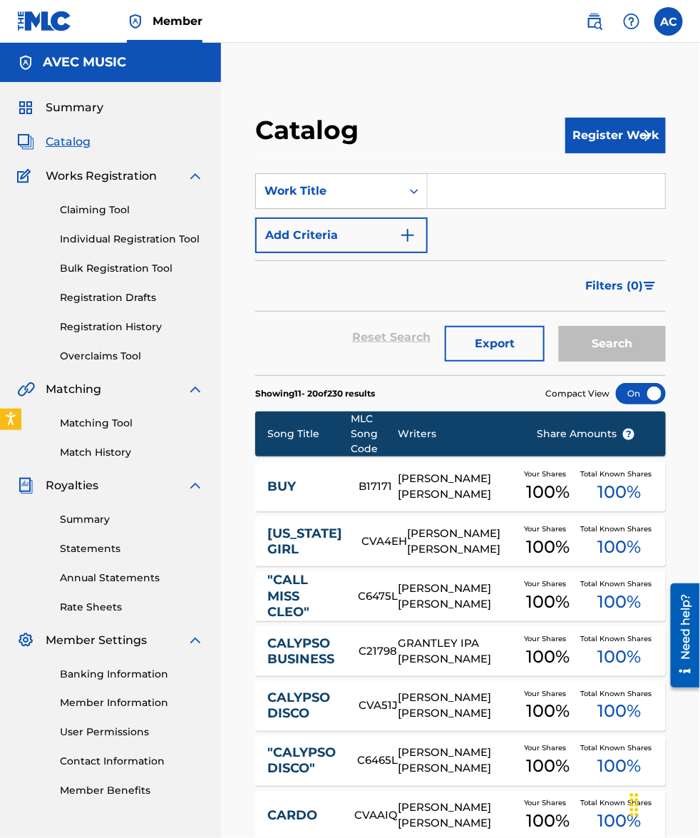
click at [318, 531] on link "[US_STATE] GIRL" at bounding box center [304, 541] width 75 height 32
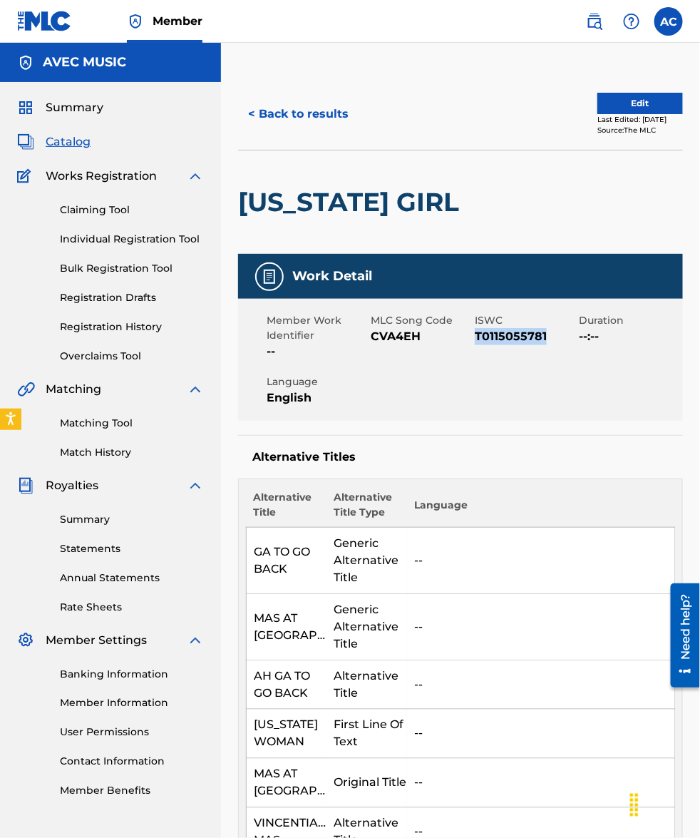
drag, startPoint x: 547, startPoint y: 332, endPoint x: 476, endPoint y: 332, distance: 70.6
click at [476, 332] on span "T0115055781" at bounding box center [525, 336] width 101 height 17
copy span "T0115055781"
click at [309, 111] on button "< Back to results" at bounding box center [298, 114] width 120 height 36
